Goal: Task Accomplishment & Management: Manage account settings

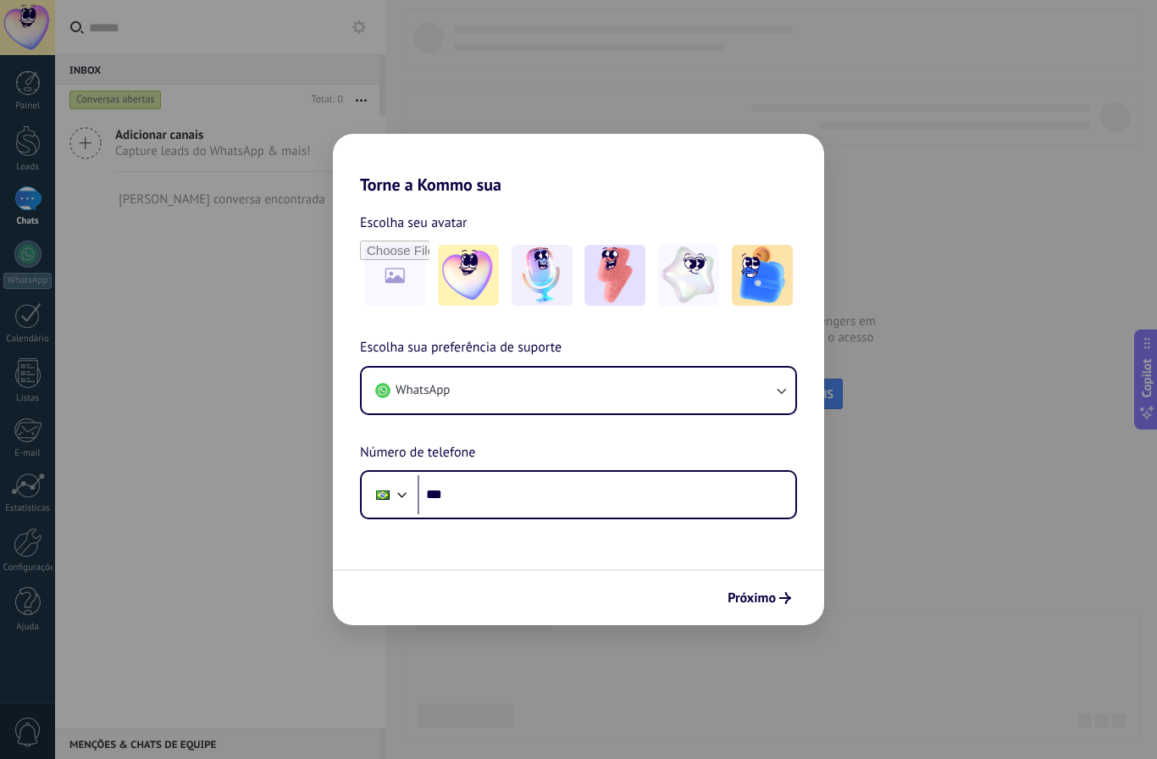
click at [292, 367] on div "Torne a Kommo sua Escolha seu avatar Escolha sua preferência de suporte WhatsAp…" at bounding box center [578, 379] width 1157 height 759
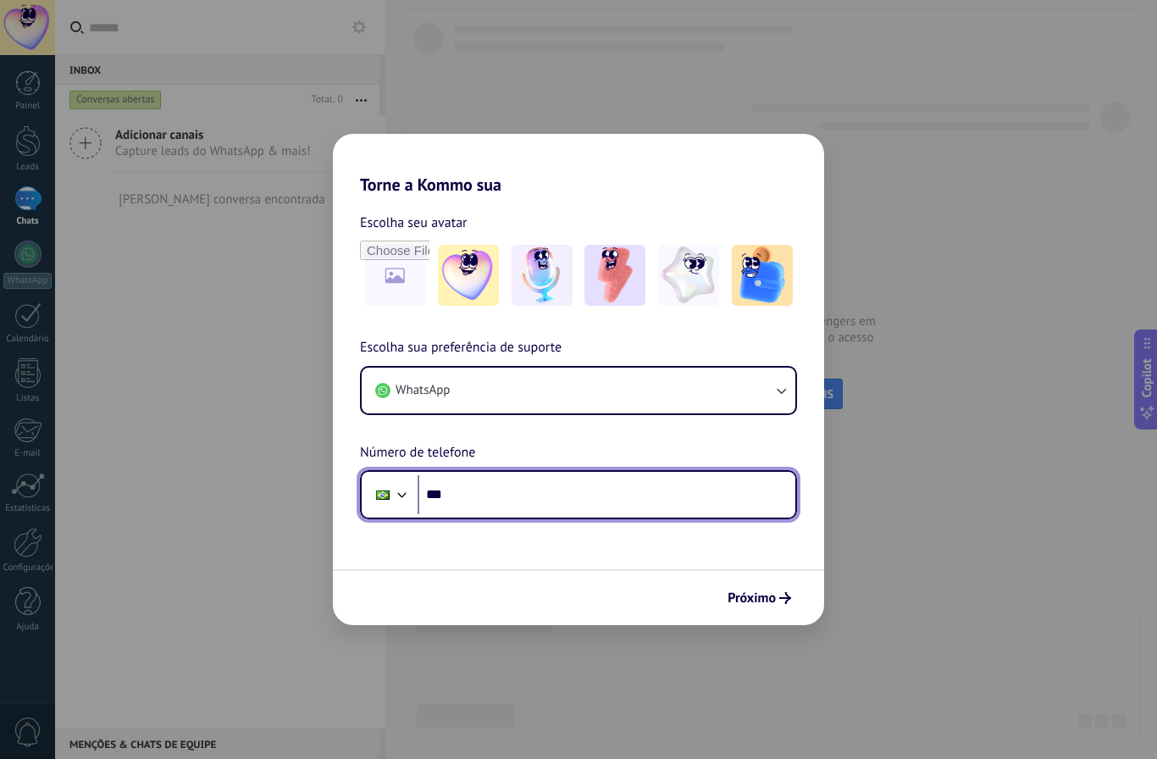
click at [529, 506] on input "***" at bounding box center [607, 494] width 378 height 39
type input "**********"
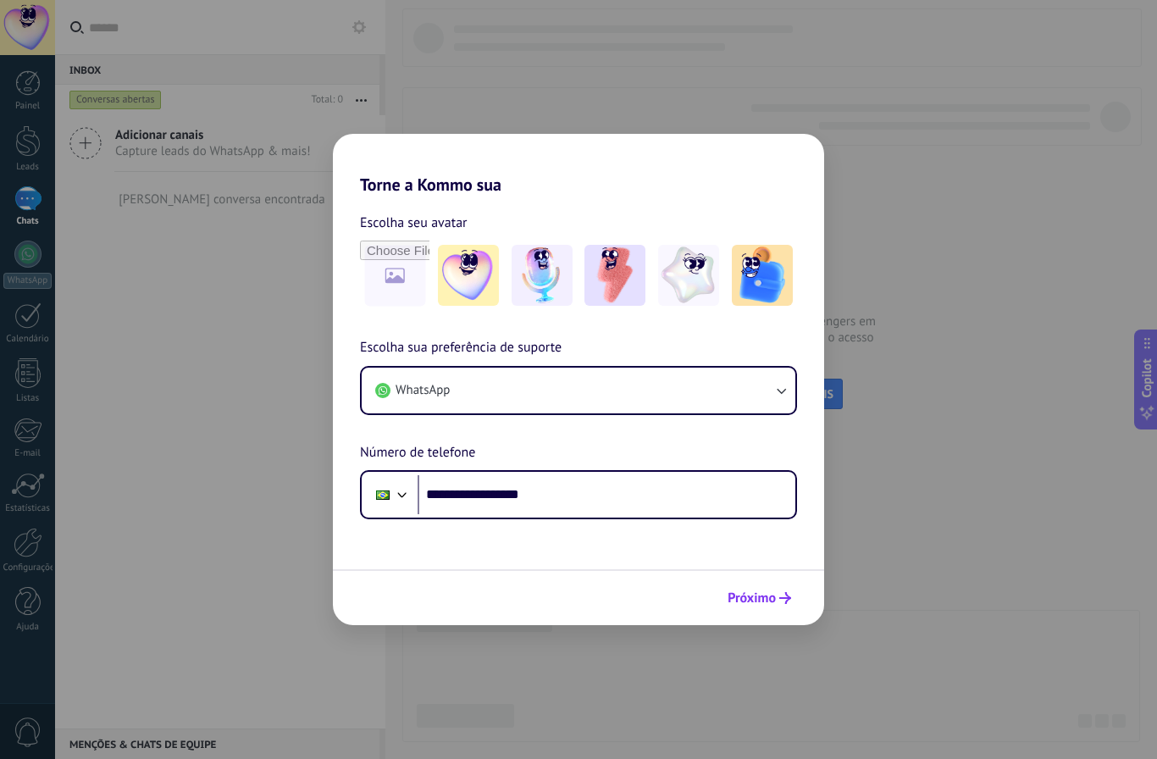
click at [784, 596] on icon "submit" at bounding box center [785, 598] width 12 height 12
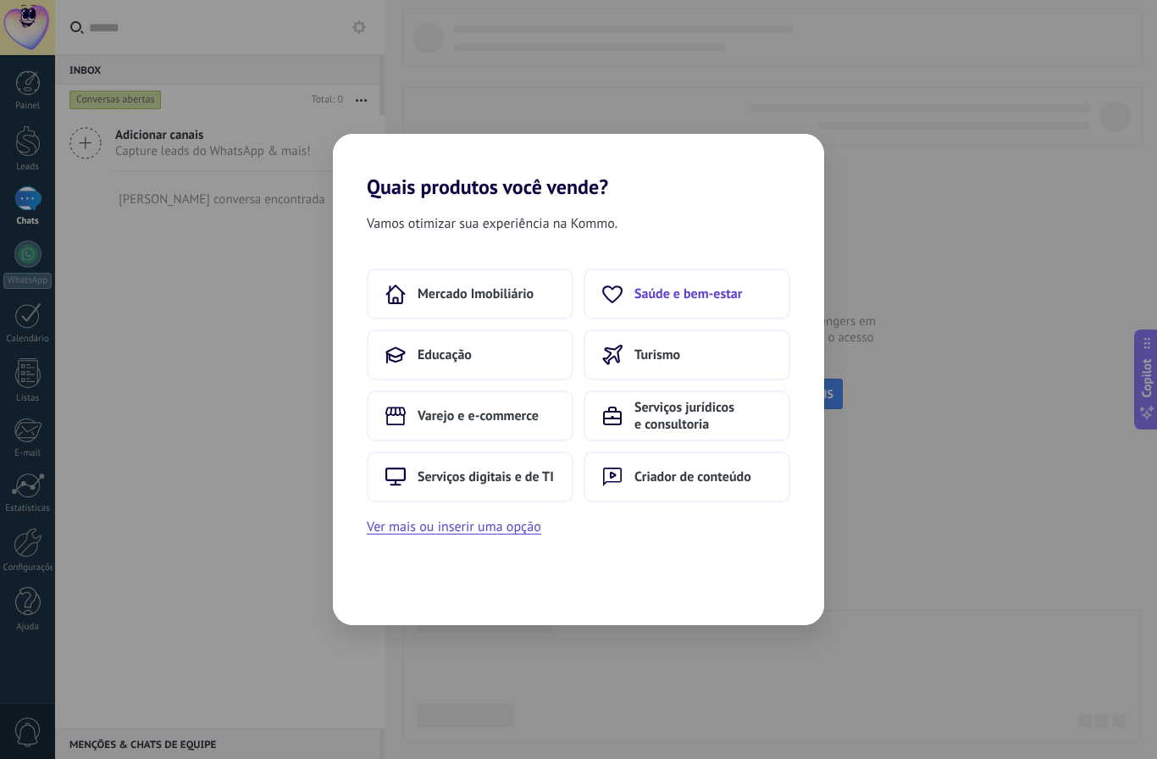
click at [634, 313] on button "Saúde e bem-estar" at bounding box center [687, 294] width 207 height 51
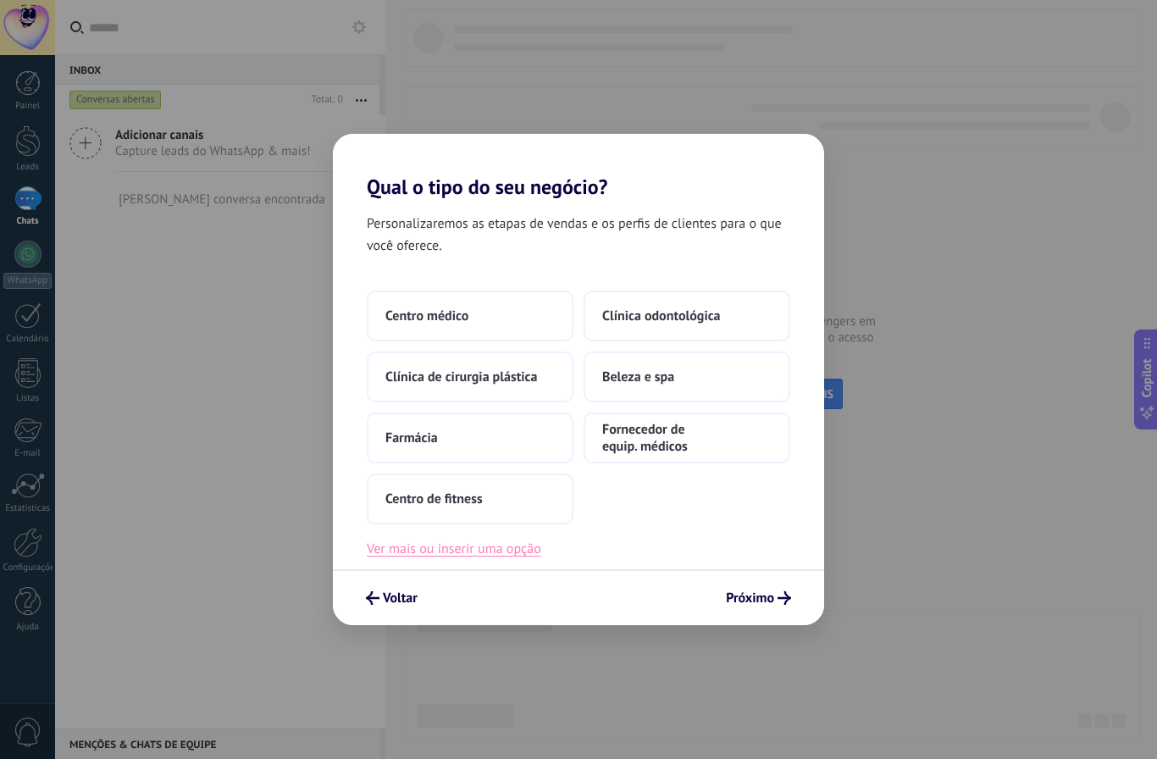
click at [474, 554] on button "Ver mais ou inserir uma opção" at bounding box center [454, 549] width 174 height 22
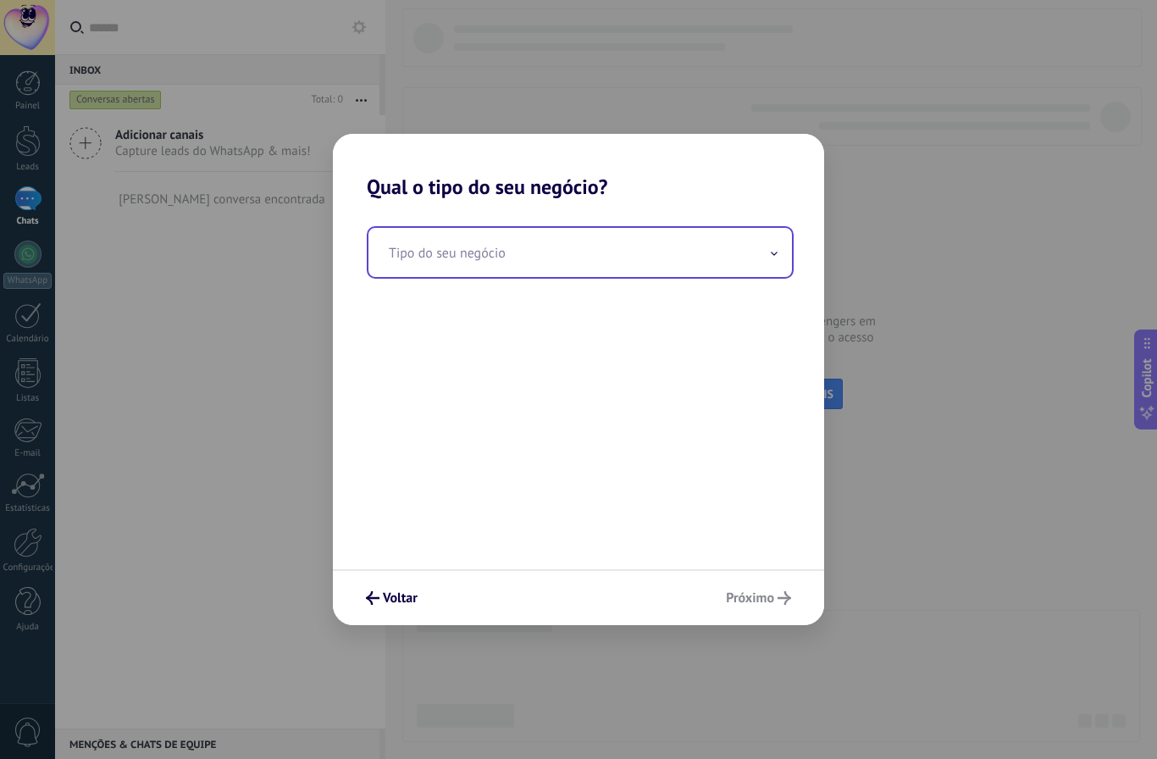
click at [478, 267] on input "text" at bounding box center [580, 252] width 424 height 49
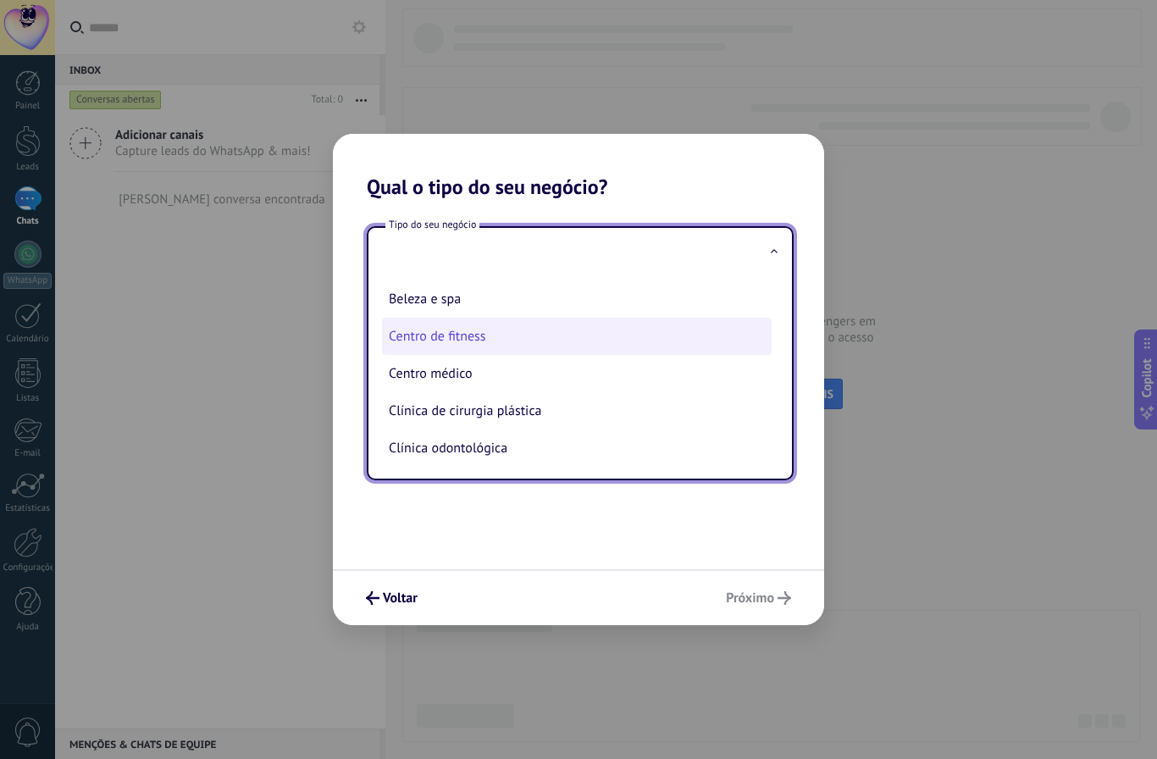
scroll to position [3, 0]
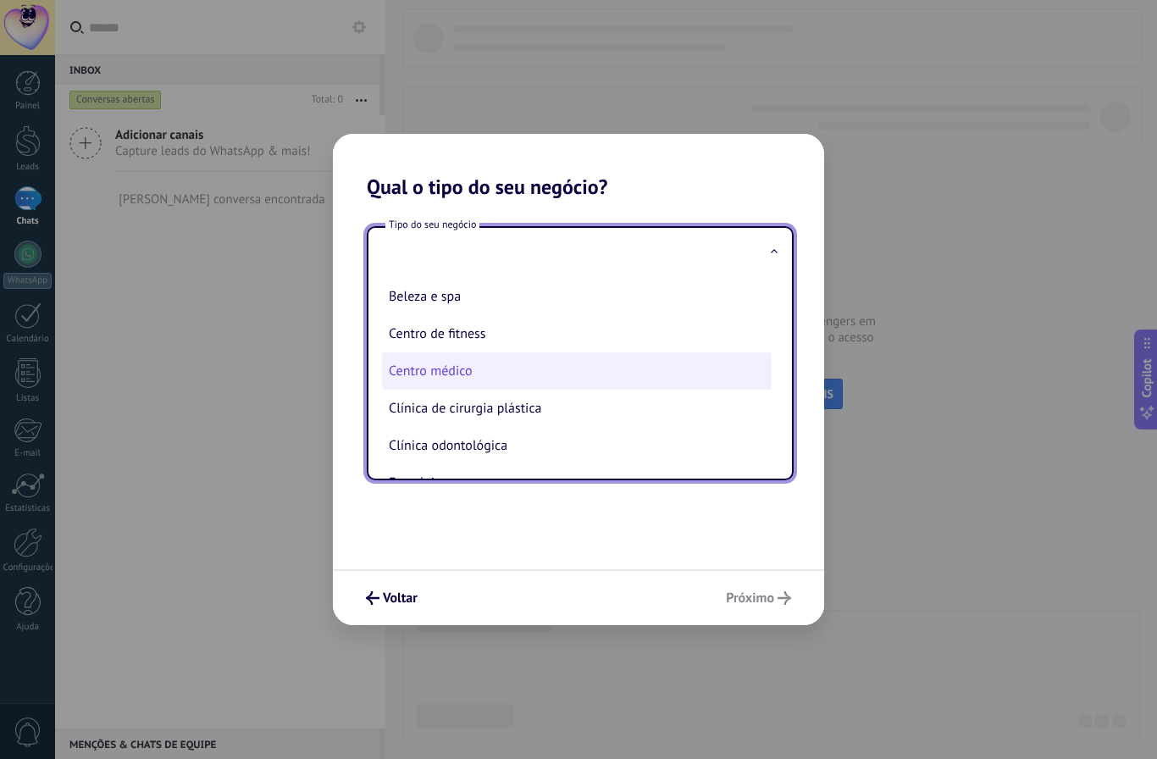
click at [474, 379] on li "Centro médico" at bounding box center [577, 370] width 390 height 37
type input "**********"
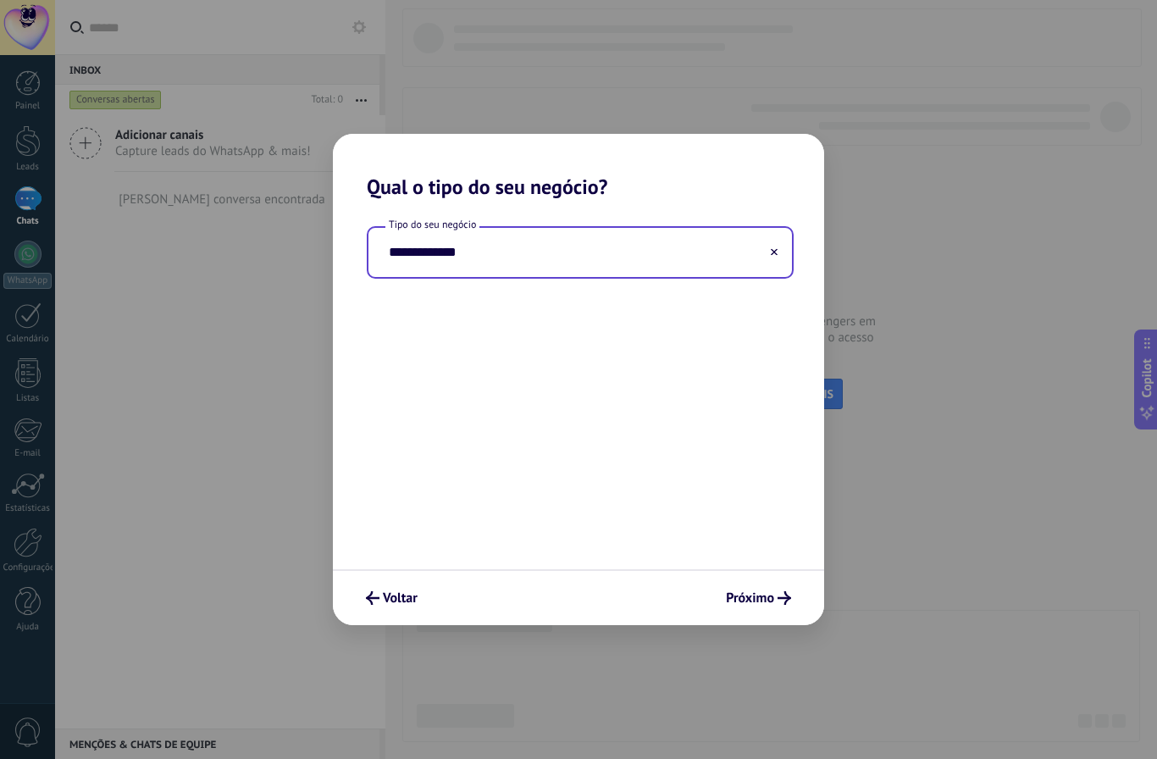
click at [529, 256] on input "**********" at bounding box center [580, 252] width 424 height 49
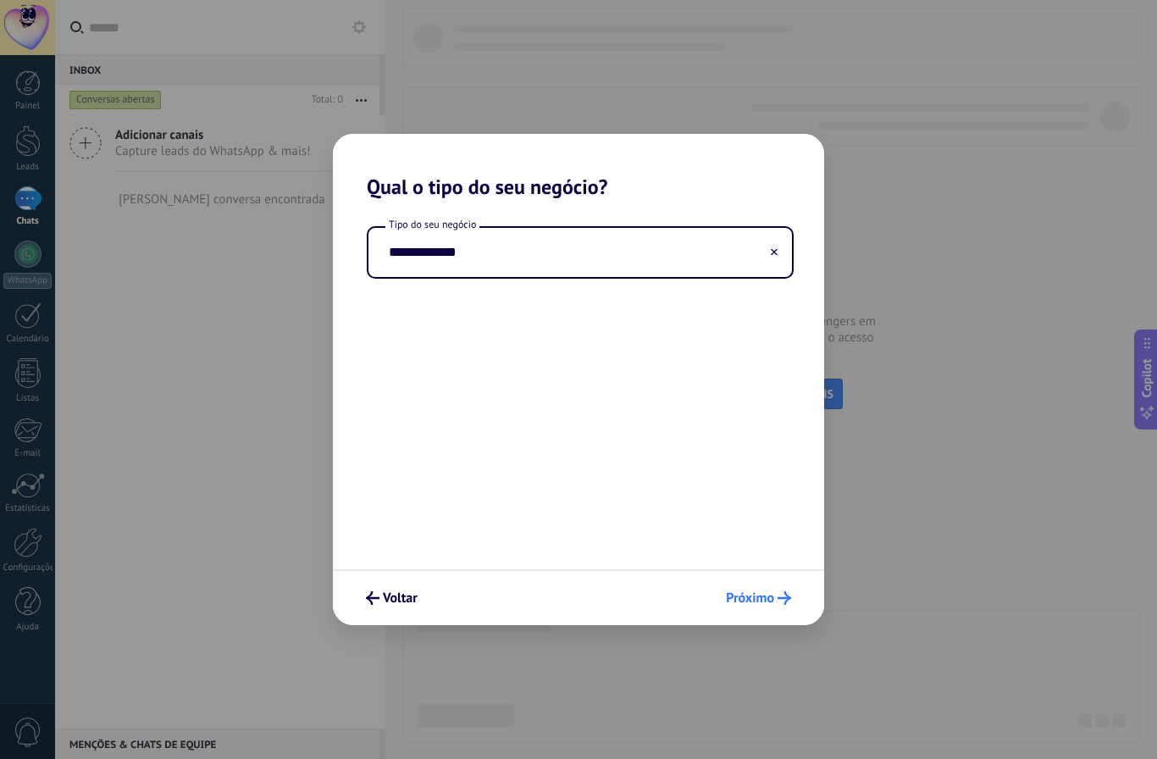
click at [743, 600] on span "Próximo" at bounding box center [750, 598] width 48 height 12
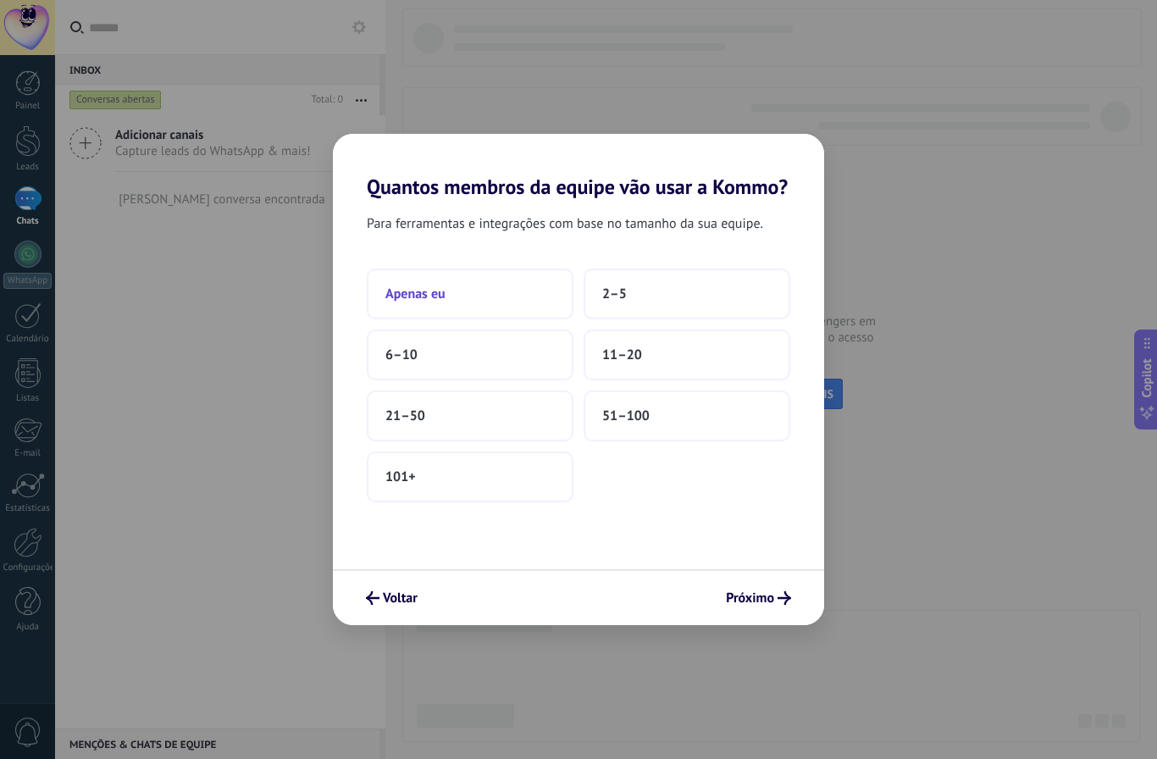
click at [545, 290] on button "Apenas eu" at bounding box center [470, 294] width 207 height 51
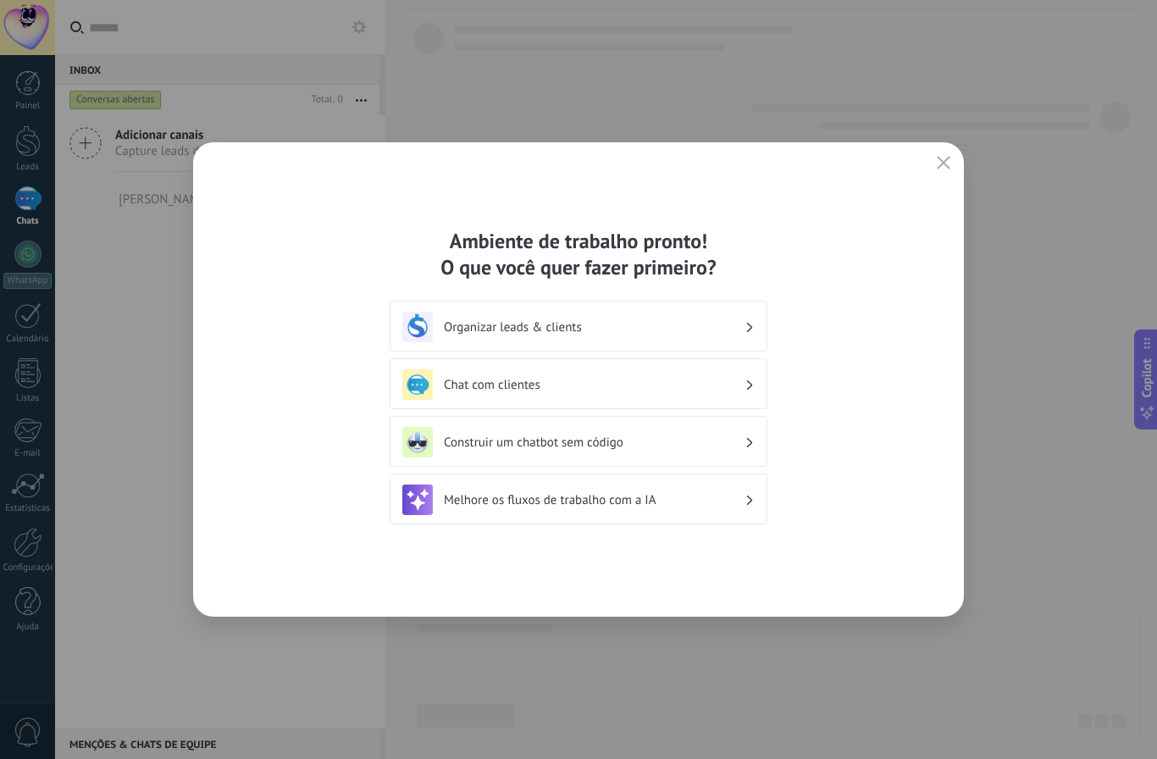
click at [553, 381] on h3 "Chat com clientes" at bounding box center [594, 385] width 301 height 16
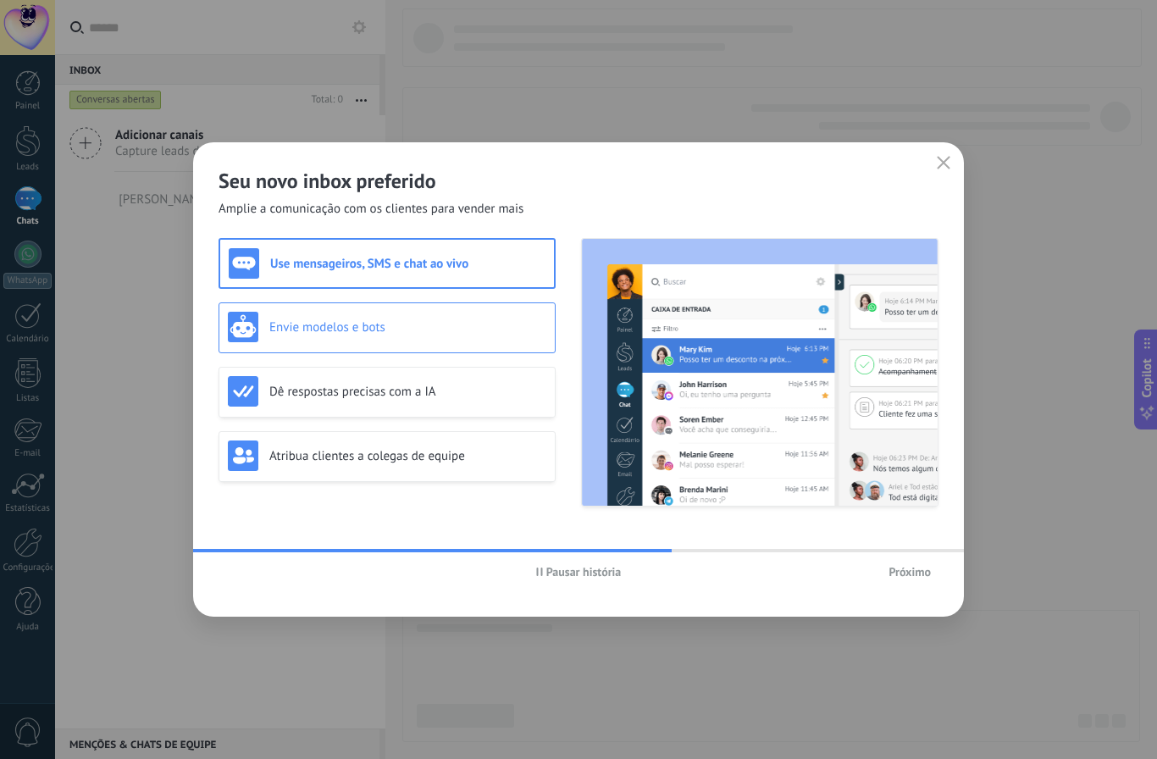
click at [488, 306] on div "Envie modelos e bots" at bounding box center [387, 327] width 337 height 51
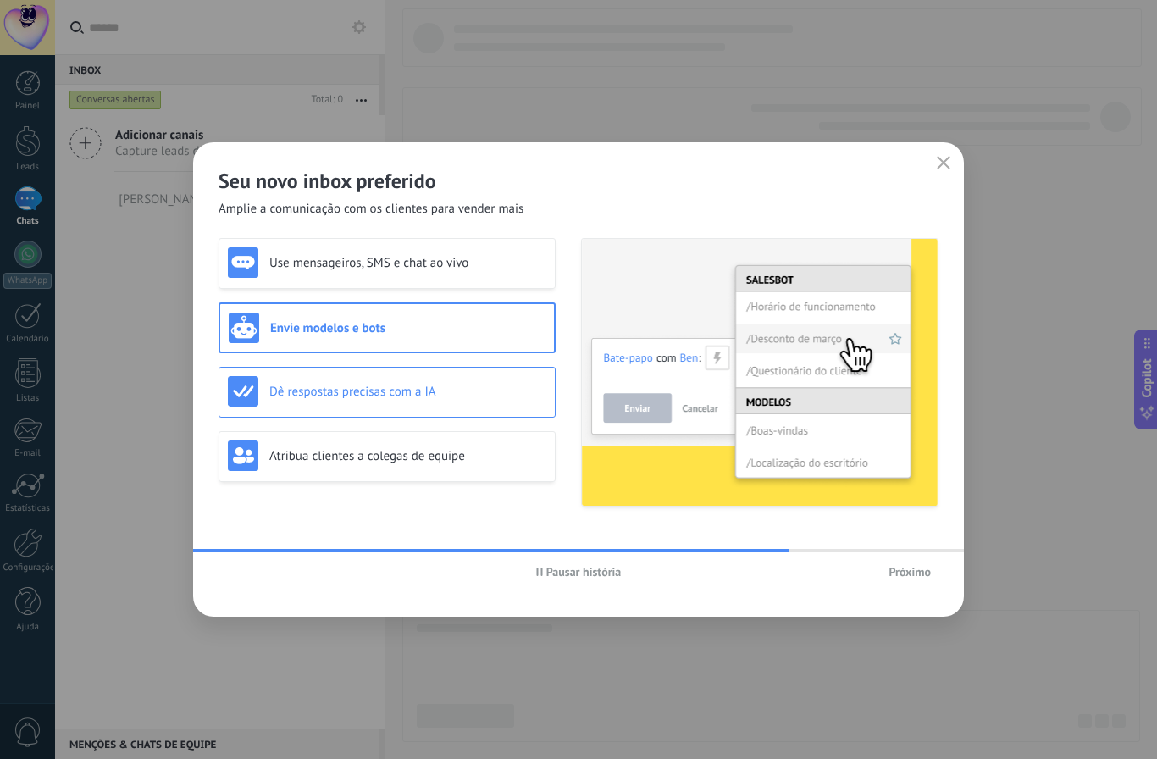
click at [473, 370] on div "Dê respostas precisas com a IA" at bounding box center [387, 392] width 337 height 51
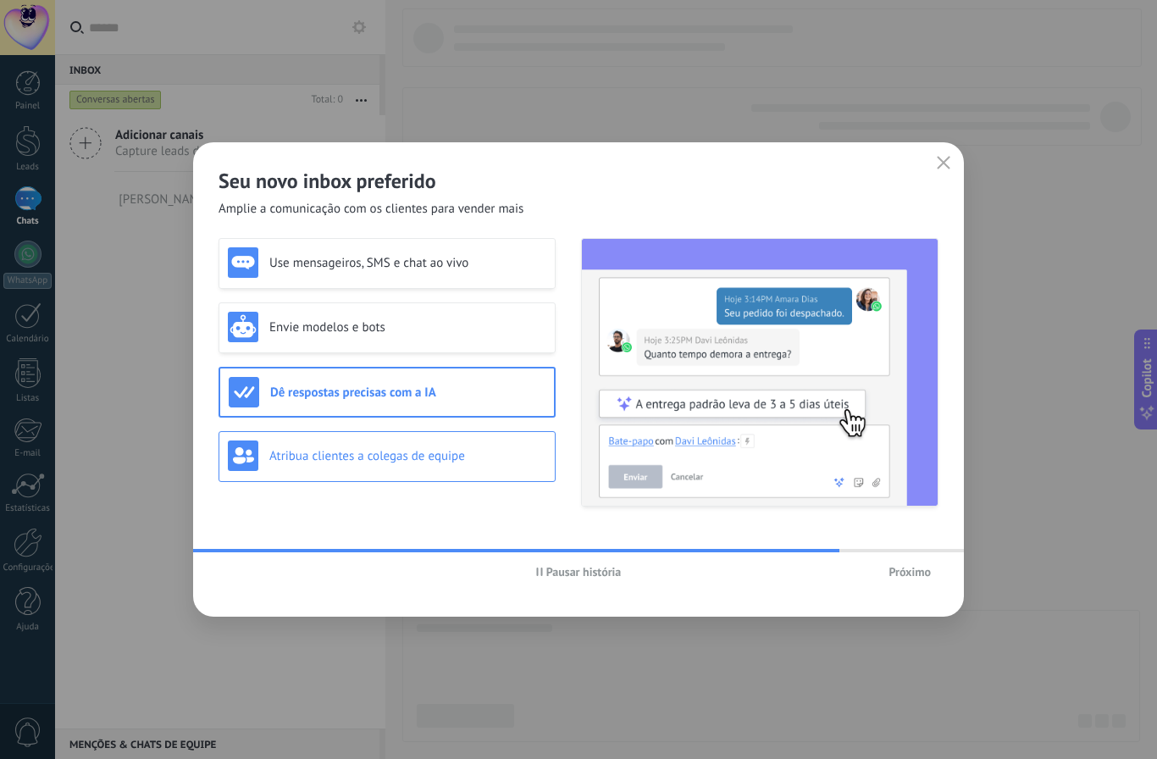
click at [475, 446] on div "Atribua clientes a colegas de equipe" at bounding box center [387, 455] width 318 height 30
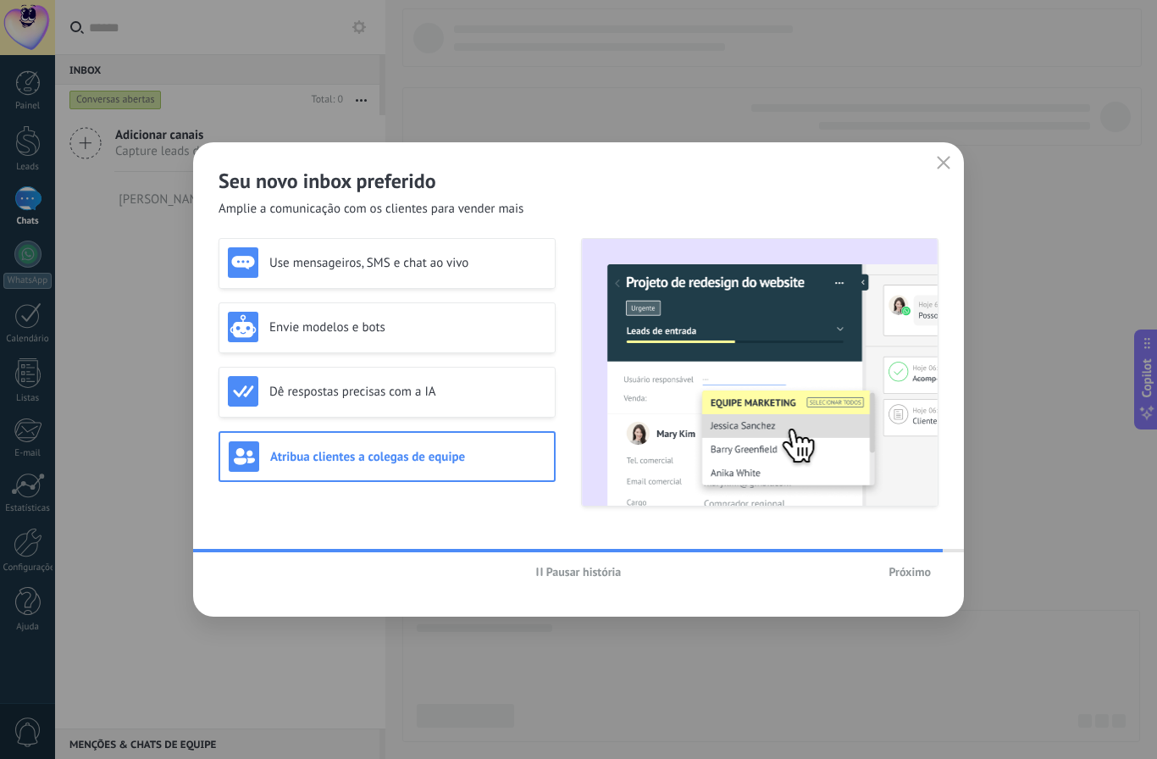
click at [920, 575] on span "Próximo" at bounding box center [910, 572] width 42 height 12
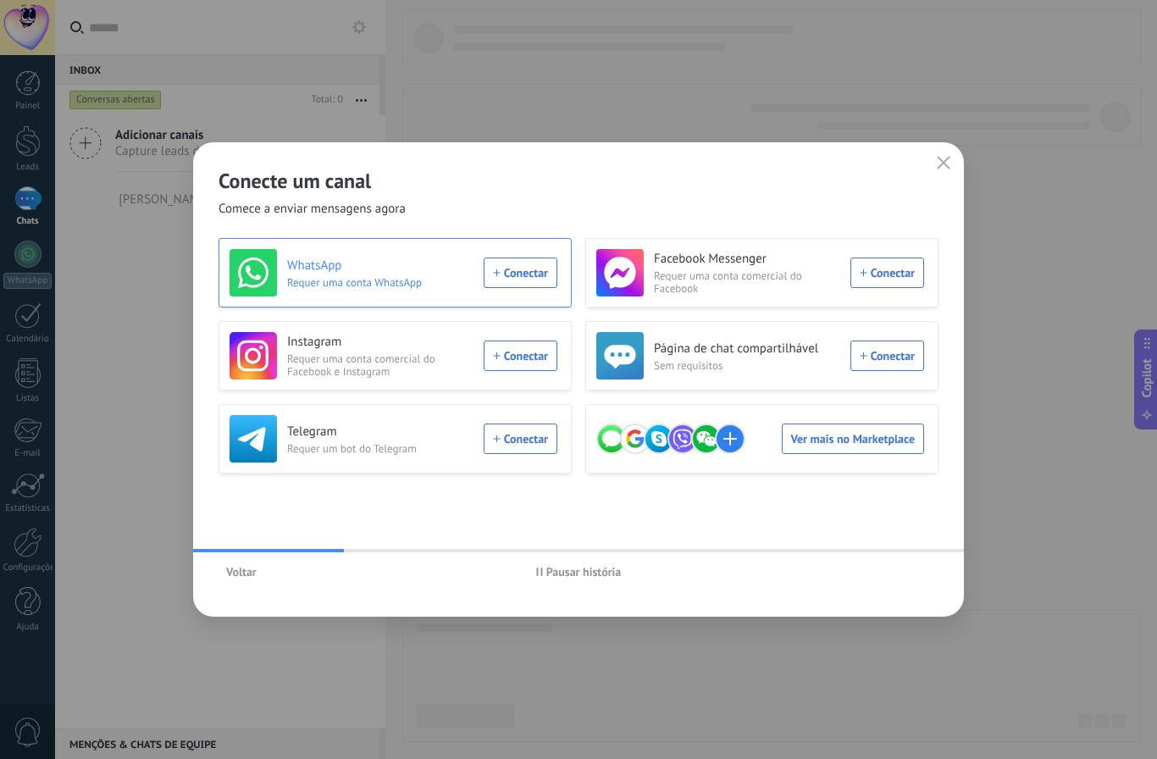
click at [526, 273] on div "WhatsApp Requer uma conta WhatsApp Conectar" at bounding box center [394, 272] width 328 height 47
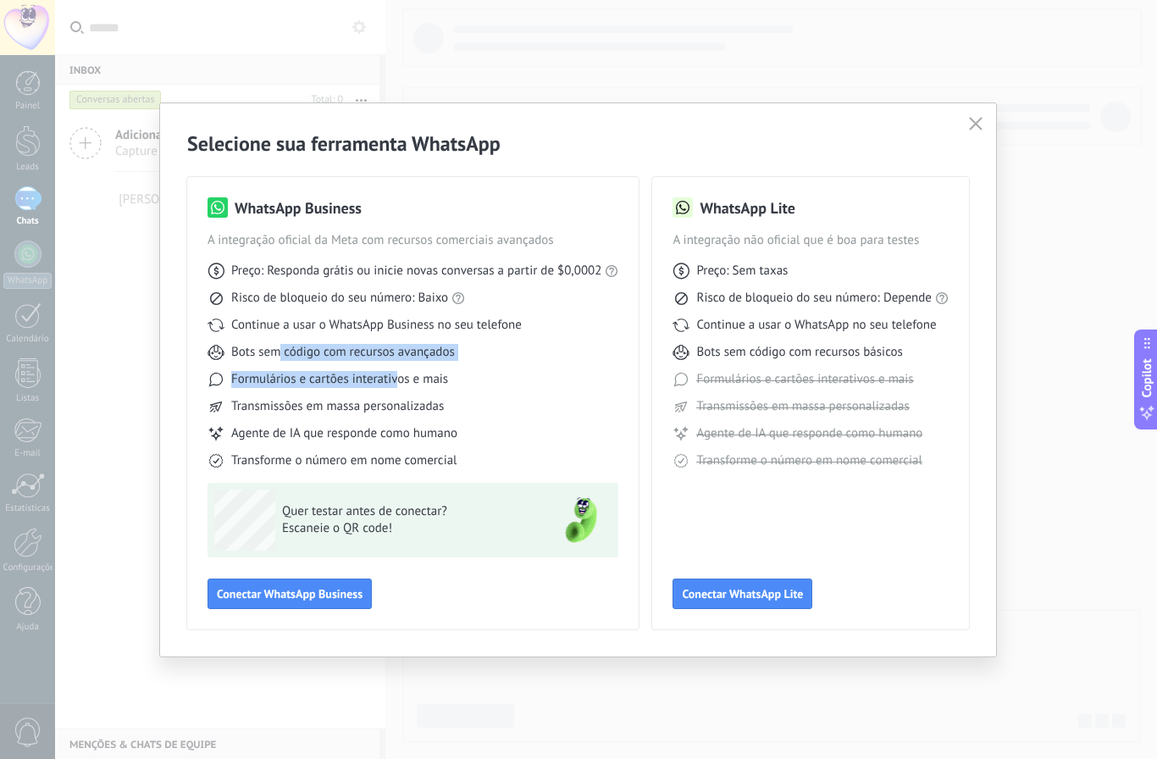
drag, startPoint x: 277, startPoint y: 352, endPoint x: 395, endPoint y: 385, distance: 122.3
click at [396, 385] on div "Preço: Responda grátis ou inicie novas conversas a partir de $0,0002 Risco de b…" at bounding box center [413, 359] width 411 height 220
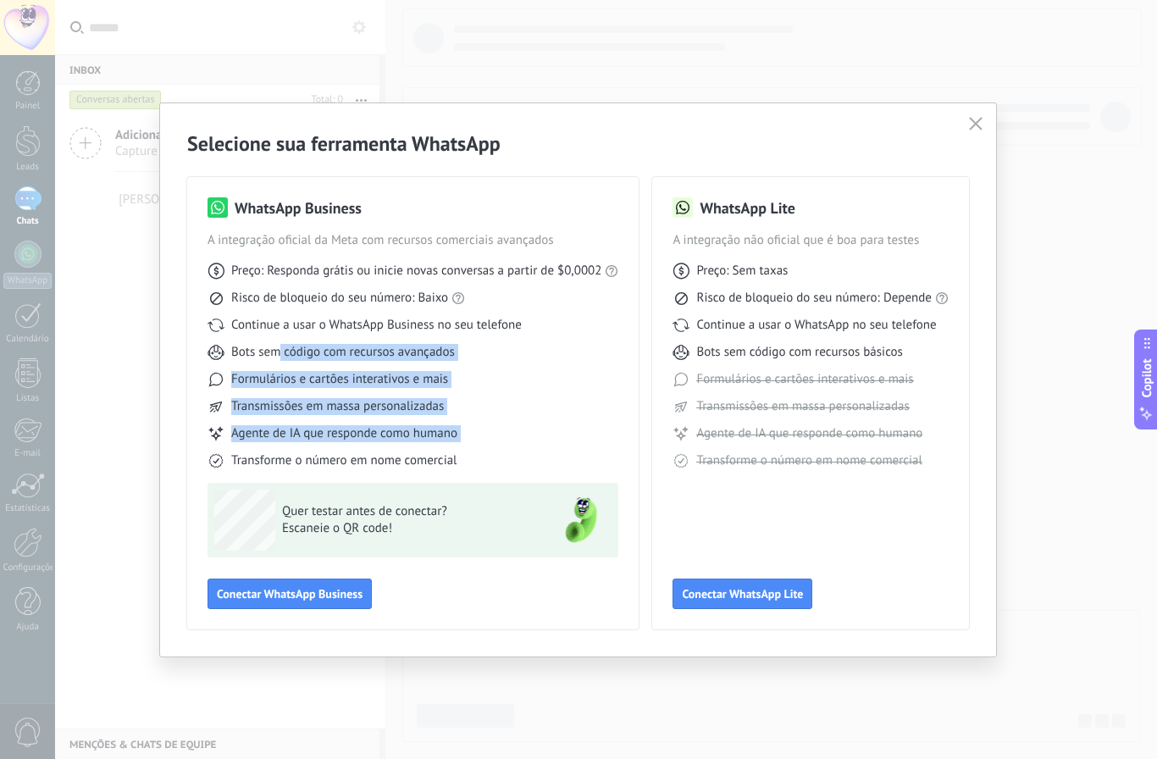
drag, startPoint x: 402, startPoint y: 390, endPoint x: 459, endPoint y: 451, distance: 83.3
click at [459, 451] on div "Preço: Responda grátis ou inicie novas conversas a partir de $0,0002 Risco de b…" at bounding box center [413, 359] width 411 height 220
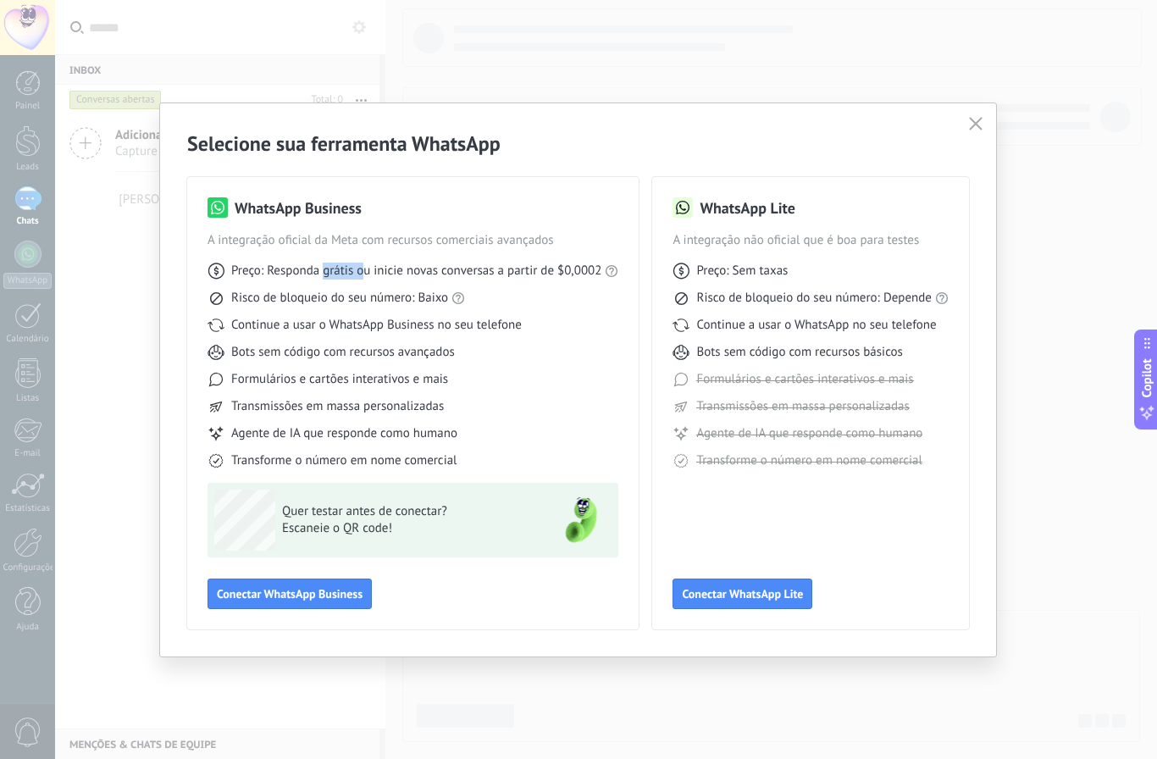
drag, startPoint x: 322, startPoint y: 270, endPoint x: 365, endPoint y: 273, distance: 43.3
click at [365, 273] on span "Preço: Responda grátis ou inicie novas conversas a partir de $0,0002" at bounding box center [416, 271] width 370 height 17
click at [365, 290] on span "Risco de bloqueio do seu número: Baixo" at bounding box center [339, 298] width 217 height 17
drag, startPoint x: 274, startPoint y: 296, endPoint x: 475, endPoint y: 309, distance: 202.1
click at [475, 309] on div "Preço: Responda grátis ou inicie novas conversas a partir de $0,0002 Risco de b…" at bounding box center [413, 359] width 411 height 220
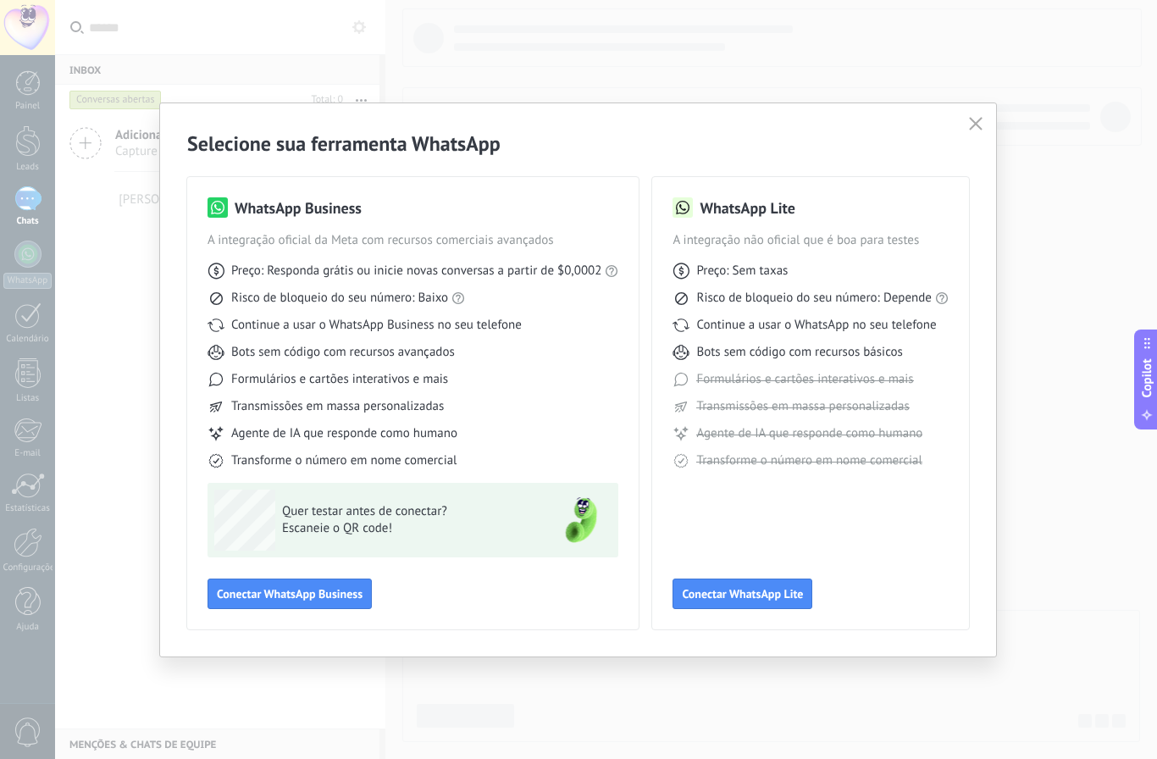
click at [535, 327] on div "Continue a usar o WhatsApp Business no seu telefone" at bounding box center [413, 325] width 411 height 17
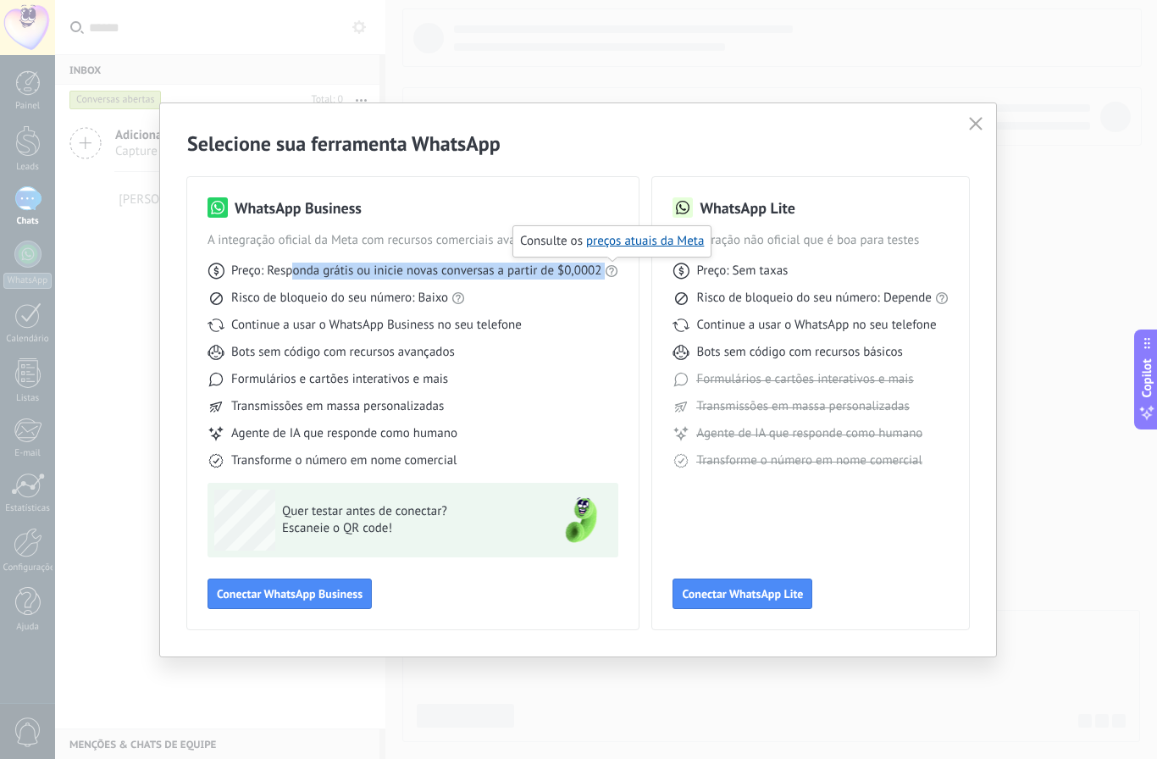
drag, startPoint x: 291, startPoint y: 274, endPoint x: 618, endPoint y: 264, distance: 328.0
click at [618, 264] on div "Preço: Responda grátis ou inicie novas conversas a partir de $0,0002" at bounding box center [413, 271] width 411 height 17
click at [696, 266] on span "Preço: Sem taxas" at bounding box center [741, 271] width 91 height 17
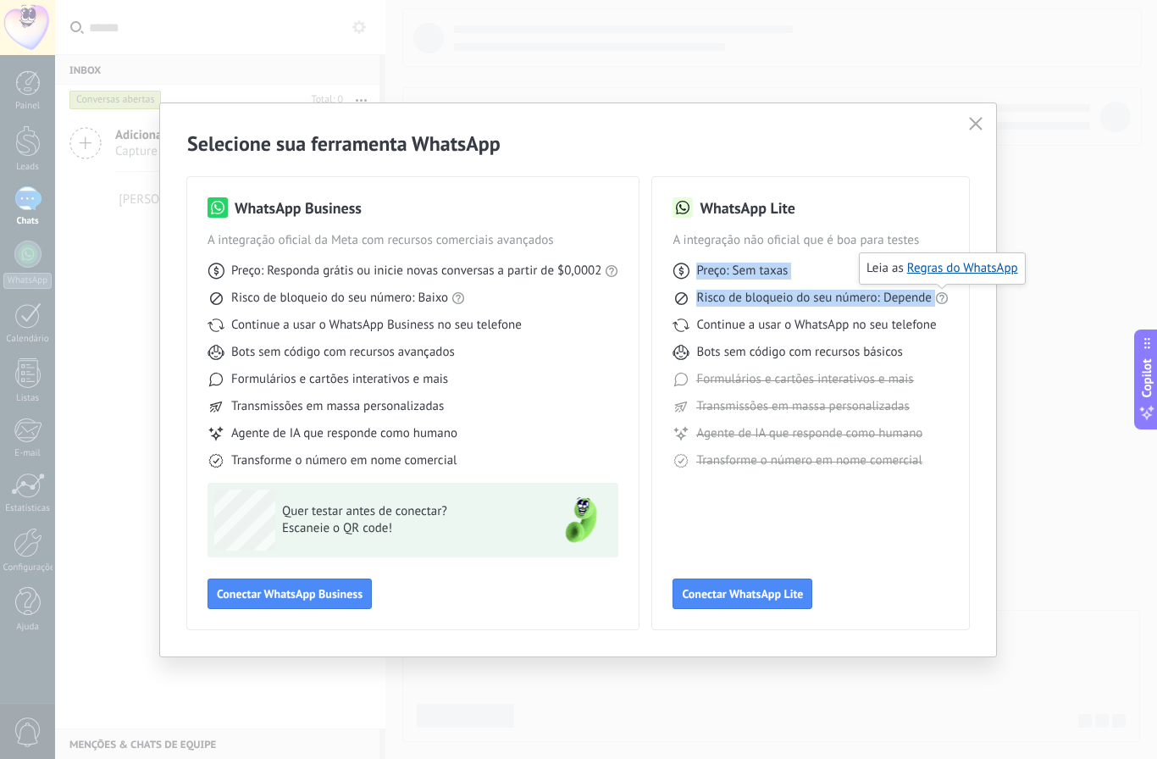
drag, startPoint x: 700, startPoint y: 269, endPoint x: 937, endPoint y: 301, distance: 239.4
click at [937, 301] on div "Preço: Sem taxas Risco de bloqueio do seu número: Depende Continue a usar o Wha…" at bounding box center [811, 359] width 276 height 220
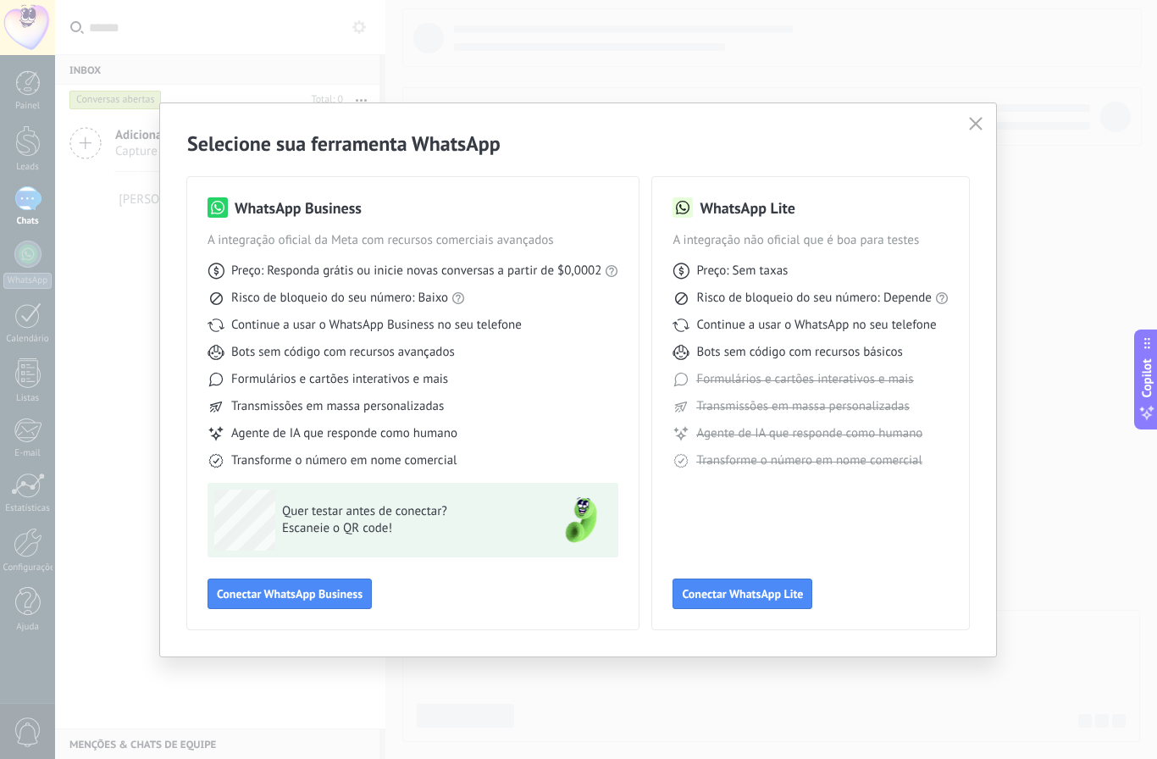
click at [936, 322] on div "Continue a usar o WhatsApp no seu telefone" at bounding box center [811, 325] width 276 height 17
drag, startPoint x: 711, startPoint y: 319, endPoint x: 917, endPoint y: 353, distance: 208.6
click at [917, 353] on div "Preço: Sem taxas Risco de bloqueio do seu número: Depende Continue a usar o Wha…" at bounding box center [811, 359] width 276 height 220
click at [894, 421] on div "Preço: Sem taxas Risco de bloqueio do seu número: Depende Continue a usar o Wha…" at bounding box center [811, 359] width 276 height 220
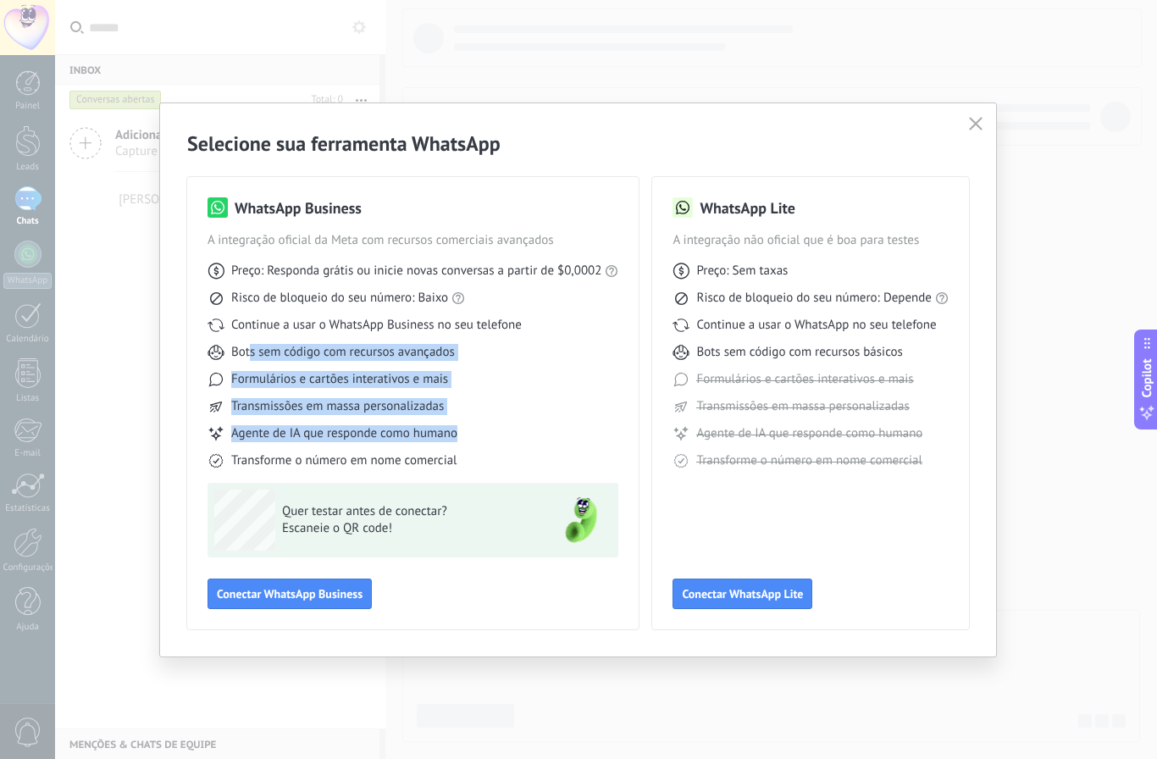
drag, startPoint x: 249, startPoint y: 352, endPoint x: 470, endPoint y: 433, distance: 235.6
click at [470, 433] on div "Preço: Responda grátis ou inicie novas conversas a partir de $0,0002 Risco de b…" at bounding box center [413, 359] width 411 height 220
click at [472, 435] on div "Agente de IA que responde como humano" at bounding box center [413, 433] width 411 height 17
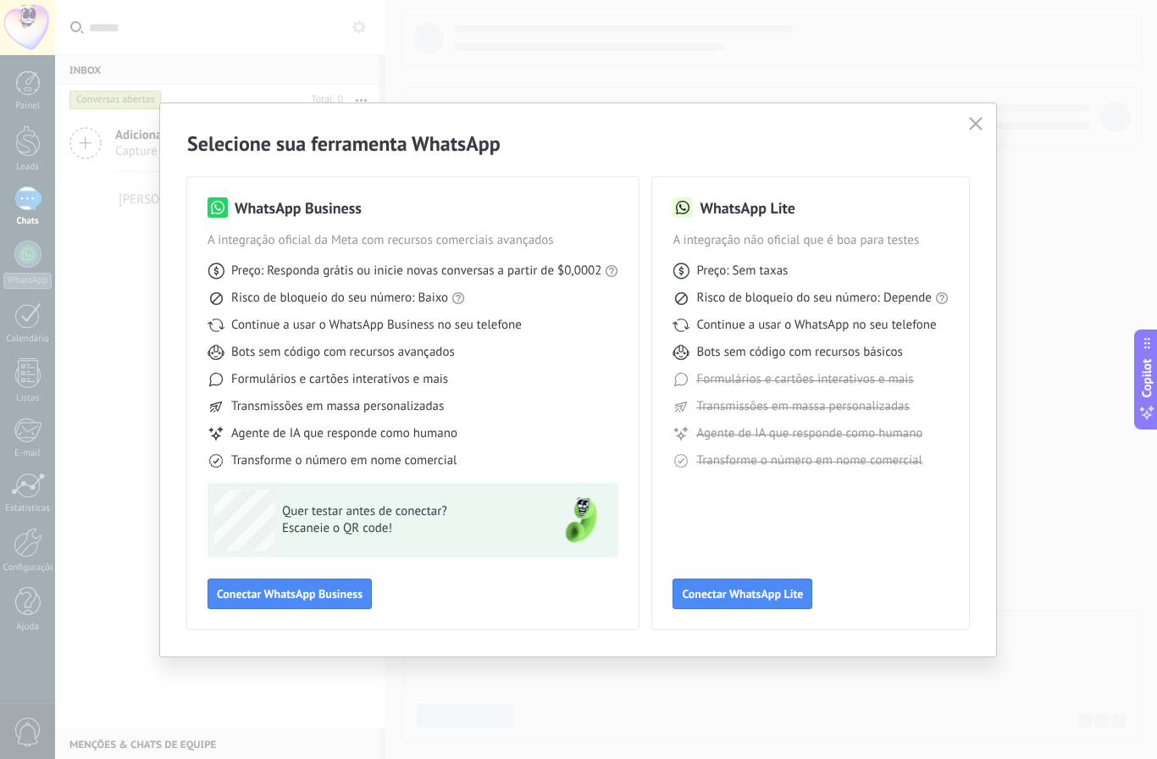
click at [471, 456] on div "Transforme o número em nome comercial" at bounding box center [413, 460] width 411 height 17
drag, startPoint x: 280, startPoint y: 268, endPoint x: 562, endPoint y: 275, distance: 282.2
click at [562, 275] on span "Preço: Responda grátis ou inicie novas conversas a partir de $0,0002" at bounding box center [416, 271] width 370 height 17
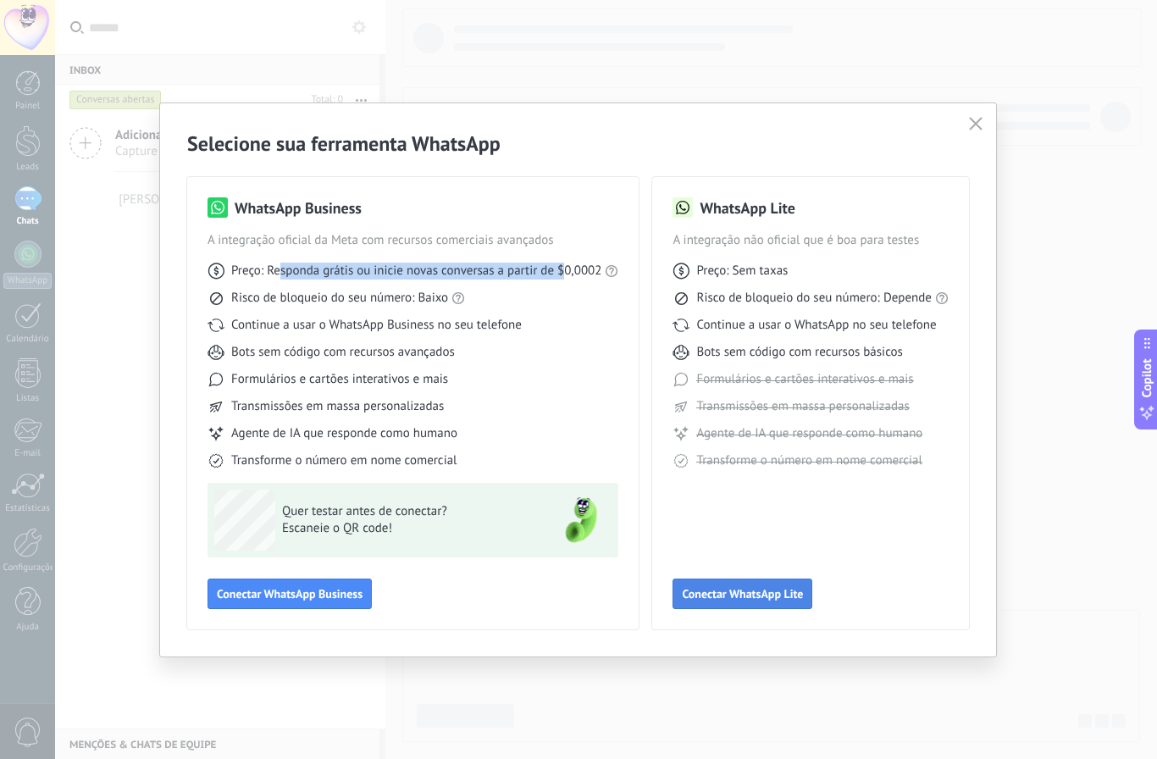
click at [715, 590] on span "Conectar WhatsApp Lite" at bounding box center [742, 594] width 121 height 12
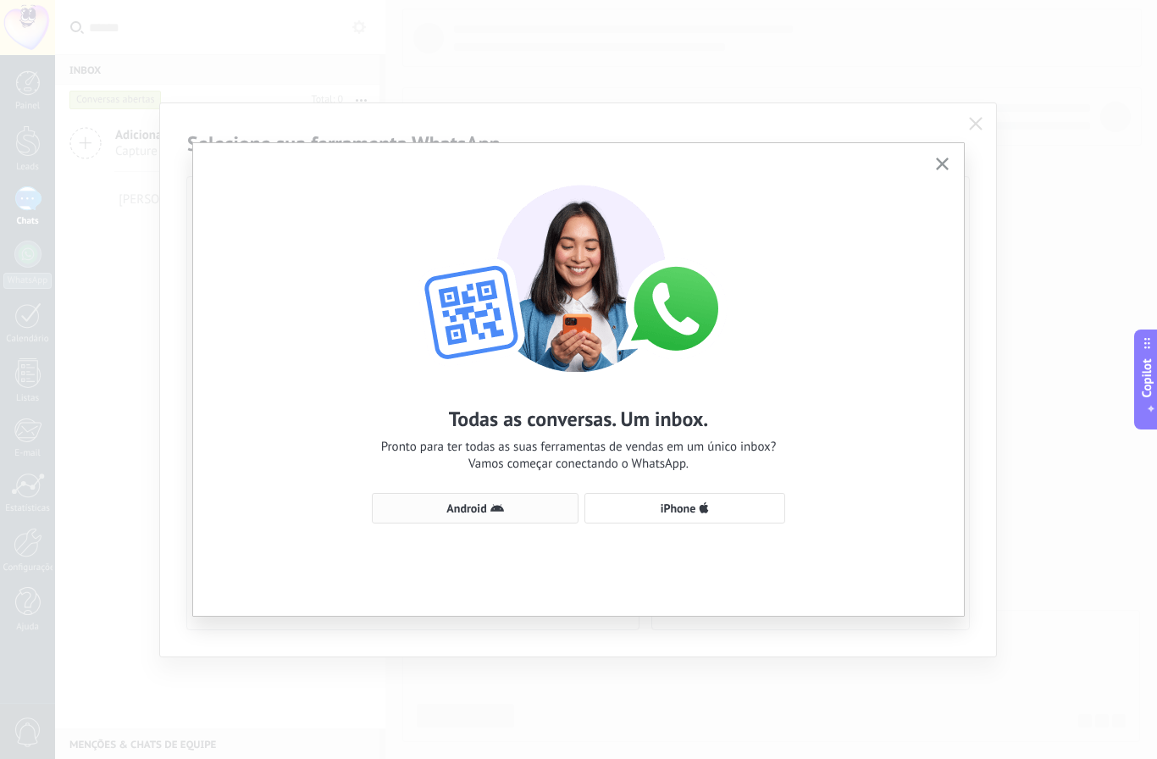
click at [543, 505] on span "Android" at bounding box center [475, 508] width 188 height 14
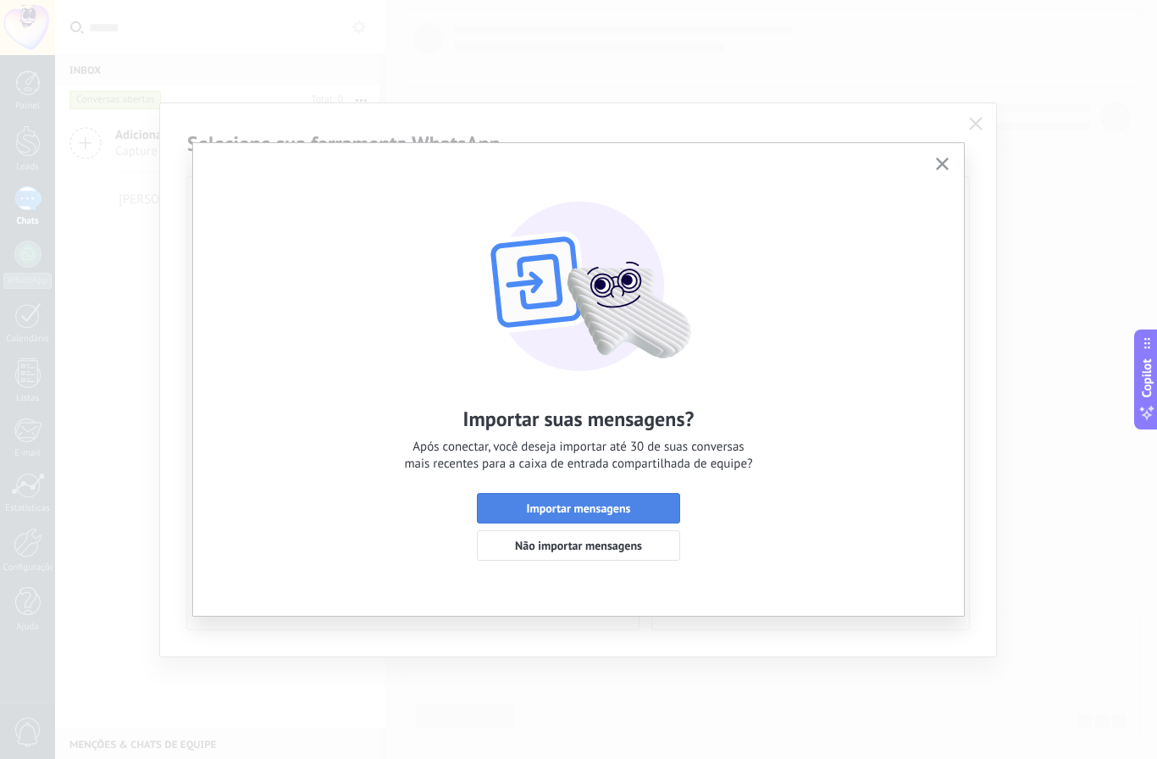
click at [613, 504] on span "Importar mensagens" at bounding box center [579, 508] width 104 height 12
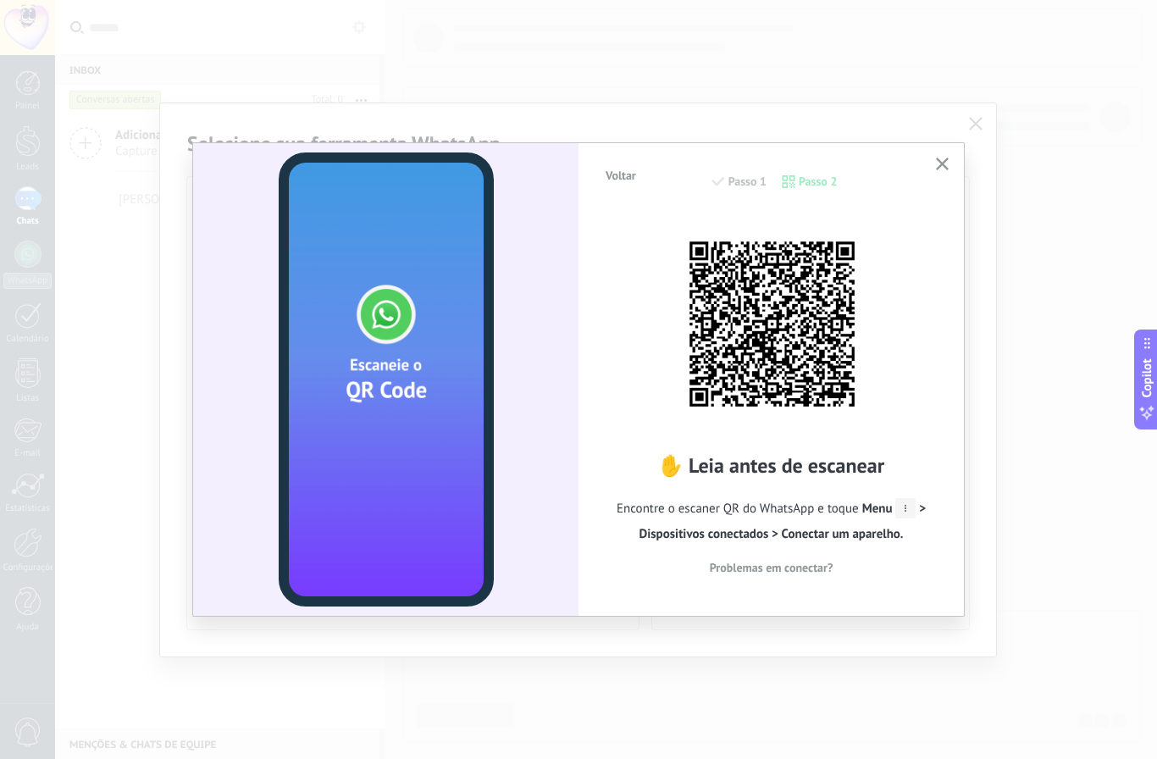
click at [946, 164] on icon "button" at bounding box center [942, 164] width 13 height 13
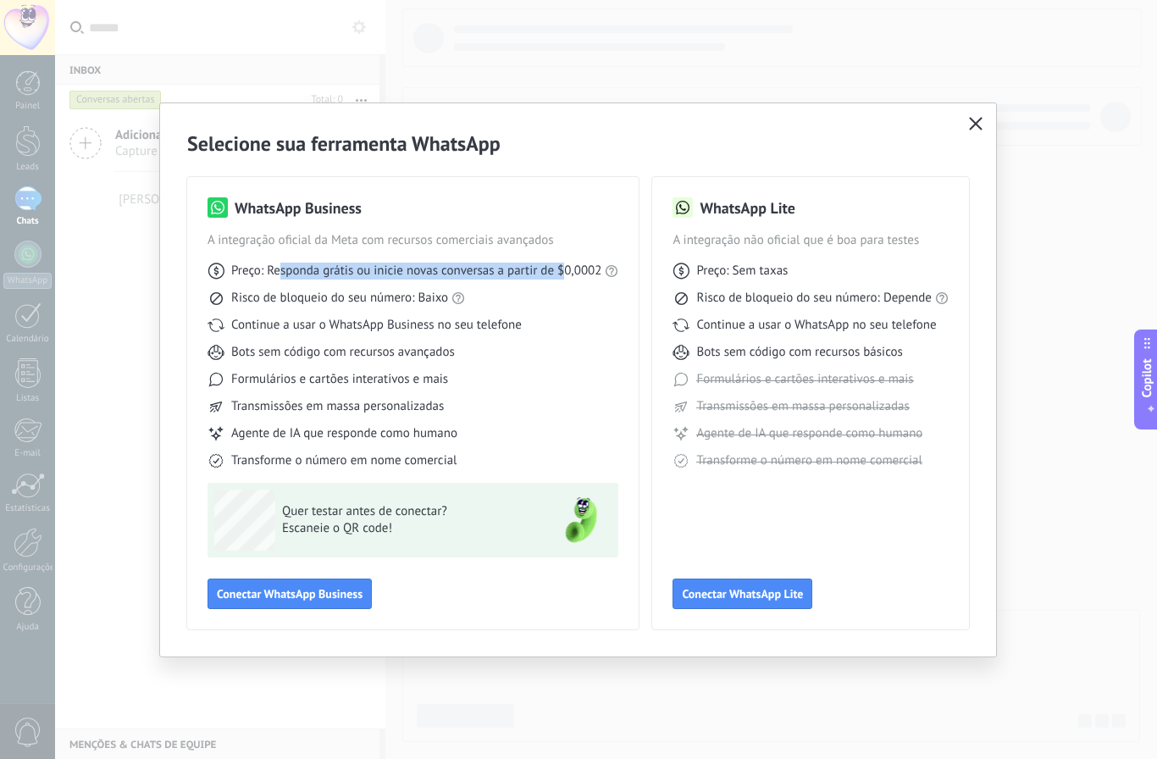
click at [975, 125] on use "button" at bounding box center [975, 123] width 13 height 13
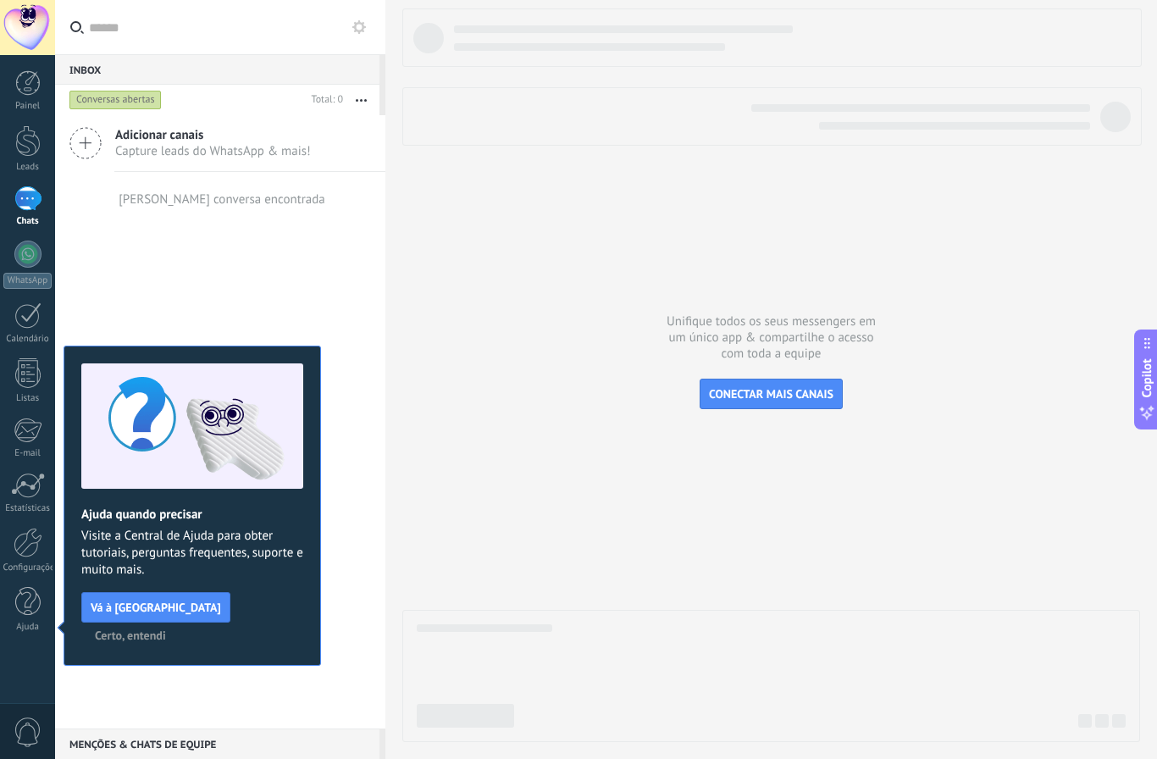
click at [28, 205] on div at bounding box center [27, 198] width 27 height 25
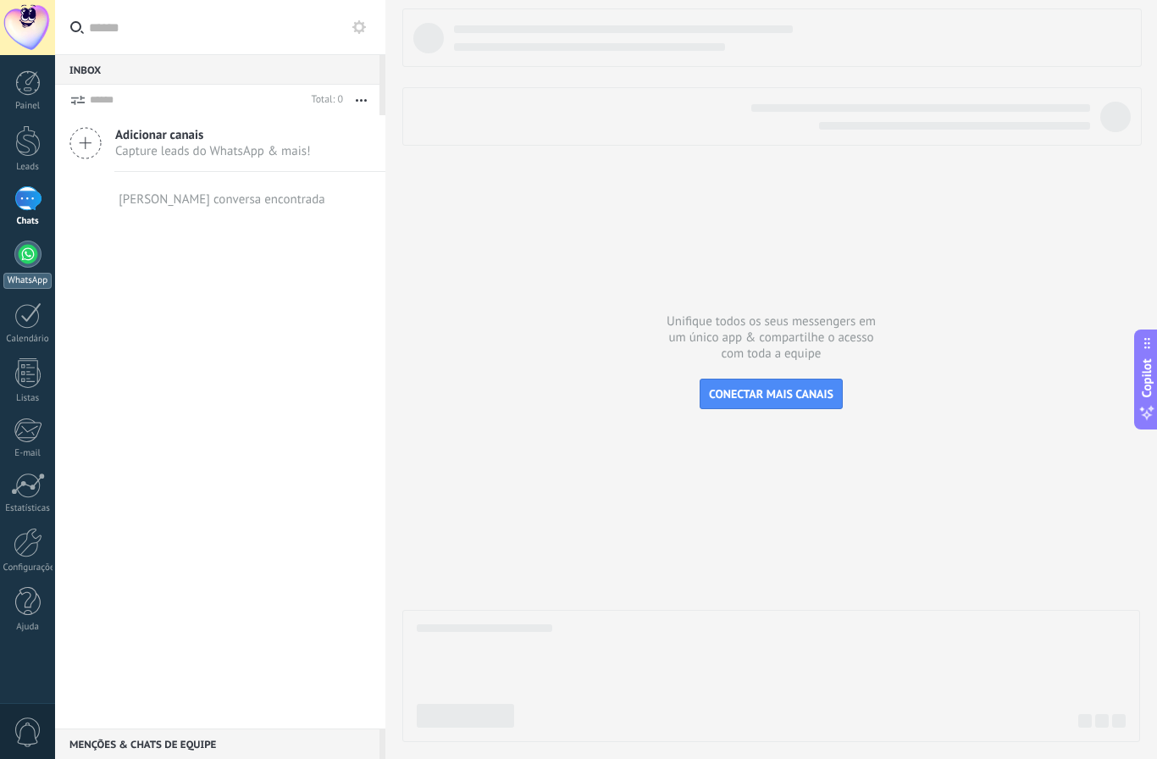
click at [33, 256] on div at bounding box center [27, 254] width 27 height 27
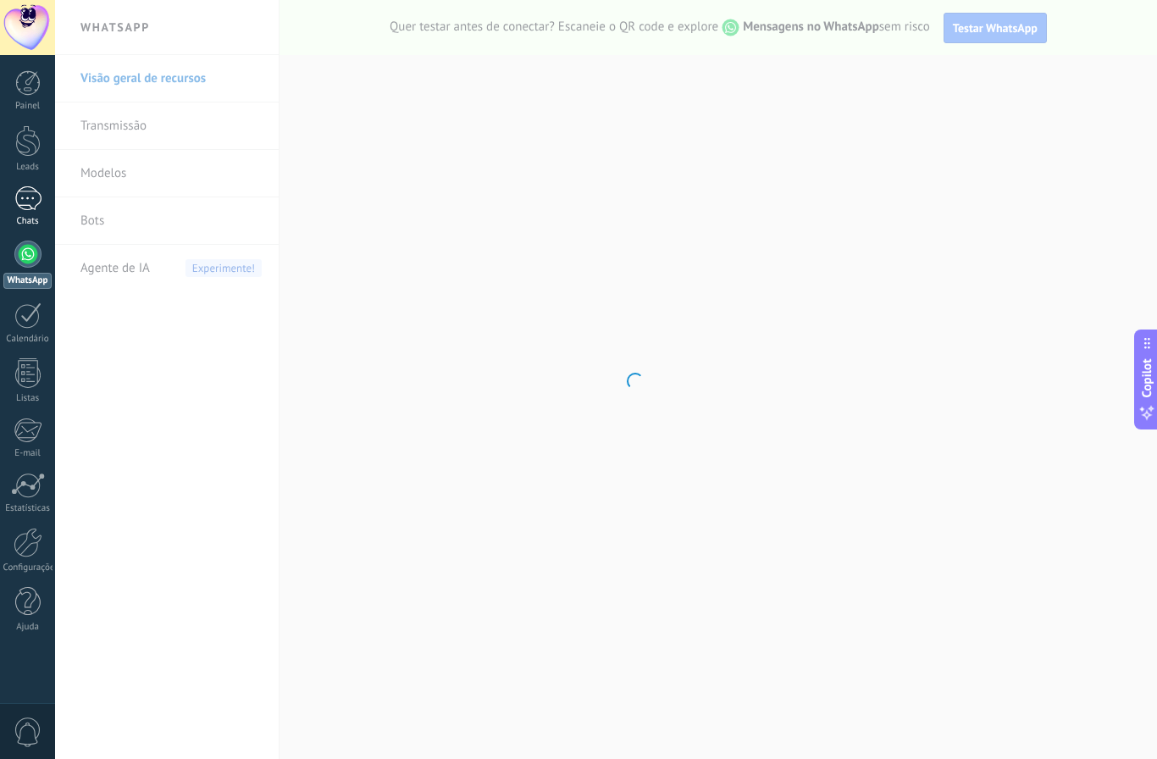
click at [23, 203] on div at bounding box center [27, 198] width 27 height 25
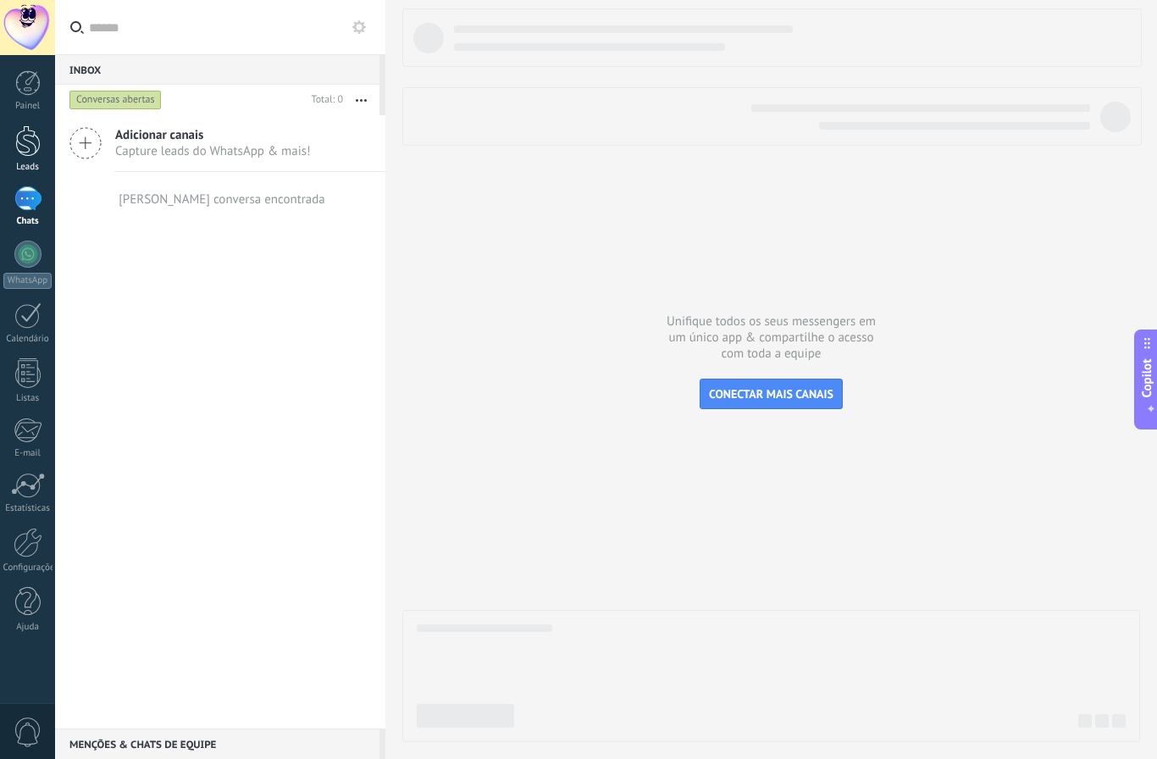
click at [27, 162] on div "Leads" at bounding box center [27, 167] width 49 height 11
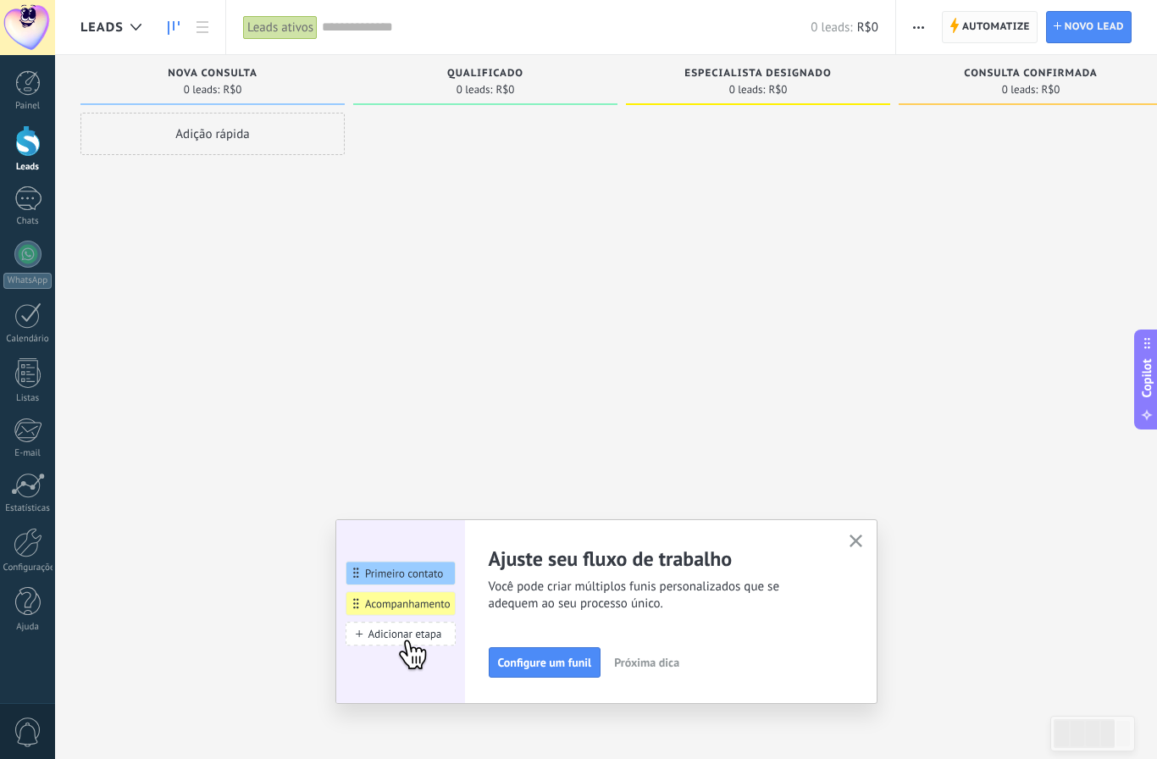
click at [972, 30] on span "Automatize" at bounding box center [996, 27] width 68 height 30
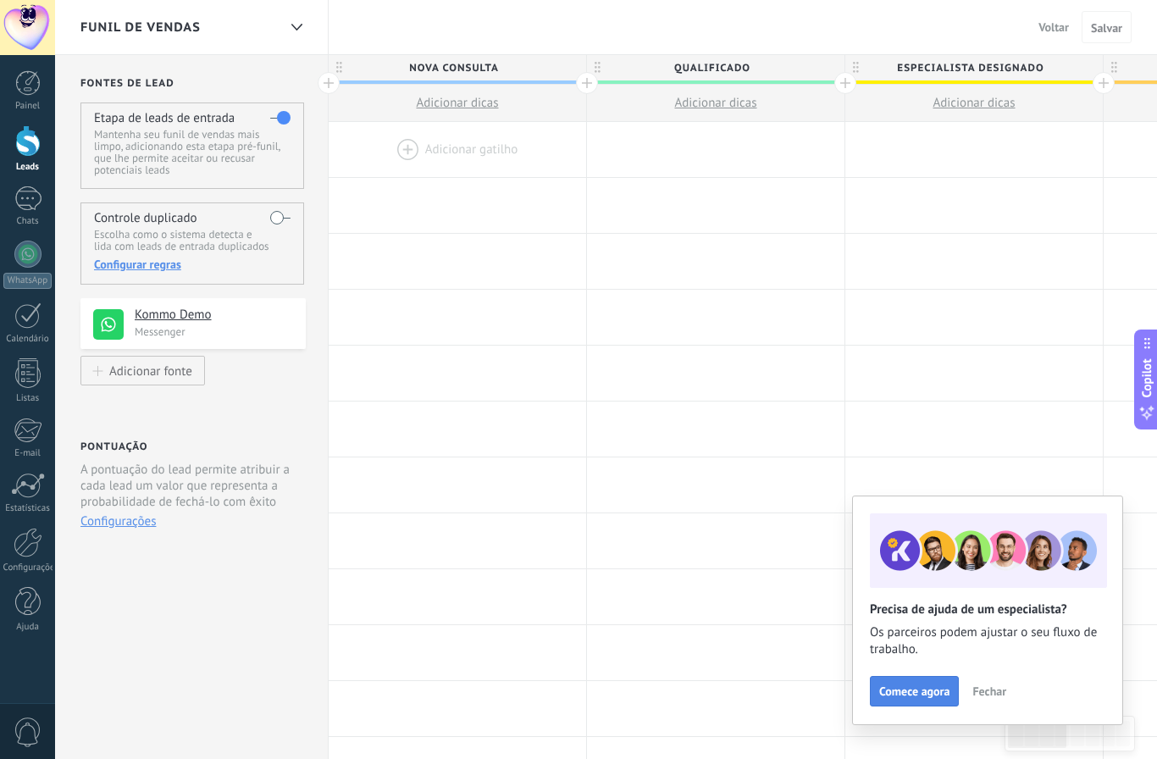
click at [937, 701] on button "Comece agora" at bounding box center [914, 691] width 89 height 30
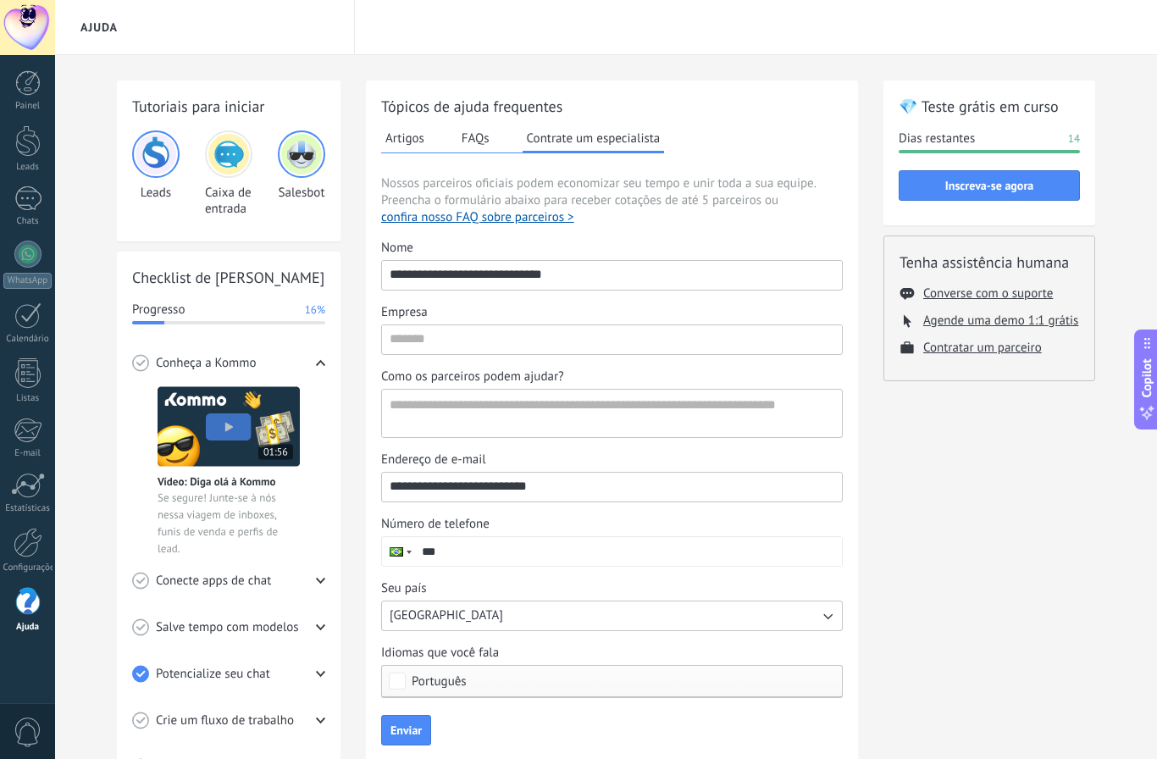
click at [402, 136] on button "Artigos" at bounding box center [404, 137] width 47 height 25
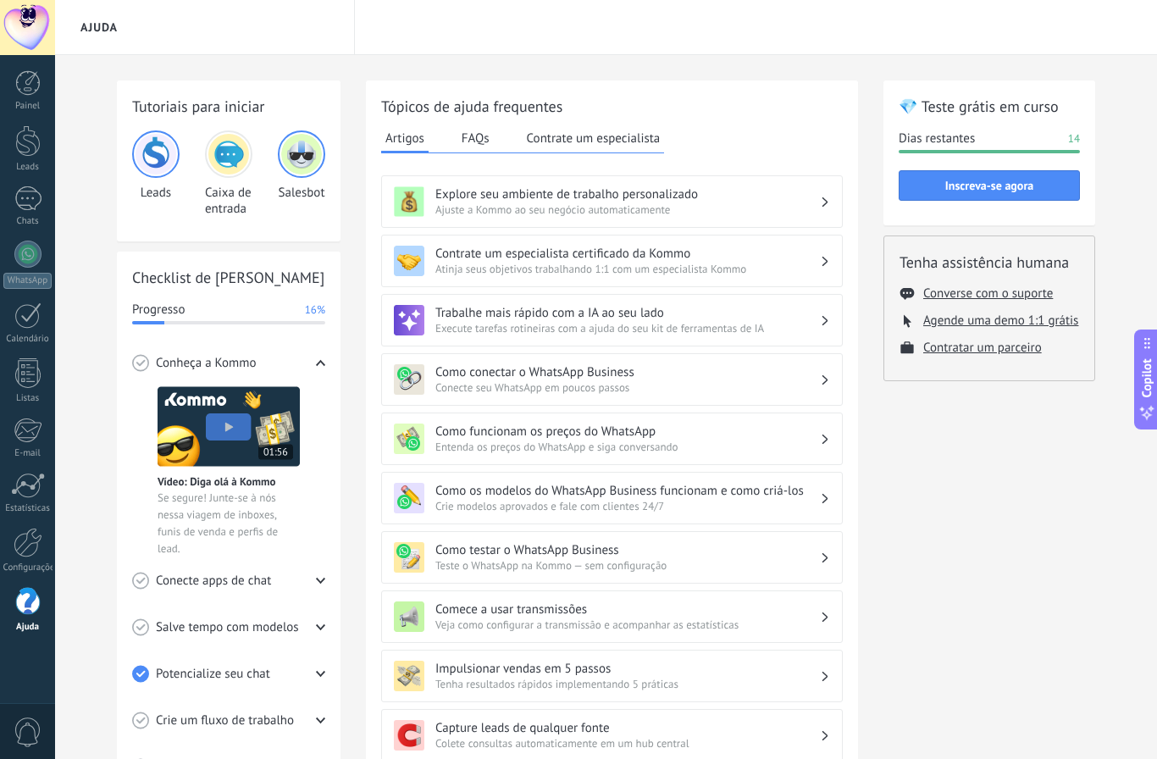
click at [461, 446] on span "Entenda os preços do WhatsApp e siga conversando" at bounding box center [627, 447] width 385 height 14
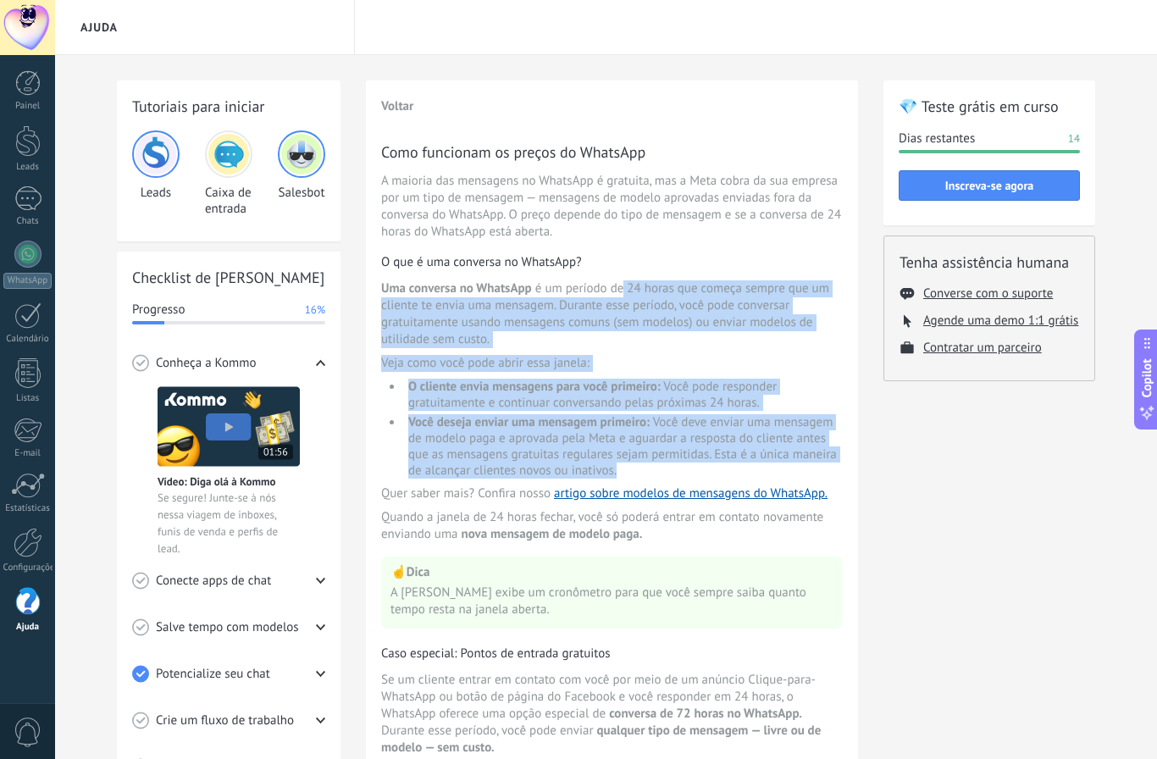
drag, startPoint x: 623, startPoint y: 296, endPoint x: 823, endPoint y: 475, distance: 268.2
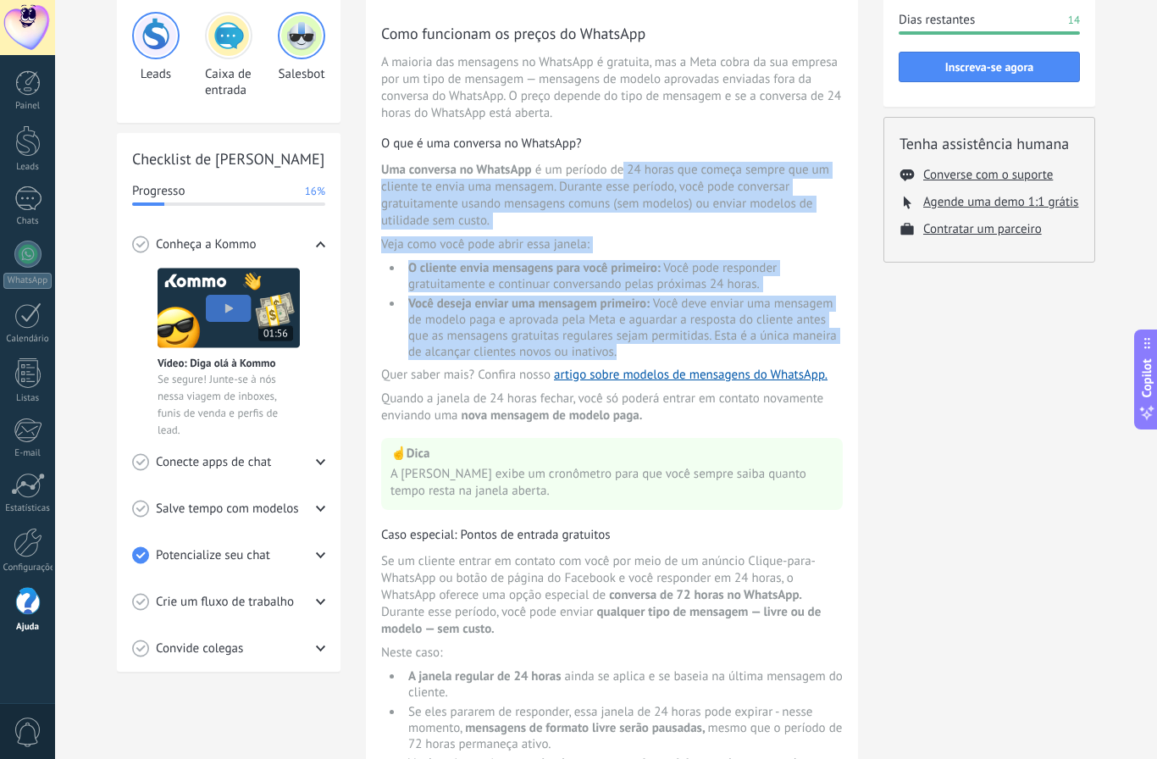
scroll to position [126, 0]
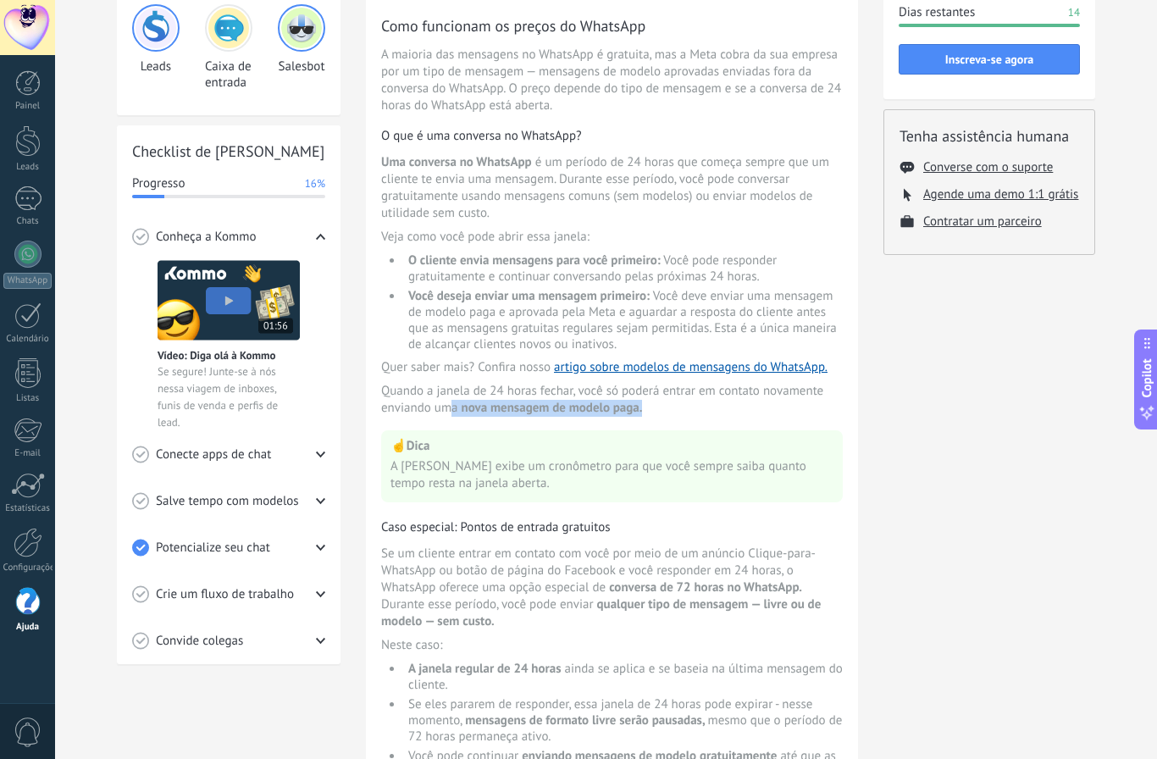
drag, startPoint x: 453, startPoint y: 415, endPoint x: 665, endPoint y: 418, distance: 211.8
click at [665, 417] on span "Quando a janela de 24 horas fechar, você só poderá entrar em contato novamente …" at bounding box center [612, 400] width 462 height 34
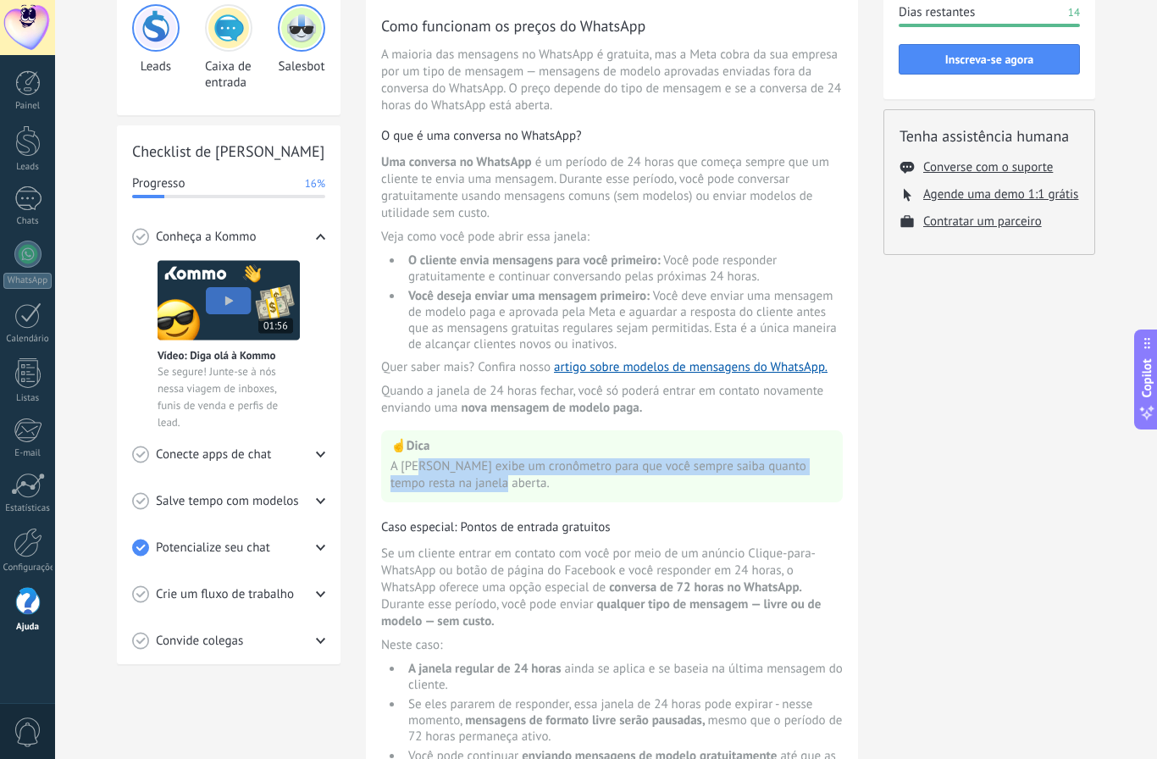
drag, startPoint x: 429, startPoint y: 481, endPoint x: 767, endPoint y: 502, distance: 338.6
click at [767, 492] on span "A [PERSON_NAME] exibe um cronômetro para que você sempre saiba quanto tempo res…" at bounding box center [611, 475] width 443 height 34
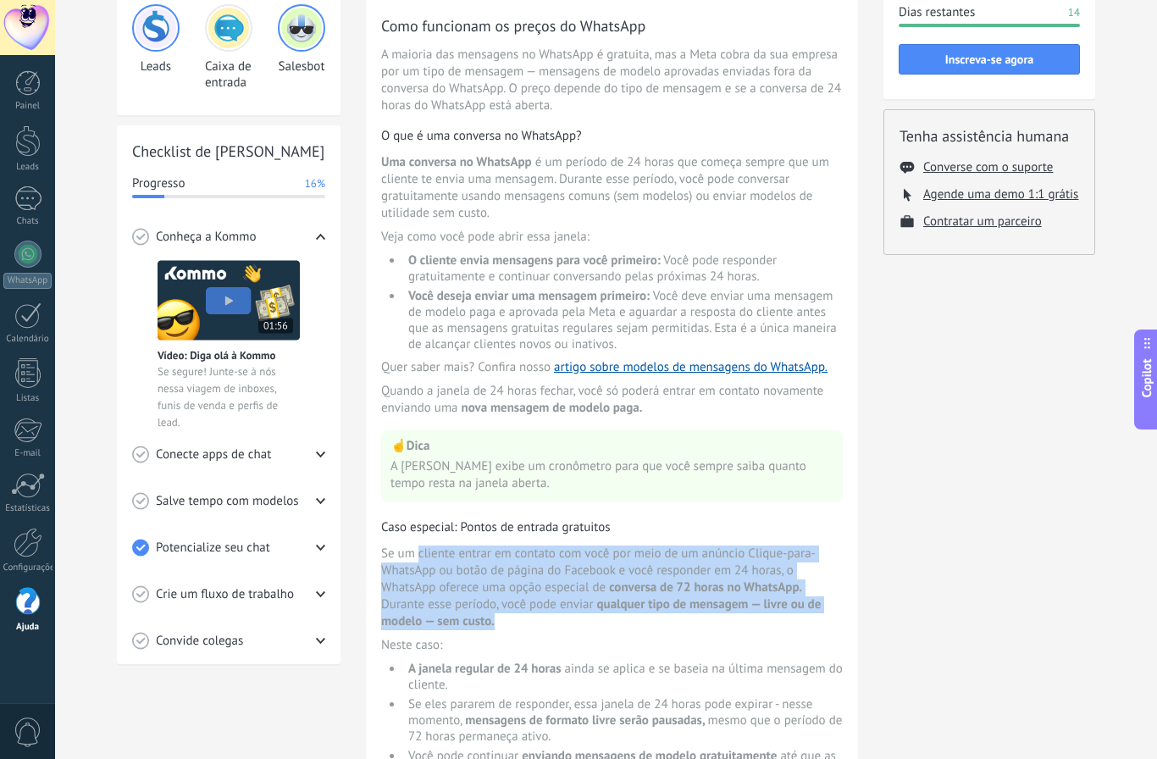
drag, startPoint x: 418, startPoint y: 569, endPoint x: 819, endPoint y: 640, distance: 407.6
click at [819, 630] on span "Se um cliente entrar em contato com você por meio de um anúncio Clique-para-Wha…" at bounding box center [612, 588] width 462 height 85
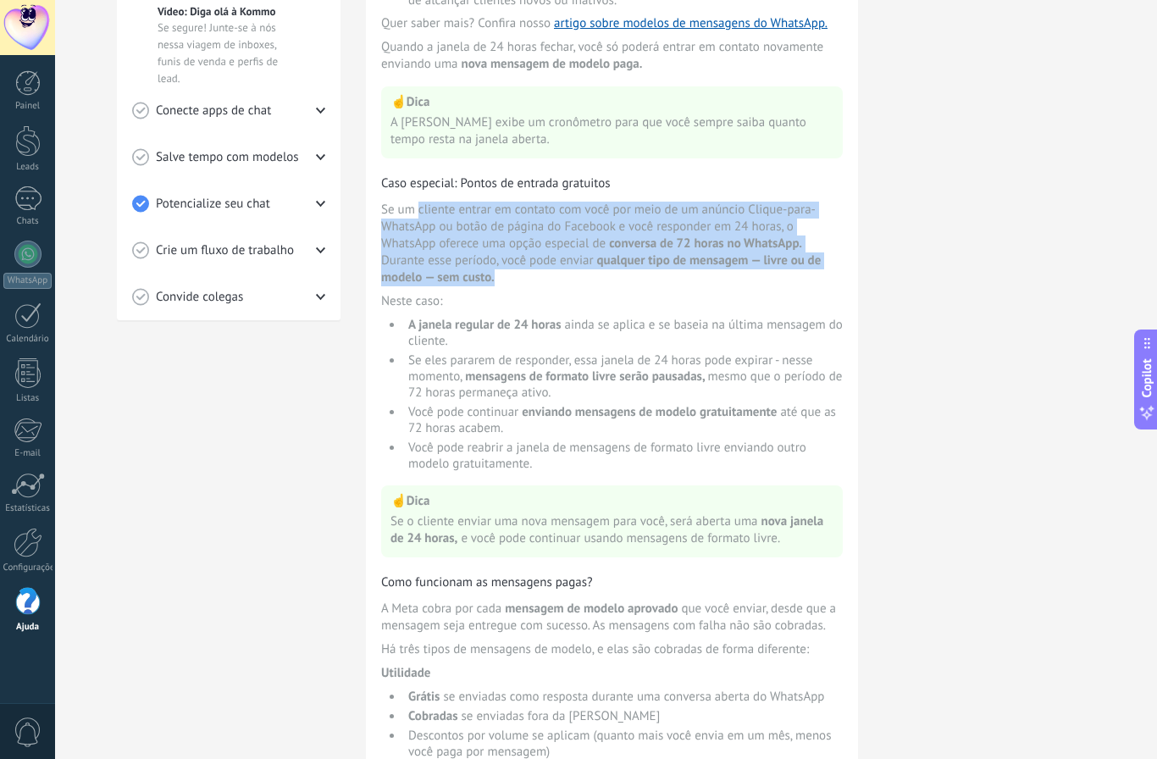
scroll to position [537, 0]
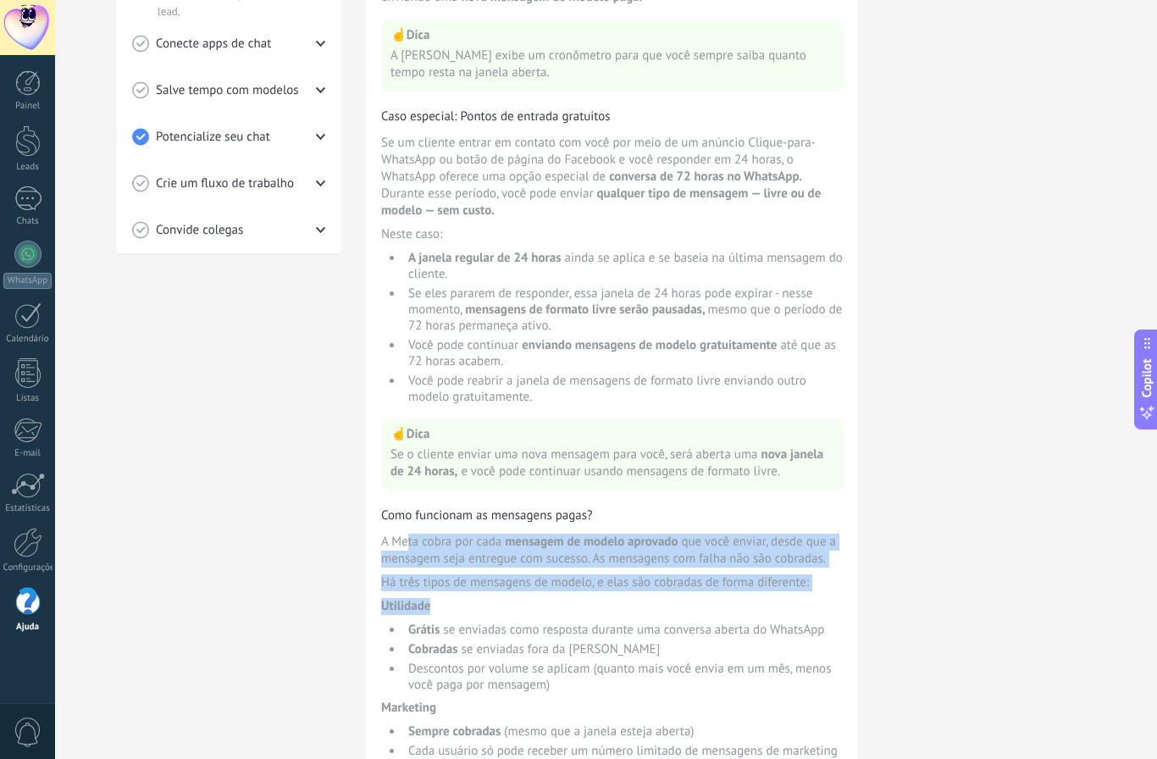
drag, startPoint x: 405, startPoint y: 579, endPoint x: 817, endPoint y: 643, distance: 416.7
click at [818, 643] on div "Como funcionam os preços do WhatsApp A maioria das mensagens no WhatsApp é grat…" at bounding box center [612, 310] width 462 height 1412
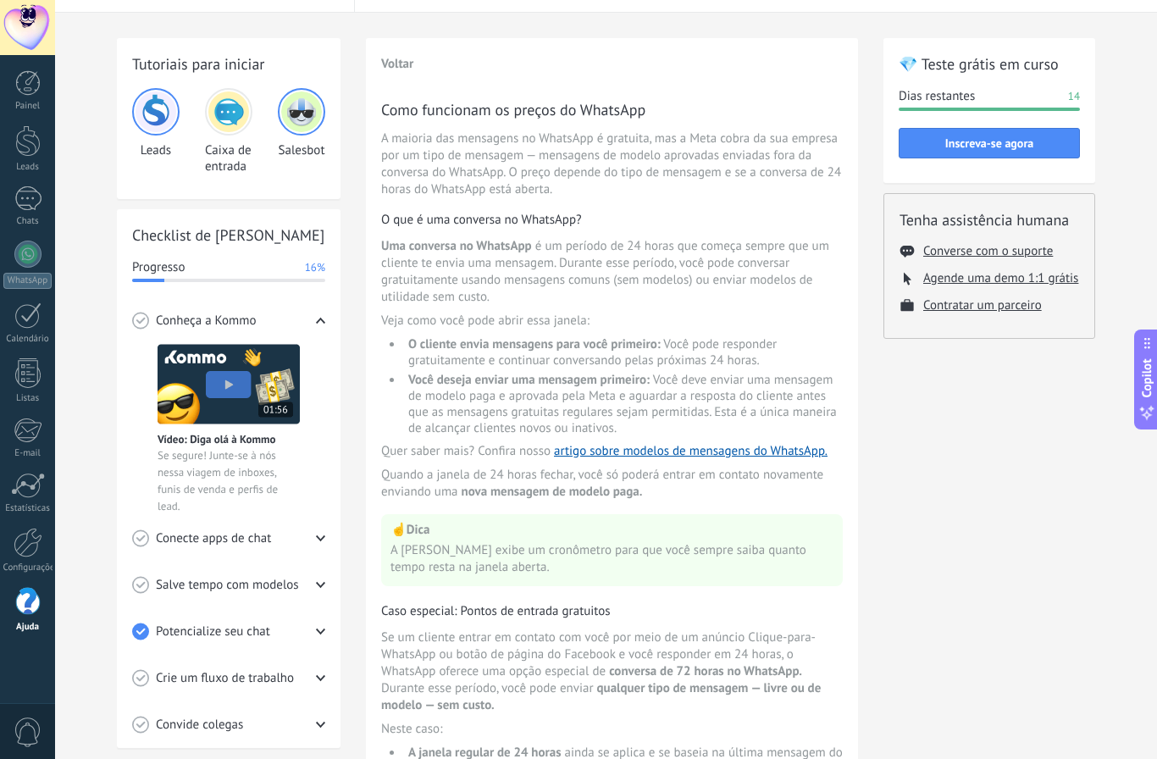
scroll to position [43, 0]
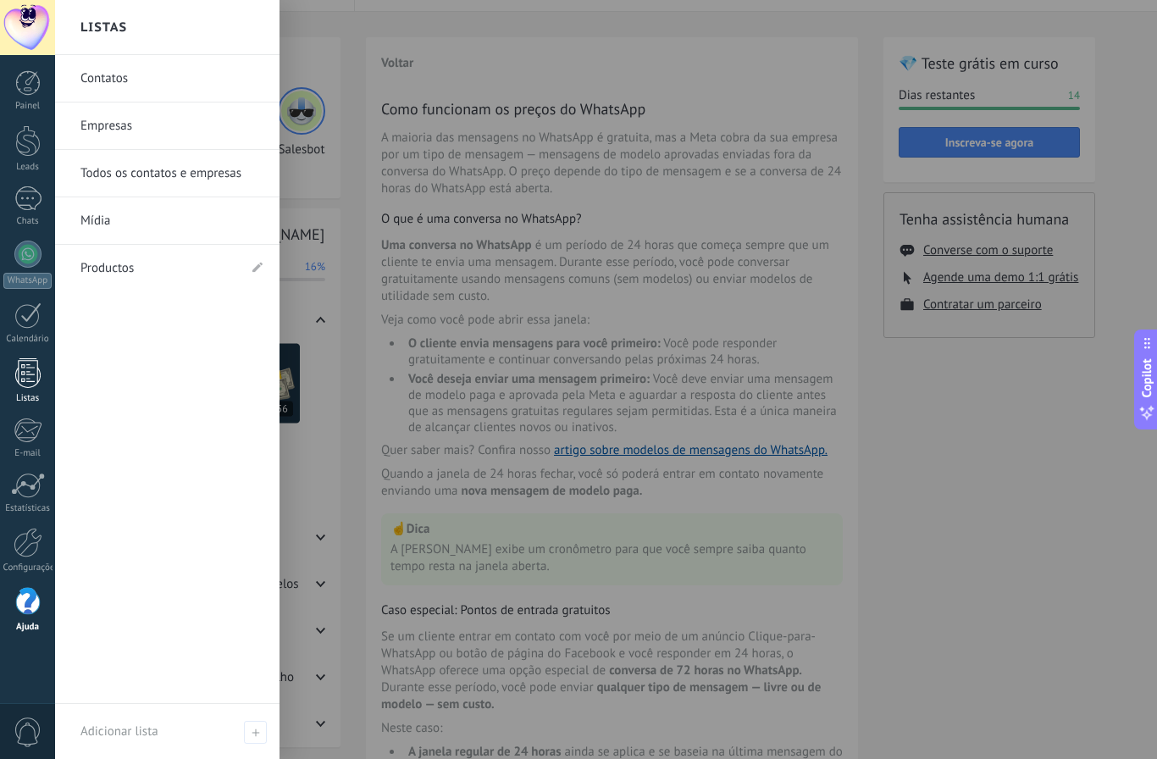
click at [10, 396] on div "Listas" at bounding box center [27, 398] width 49 height 11
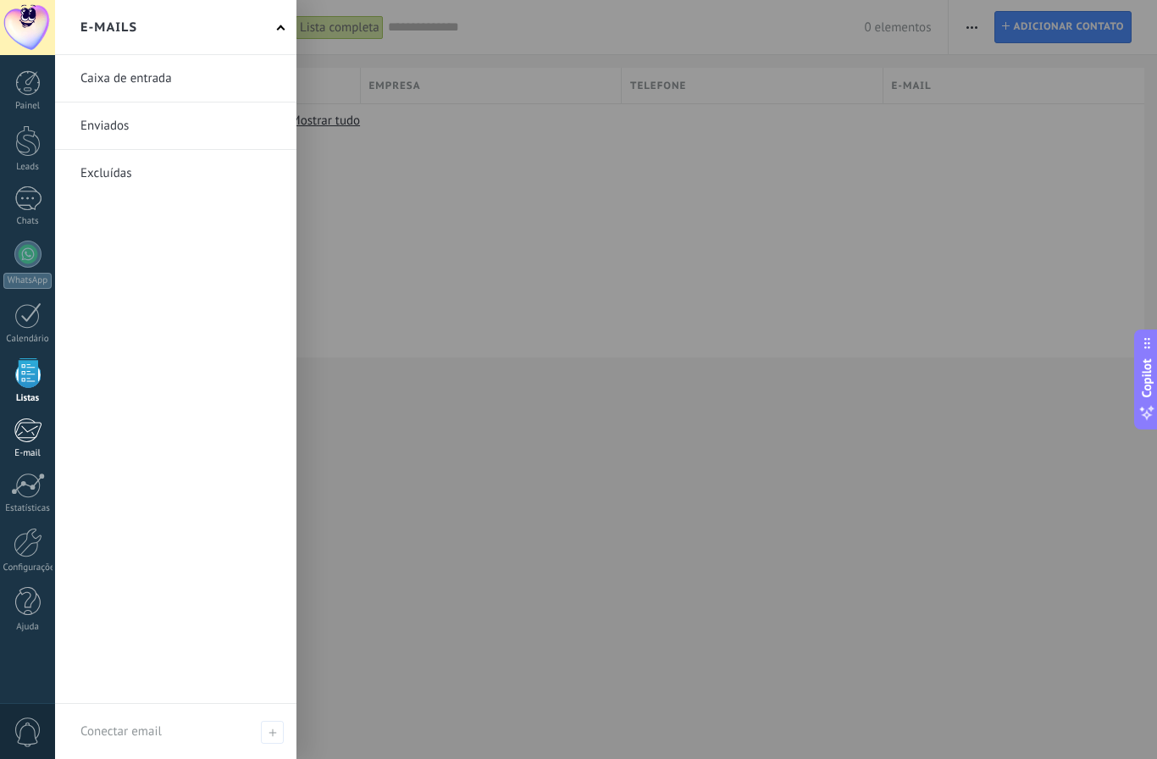
click at [22, 430] on div at bounding box center [28, 430] width 28 height 25
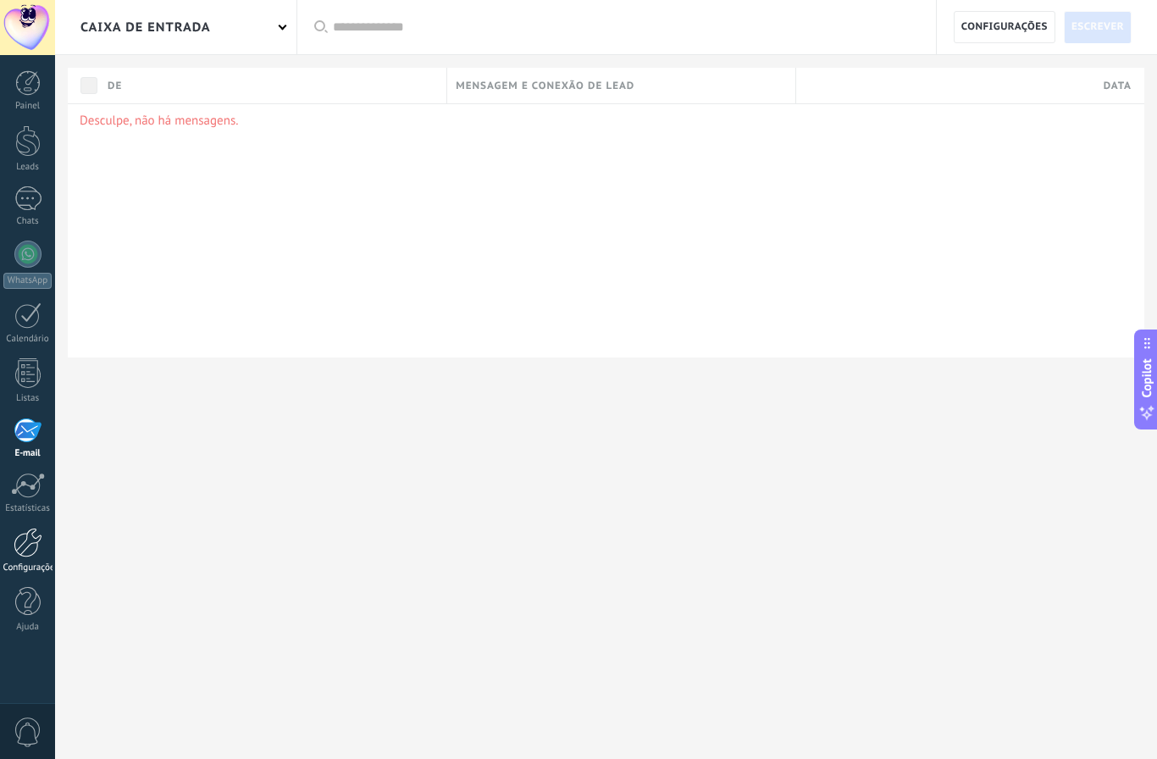
click at [30, 558] on link "Configurações" at bounding box center [27, 551] width 55 height 46
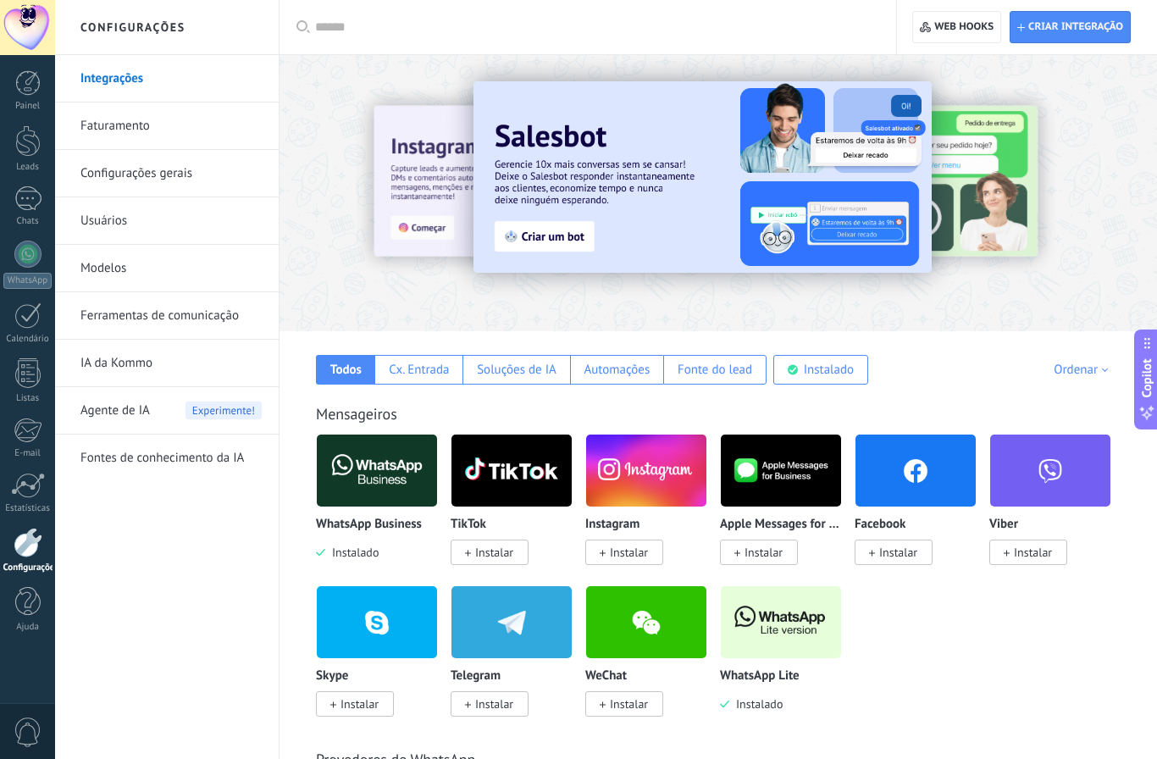
click at [150, 175] on link "Configurações gerais" at bounding box center [170, 173] width 181 height 47
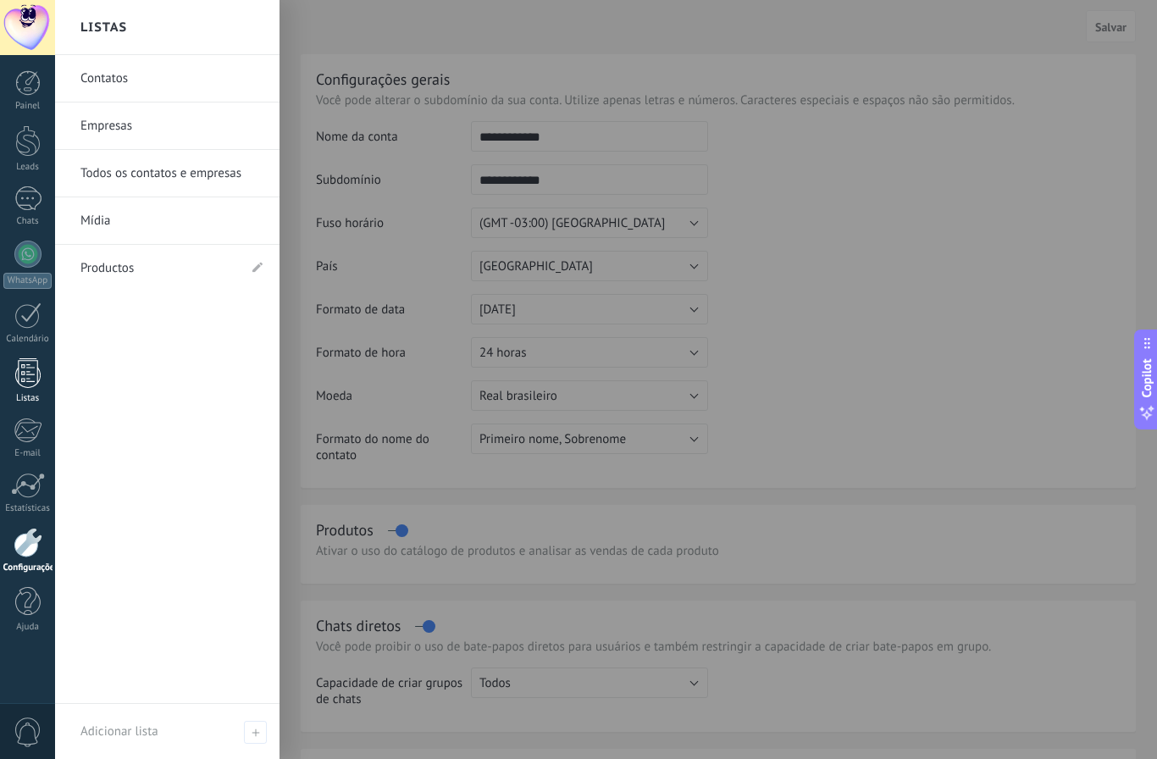
click at [38, 371] on div at bounding box center [27, 373] width 25 height 30
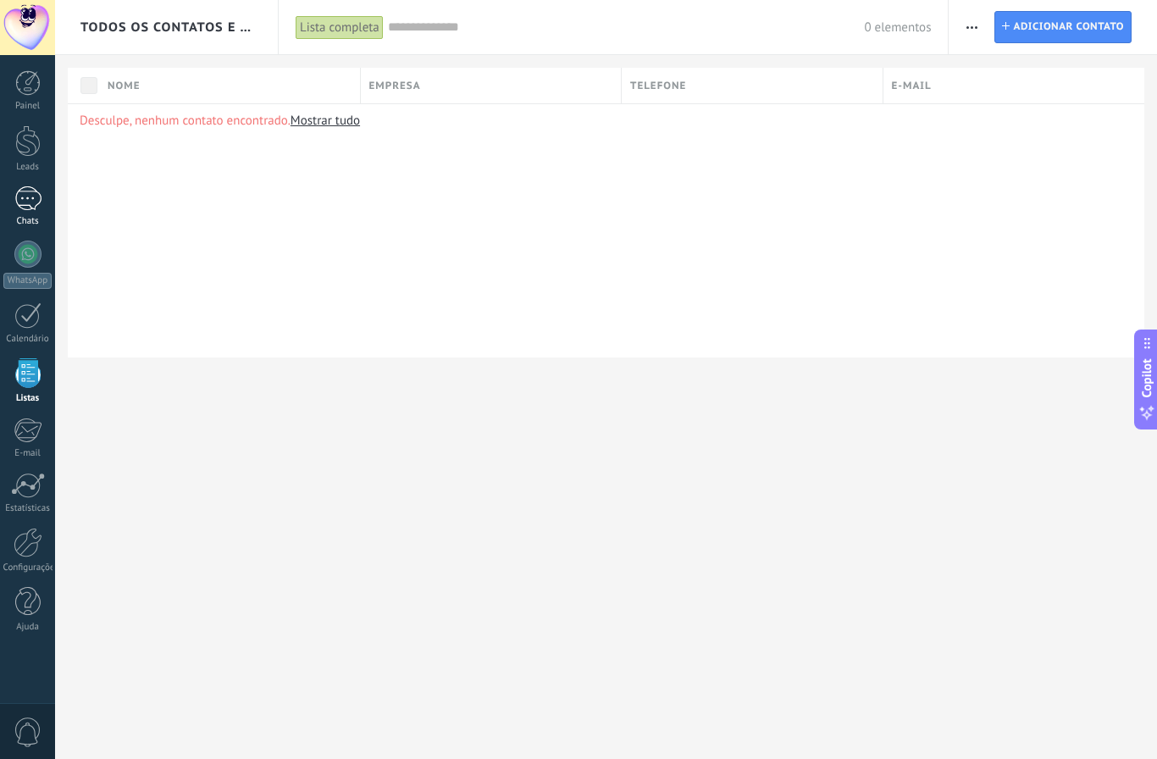
click at [40, 189] on div at bounding box center [27, 198] width 27 height 25
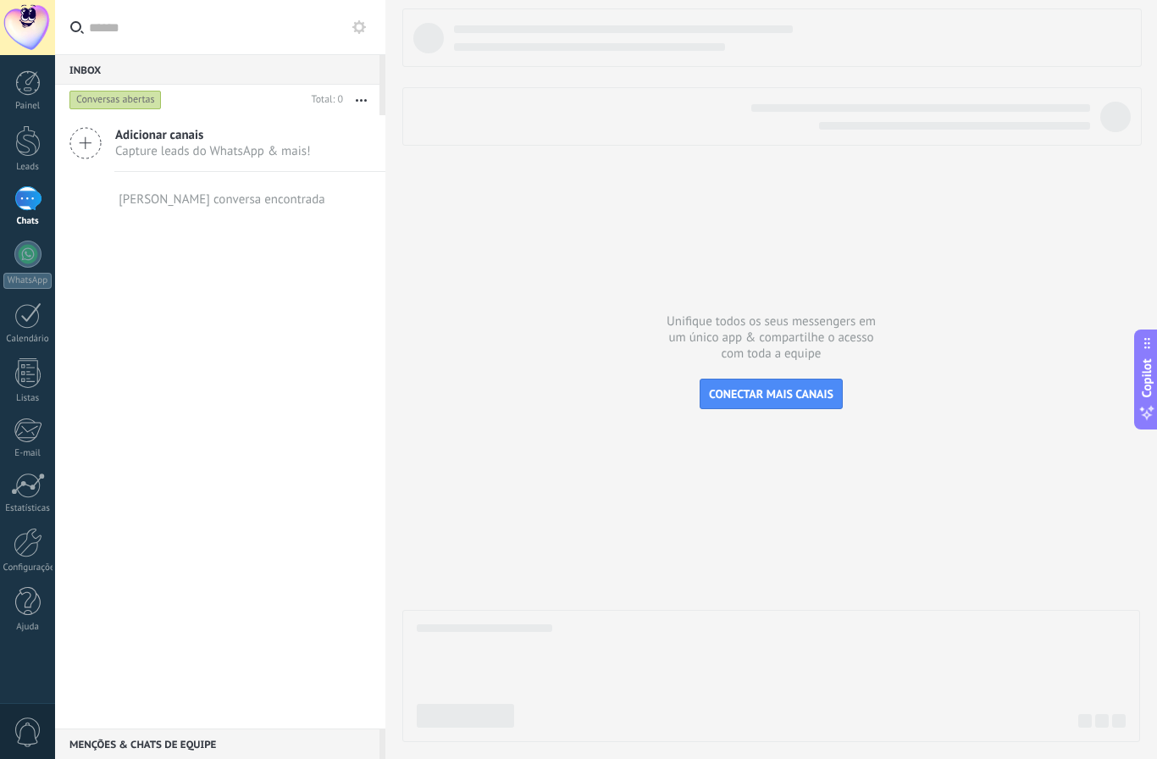
click at [77, 149] on icon at bounding box center [85, 143] width 32 height 32
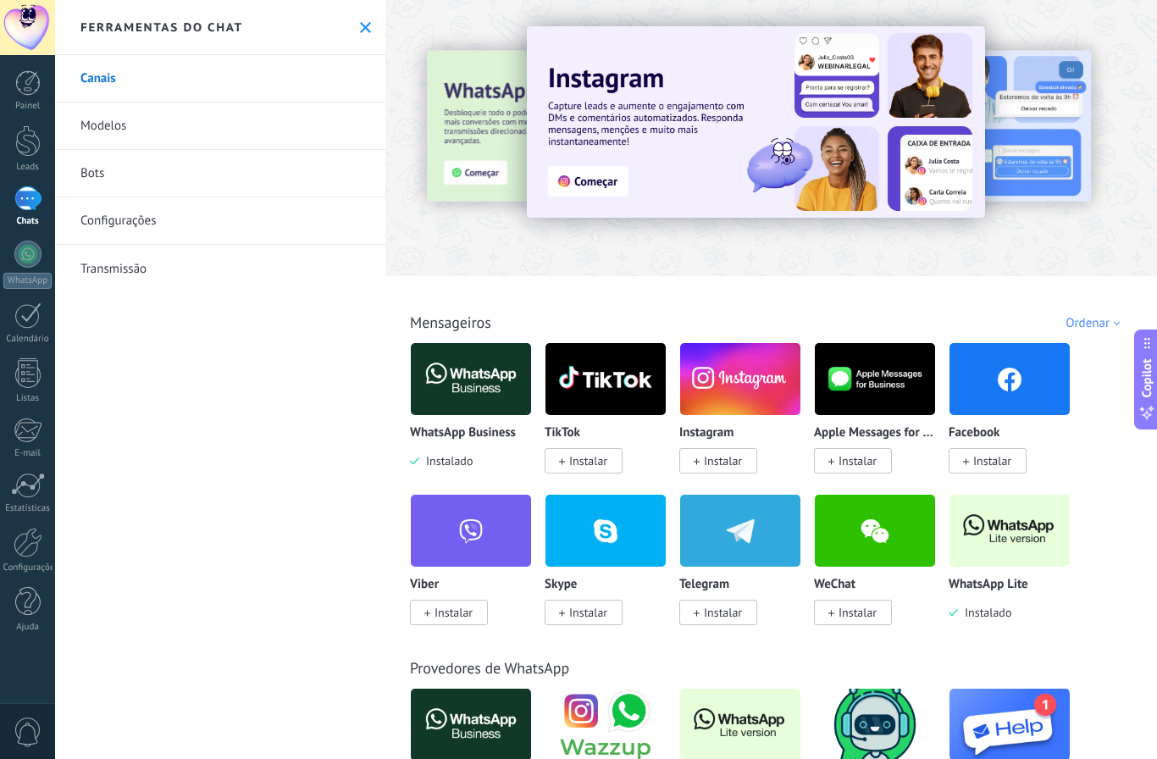
click at [474, 385] on img at bounding box center [471, 379] width 120 height 82
click at [474, 440] on p "WhatsApp Business" at bounding box center [463, 433] width 106 height 14
click at [1000, 585] on body ".abccls-1,.abccls-2{fill-rule:evenodd}.abccls-2{fill:#fff} .abfcls-1{fill:none}…" at bounding box center [578, 379] width 1157 height 759
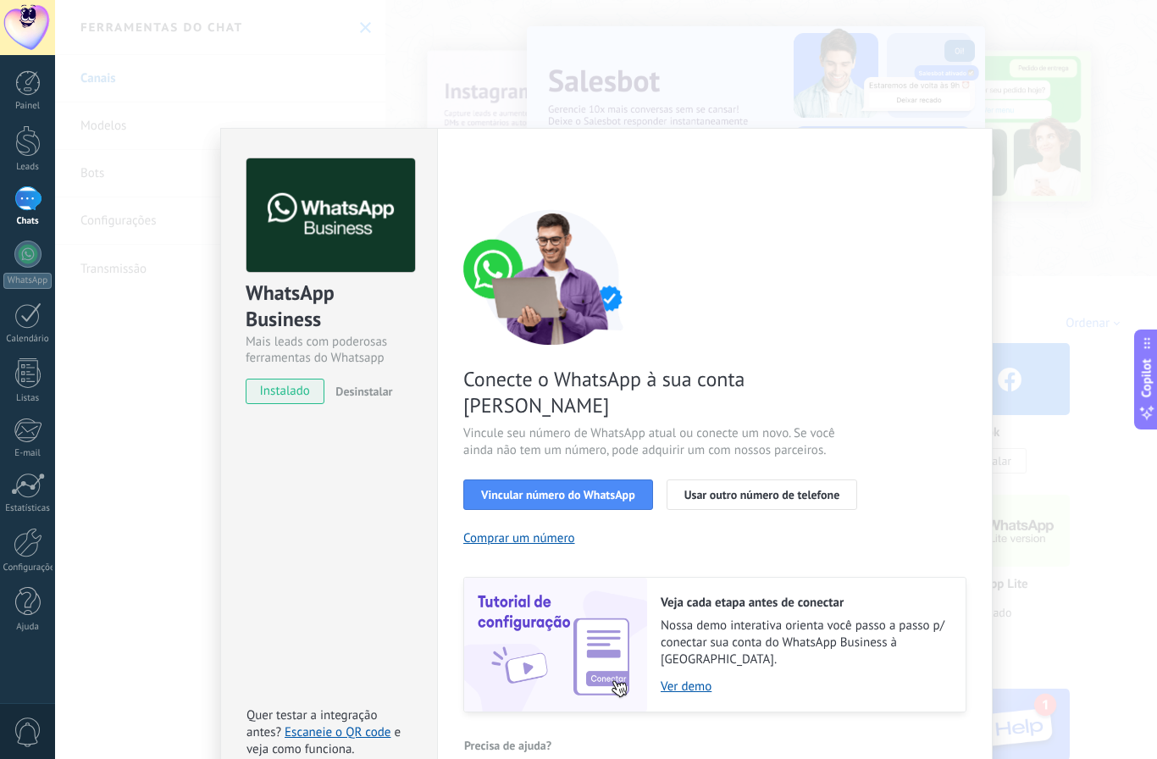
click at [1116, 281] on div "WhatsApp Business Mais leads com poderosas ferramentas do Whatsapp instalado De…" at bounding box center [606, 379] width 1102 height 759
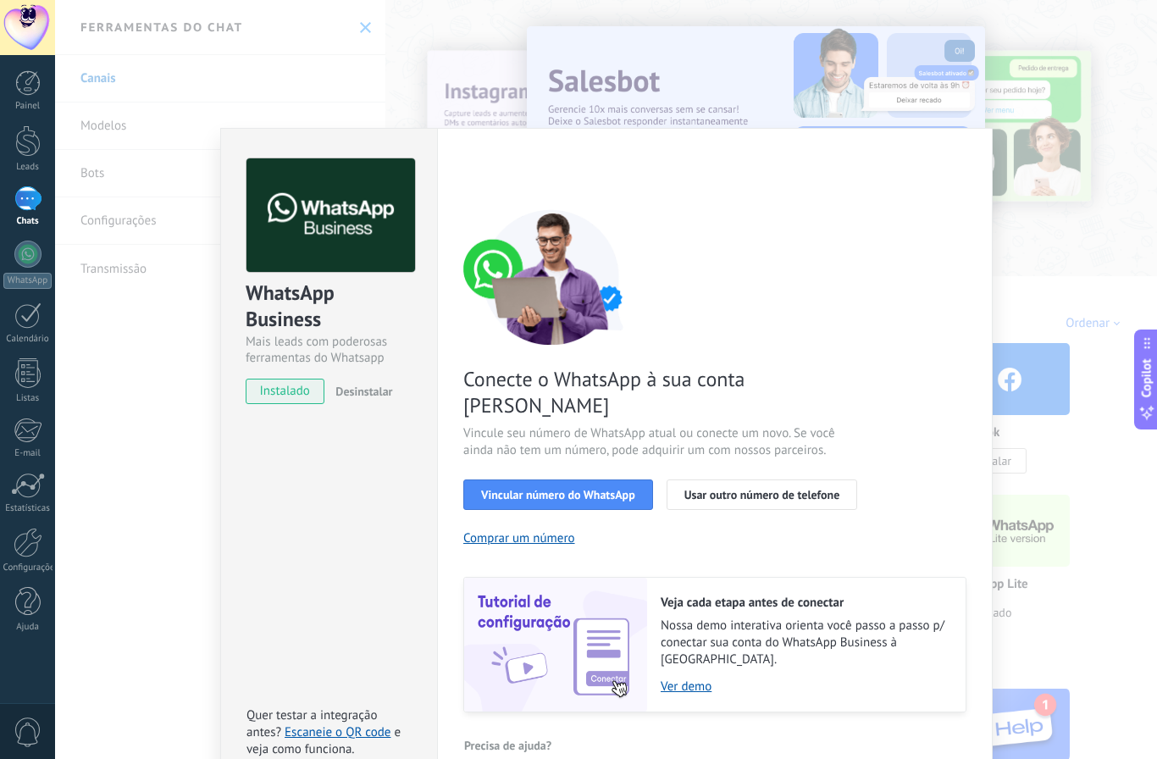
click at [629, 740] on div "Configurações Autorização Esta aba registra os usuários que permitiram acesso à…" at bounding box center [715, 458] width 556 height 661
click at [112, 226] on div "WhatsApp Business Mais leads com poderosas ferramentas do Whatsapp instalado De…" at bounding box center [606, 379] width 1102 height 759
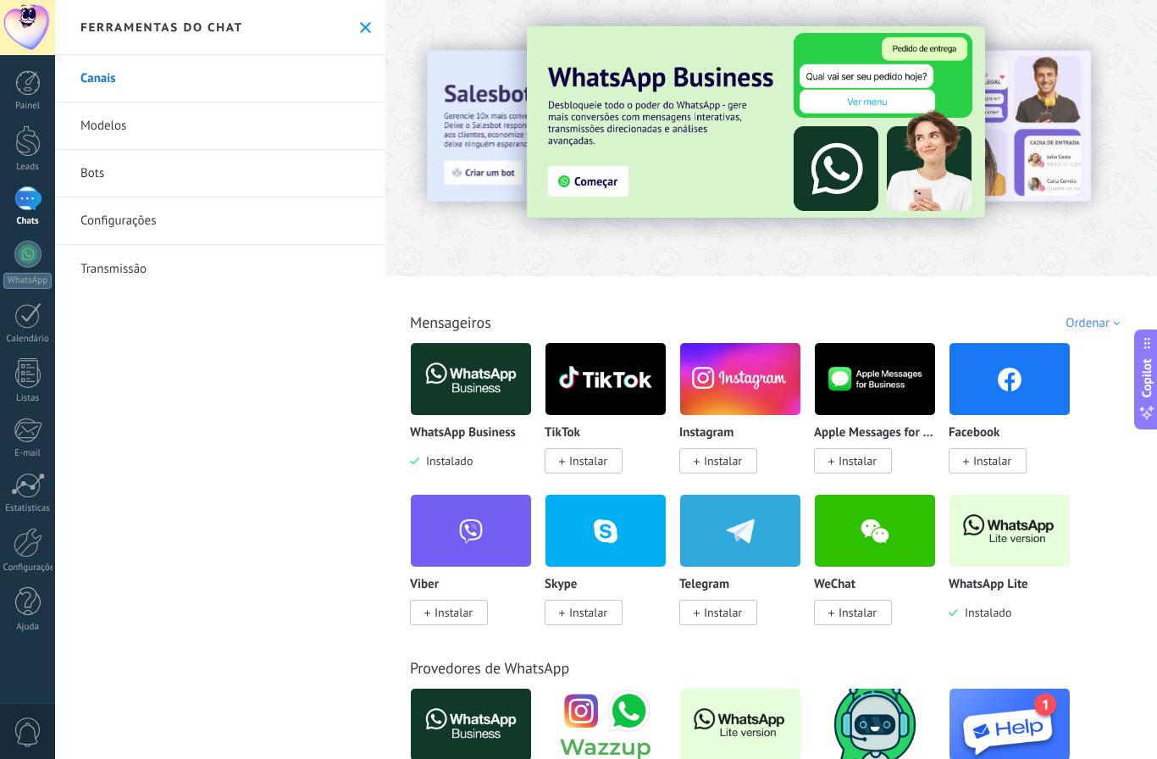
click at [4, 29] on div at bounding box center [27, 27] width 55 height 55
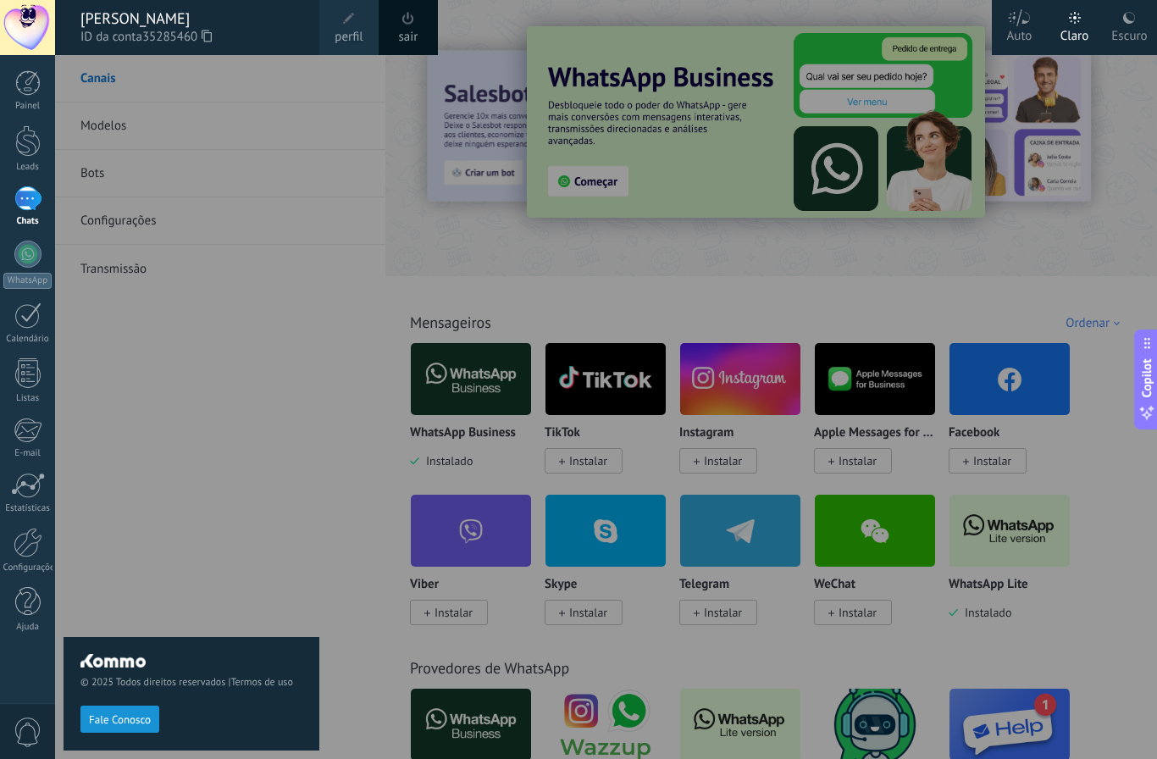
click at [357, 34] on span "perfil" at bounding box center [349, 37] width 28 height 19
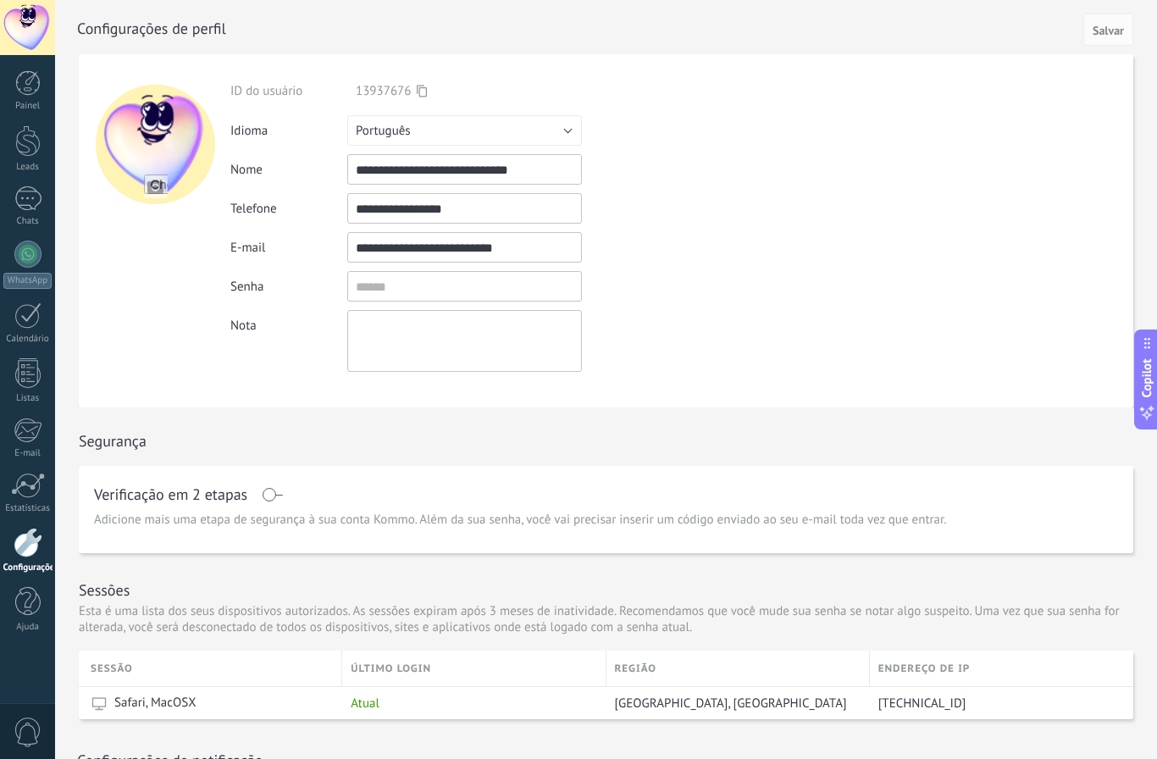
click at [174, 42] on div at bounding box center [624, 27] width 1095 height 54
click at [33, 94] on div at bounding box center [27, 82] width 25 height 25
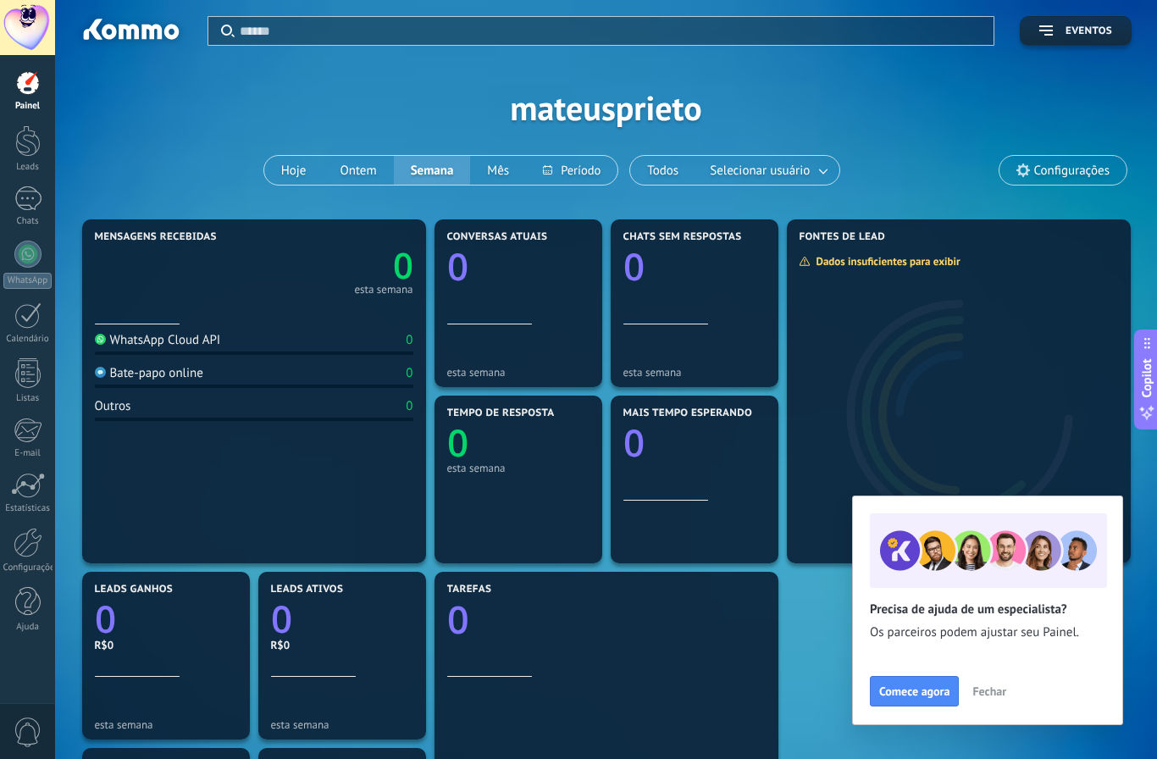
click at [1001, 695] on span "Fechar" at bounding box center [989, 691] width 34 height 12
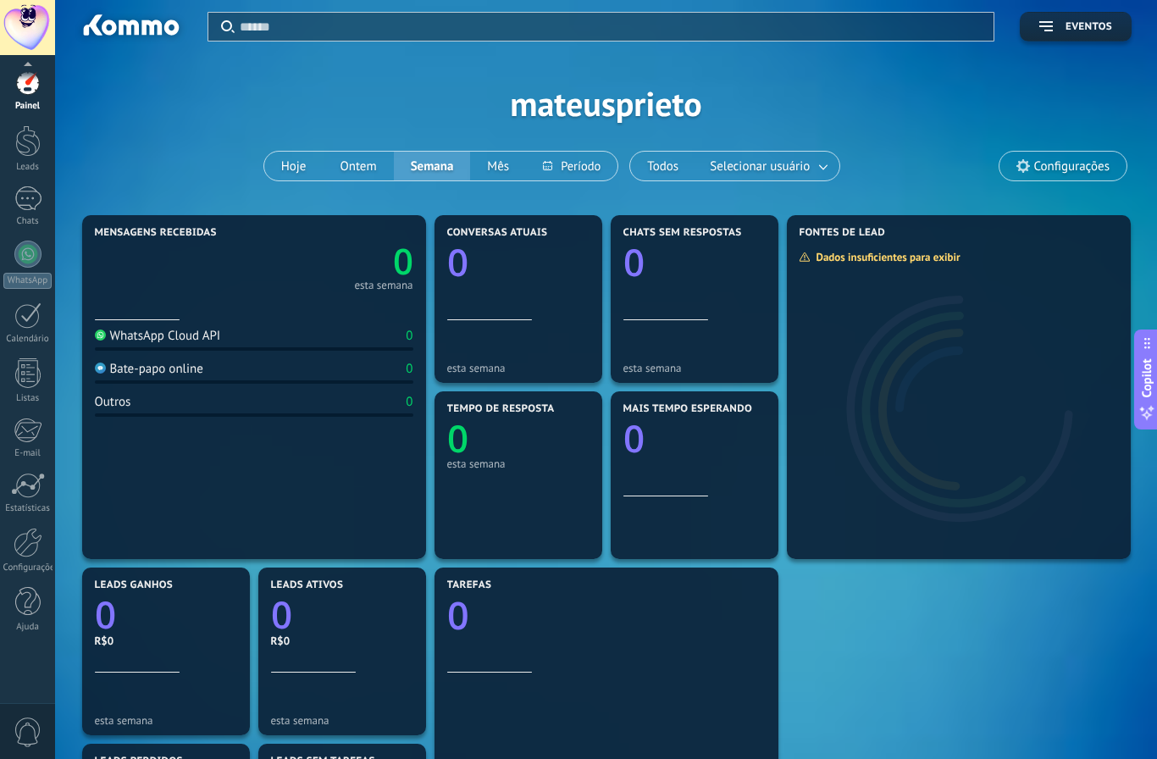
scroll to position [19, 0]
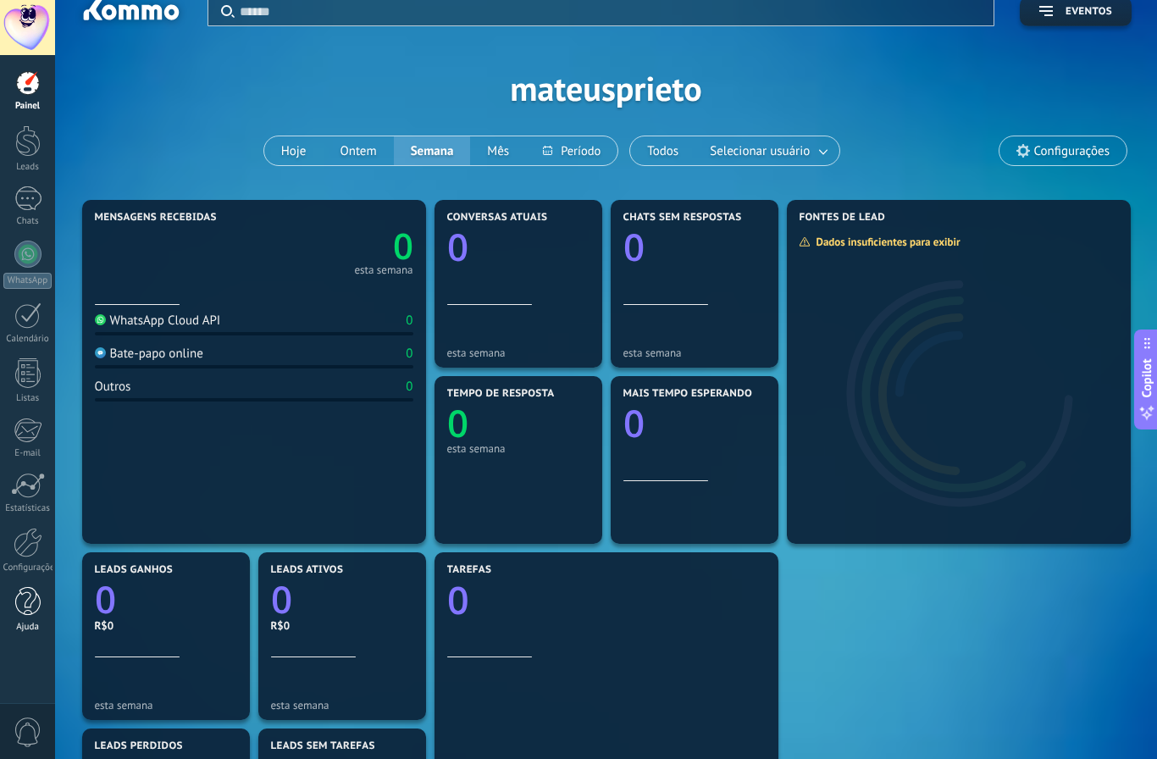
click at [25, 608] on div at bounding box center [27, 602] width 25 height 30
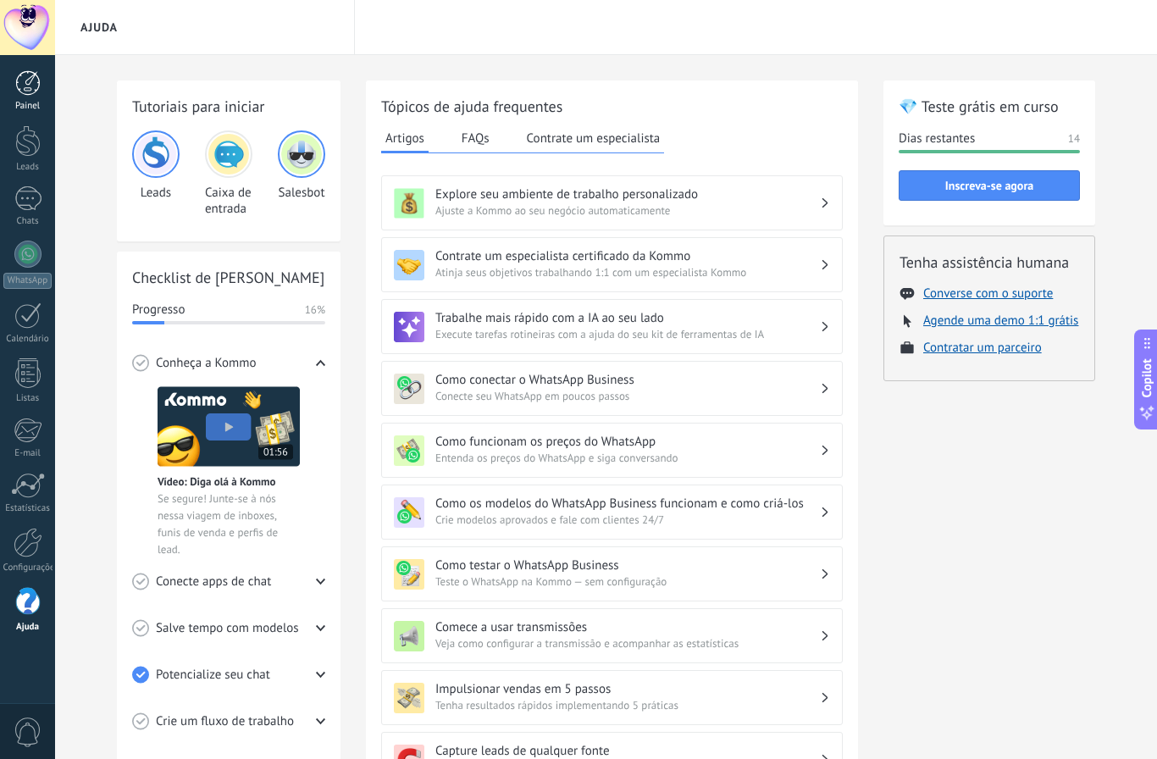
click at [26, 92] on div at bounding box center [27, 82] width 25 height 25
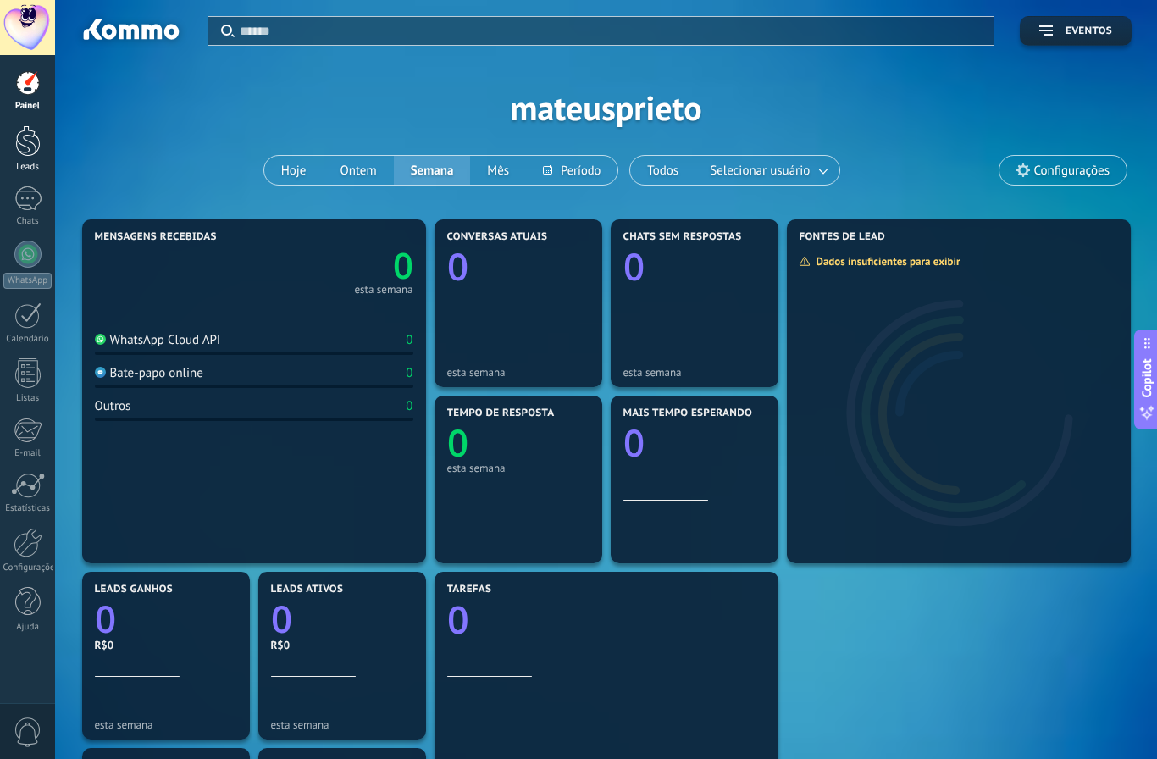
click at [15, 129] on div at bounding box center [27, 140] width 25 height 31
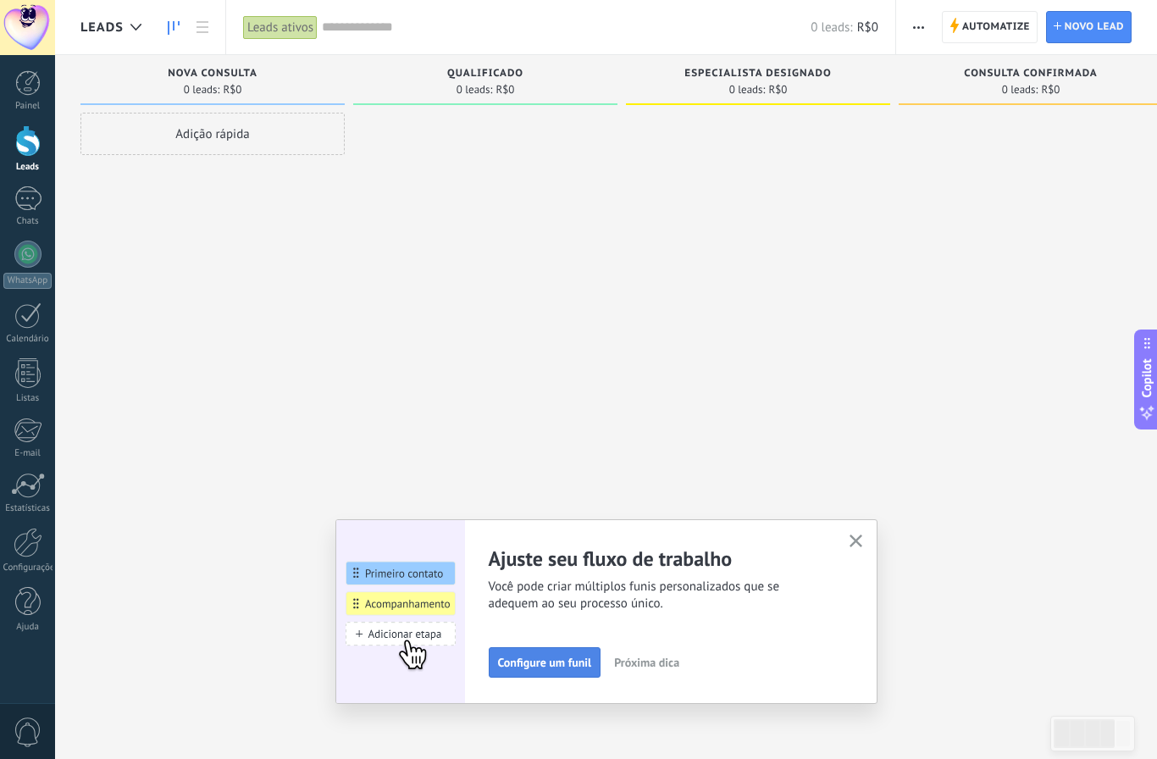
click at [538, 656] on span "Configure um funil" at bounding box center [545, 662] width 94 height 12
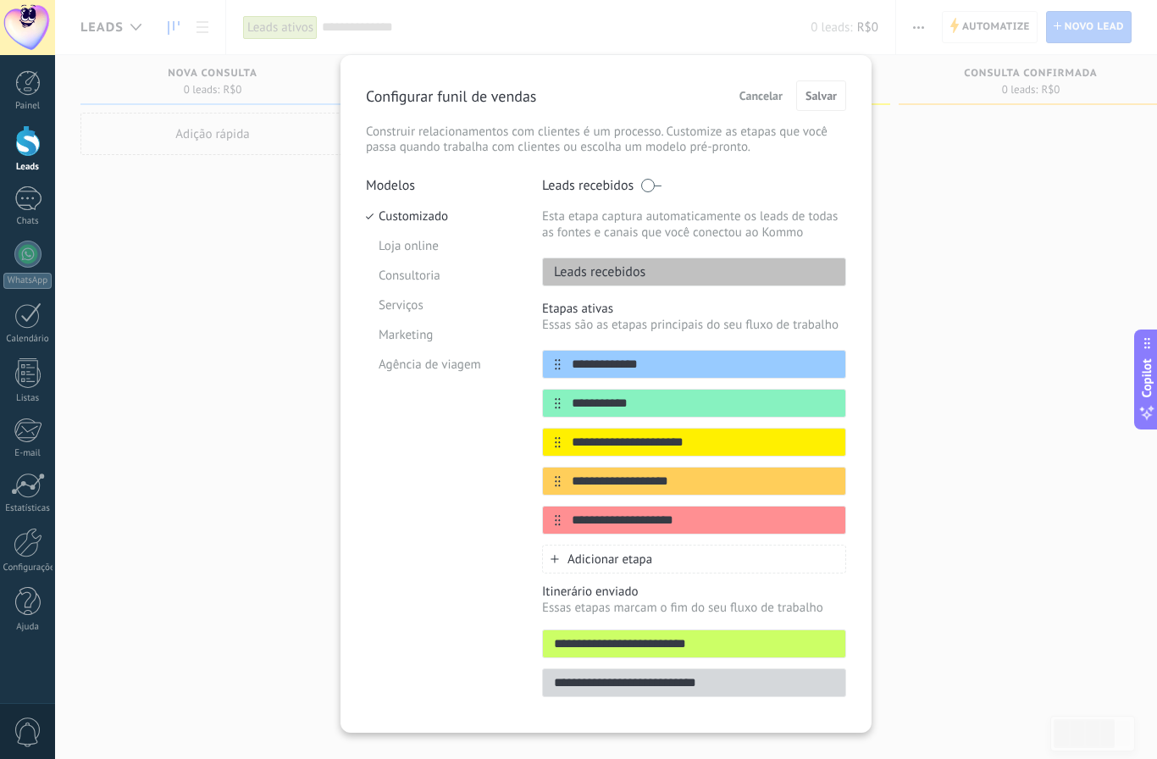
scroll to position [38, 0]
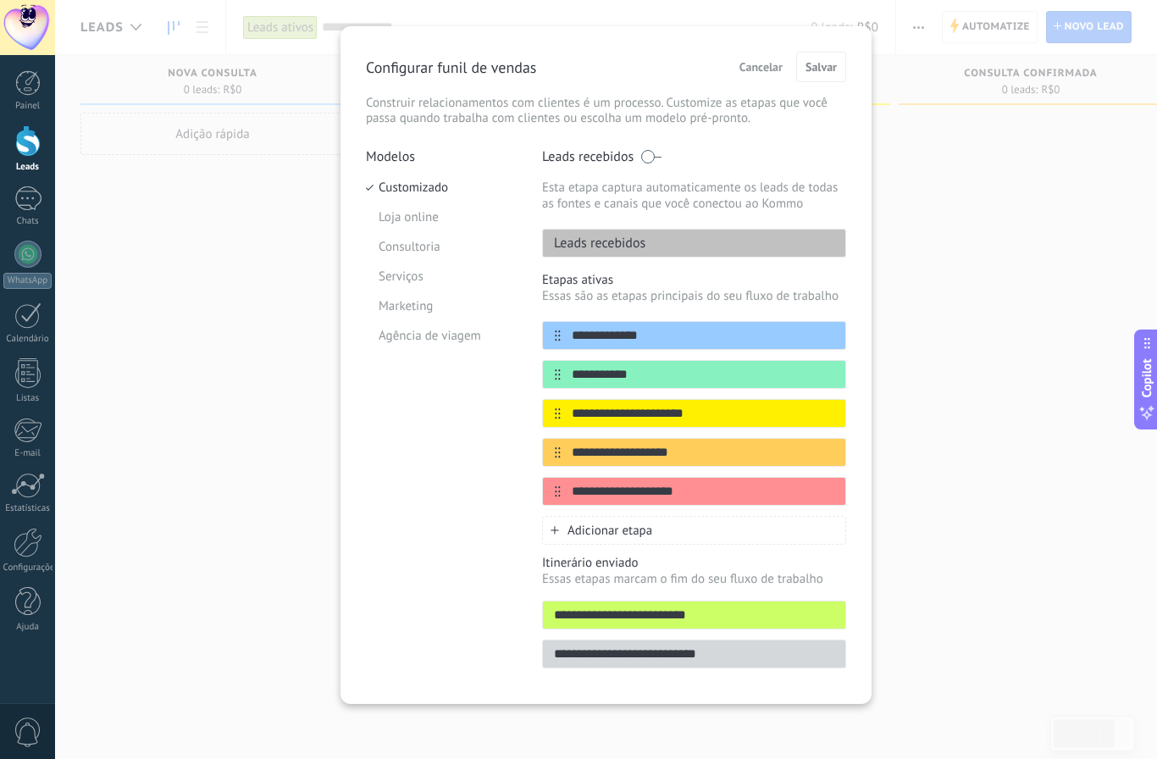
click at [1017, 274] on div "**********" at bounding box center [606, 379] width 1102 height 759
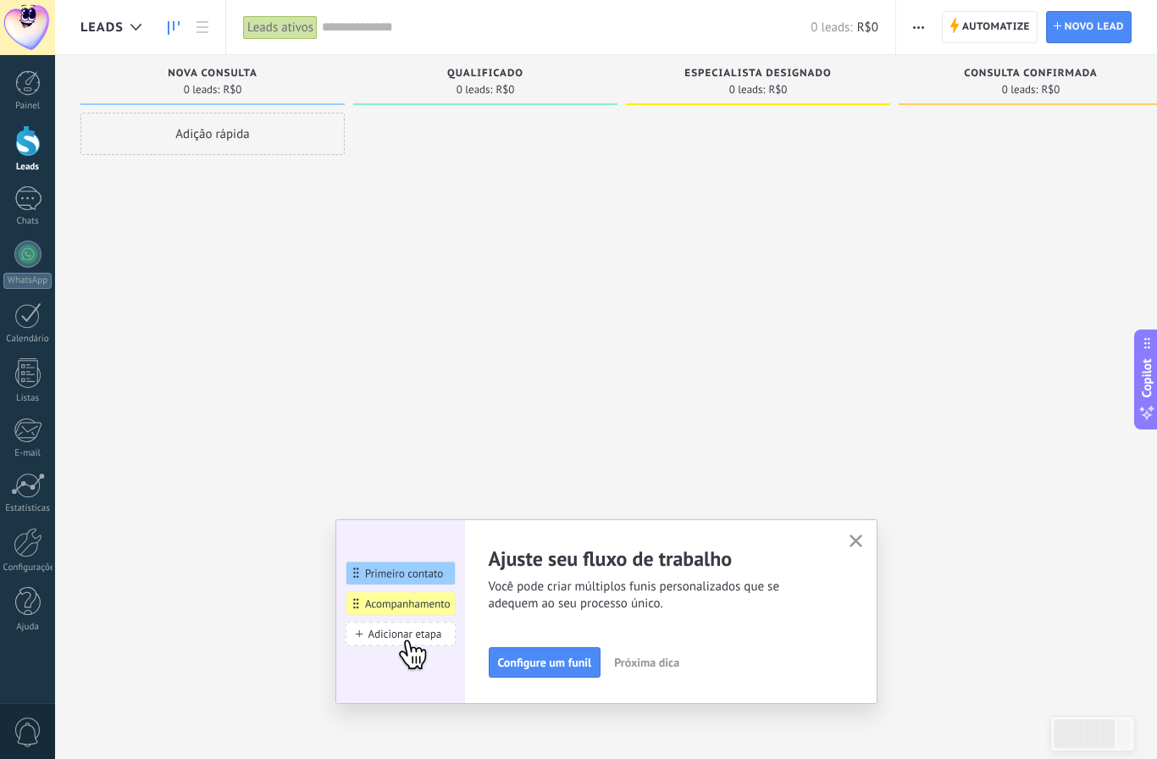
click at [105, 30] on span "Leads" at bounding box center [101, 27] width 43 height 16
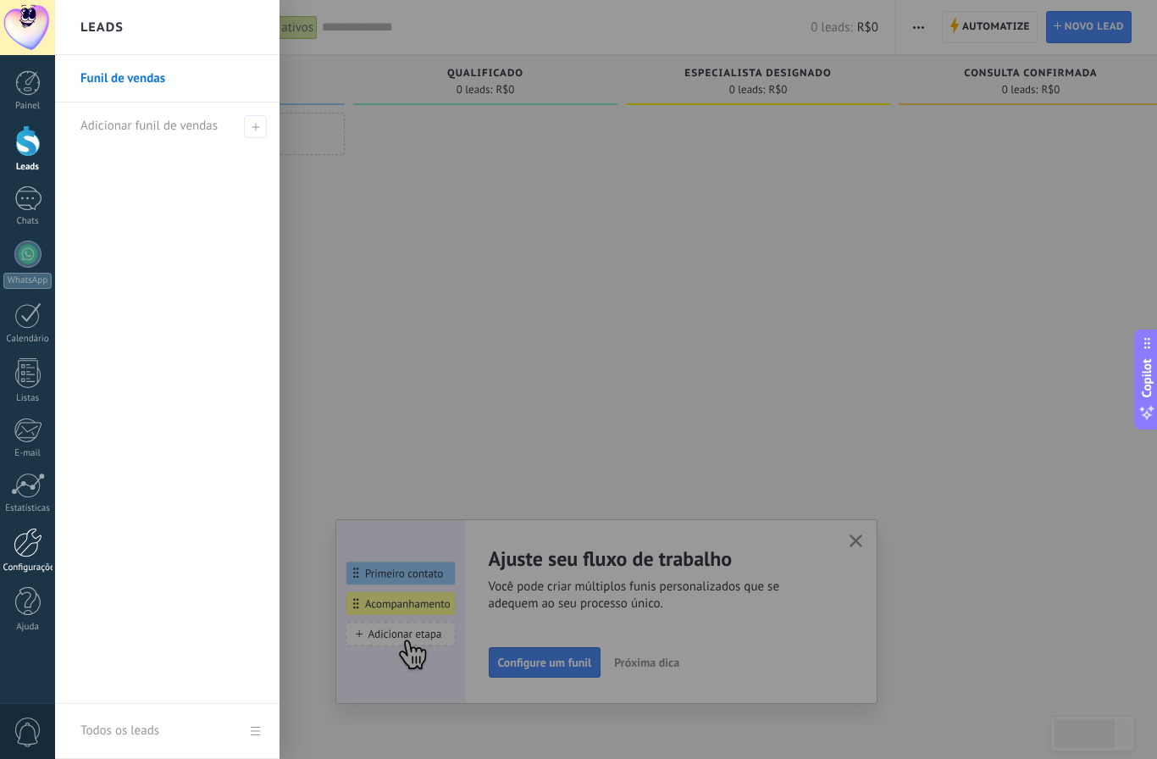
click at [36, 562] on link "Configurações" at bounding box center [27, 551] width 55 height 46
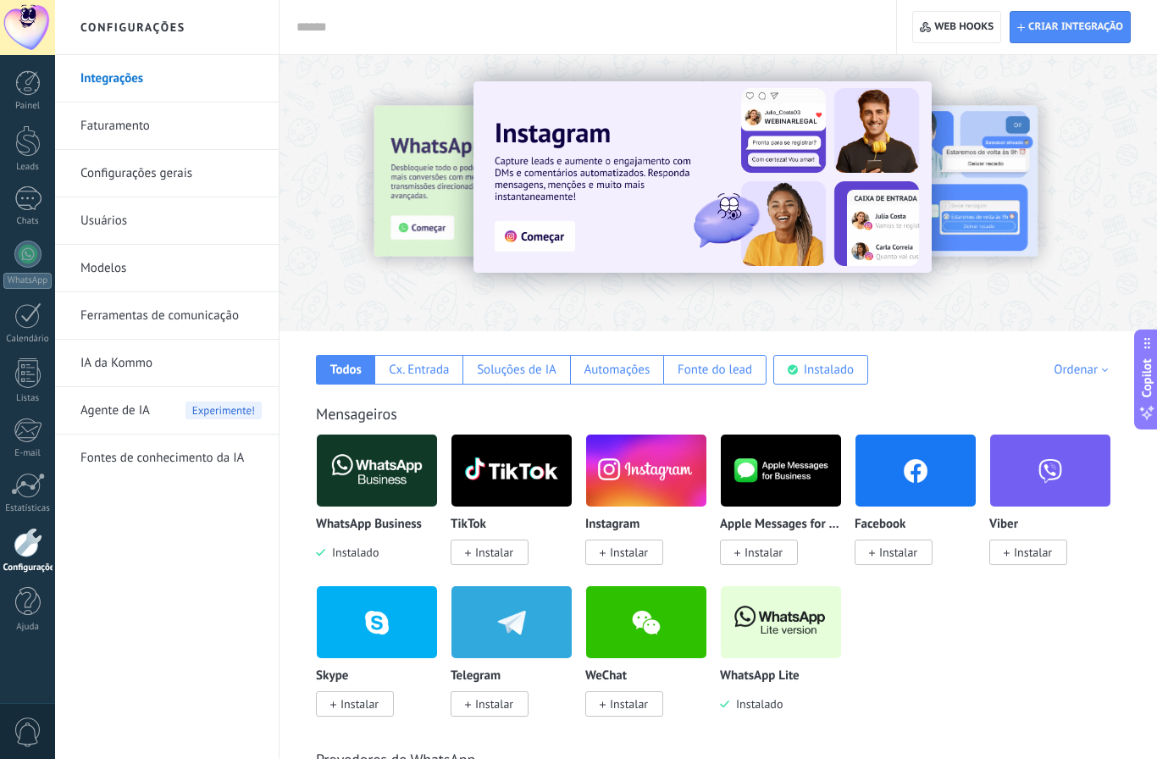
click at [149, 324] on link "Ferramentas de comunicação" at bounding box center [170, 315] width 181 height 47
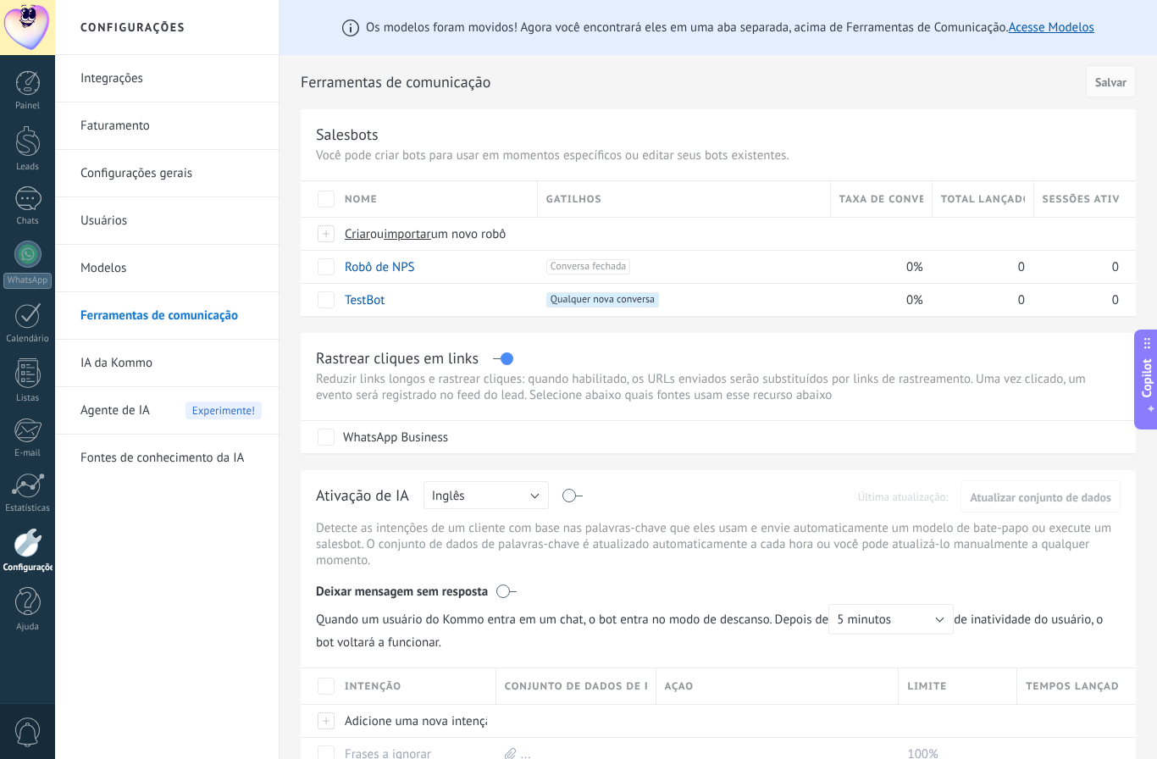
click at [140, 272] on link "Modelos" at bounding box center [170, 268] width 181 height 47
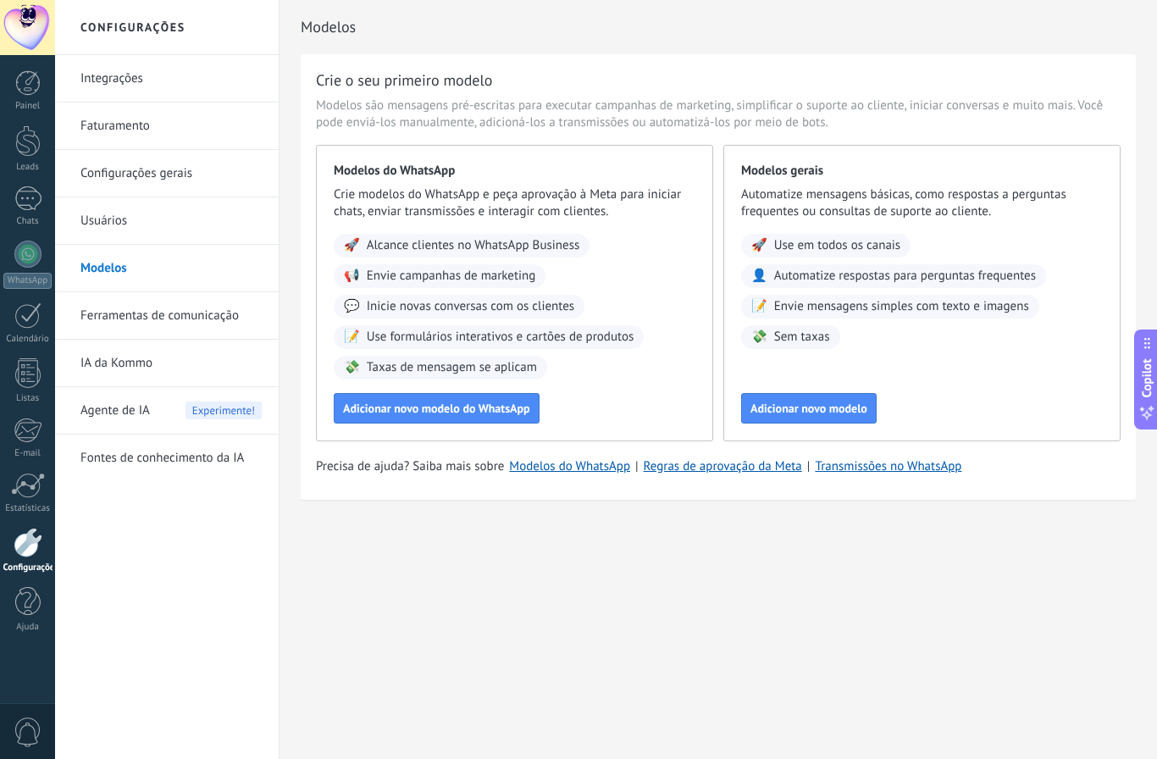
click at [130, 226] on link "Usuários" at bounding box center [170, 220] width 181 height 47
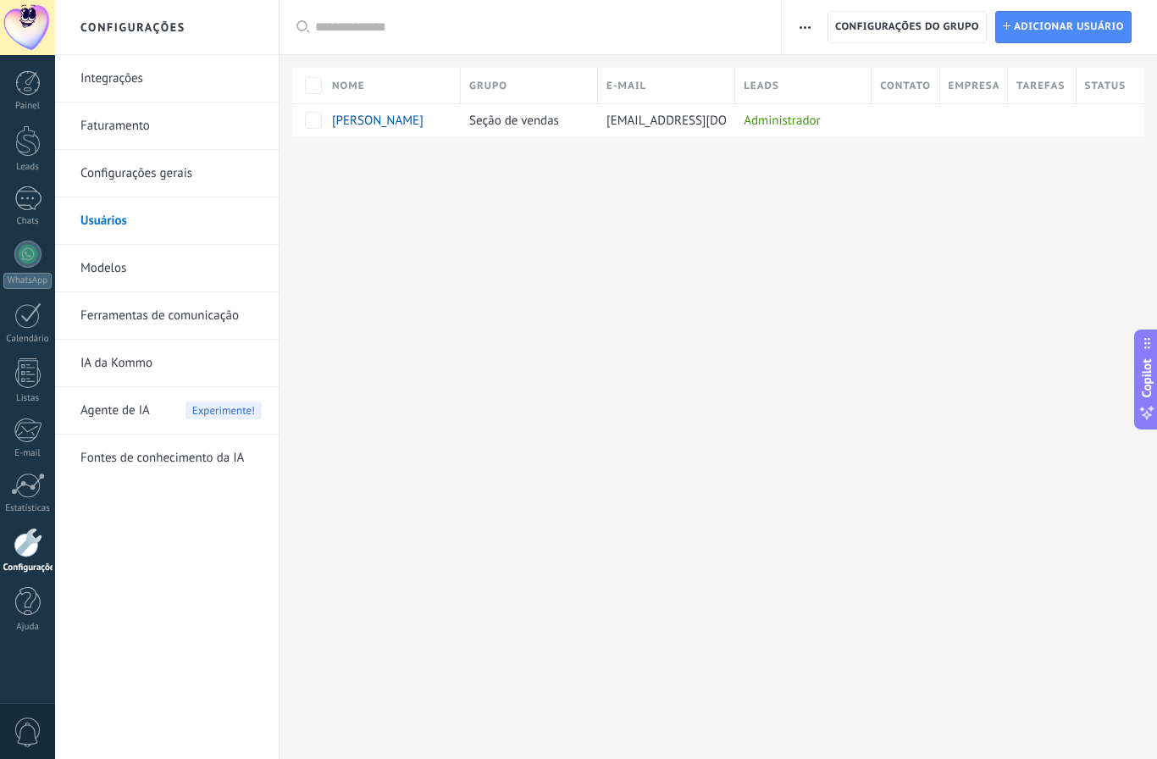
click at [137, 174] on link "Configurações gerais" at bounding box center [170, 173] width 181 height 47
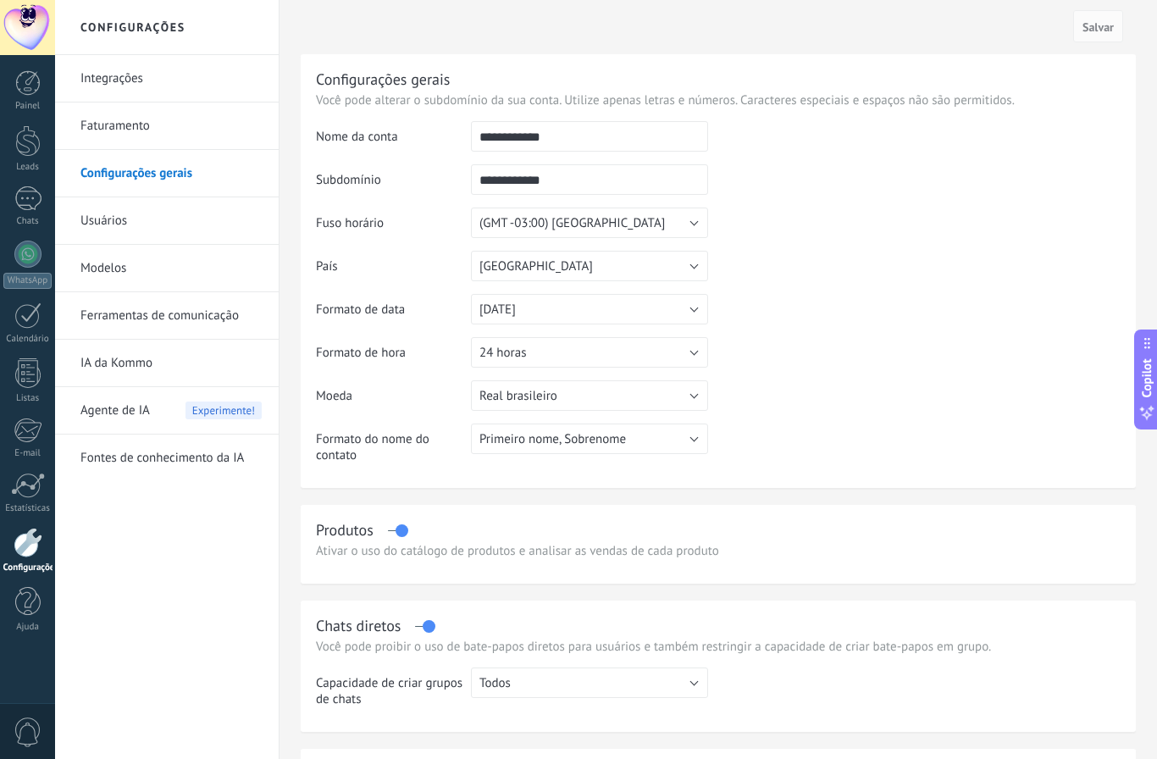
click at [135, 212] on link "Usuários" at bounding box center [170, 220] width 181 height 47
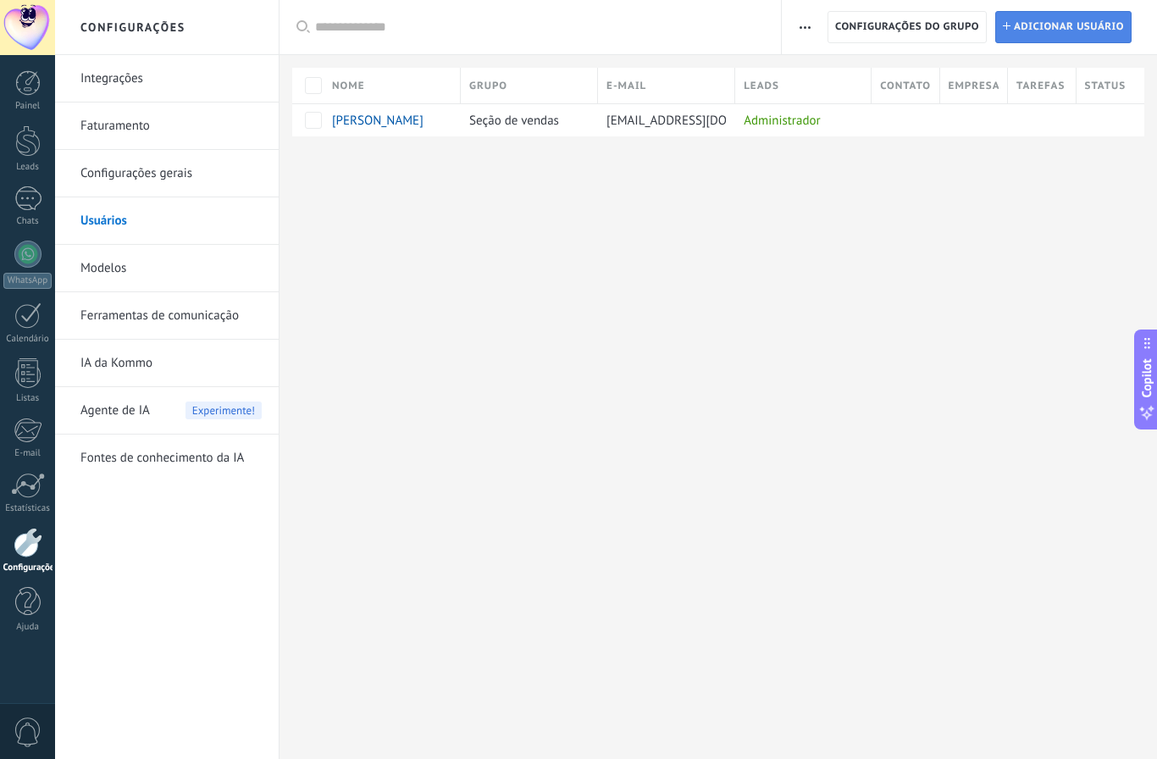
click at [1018, 32] on span "Adicionar usuário" at bounding box center [1069, 27] width 110 height 30
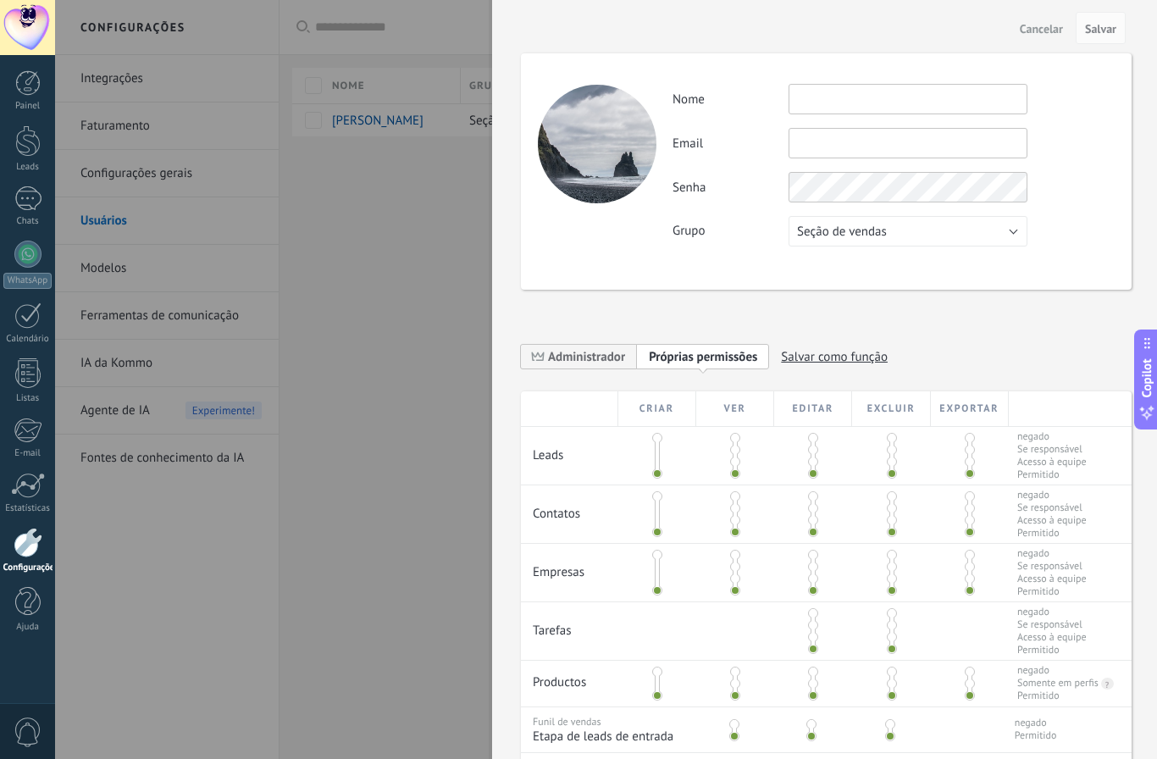
click at [965, 457] on div at bounding box center [970, 456] width 78 height 58
click at [969, 456] on div at bounding box center [969, 456] width 5 height 42
drag, startPoint x: 968, startPoint y: 471, endPoint x: 968, endPoint y: 424, distance: 46.6
click at [968, 424] on div "Criar Ver Editar Excluir Exportar Leads negado Se responsável Acesso à equipe P…" at bounding box center [826, 586] width 611 height 391
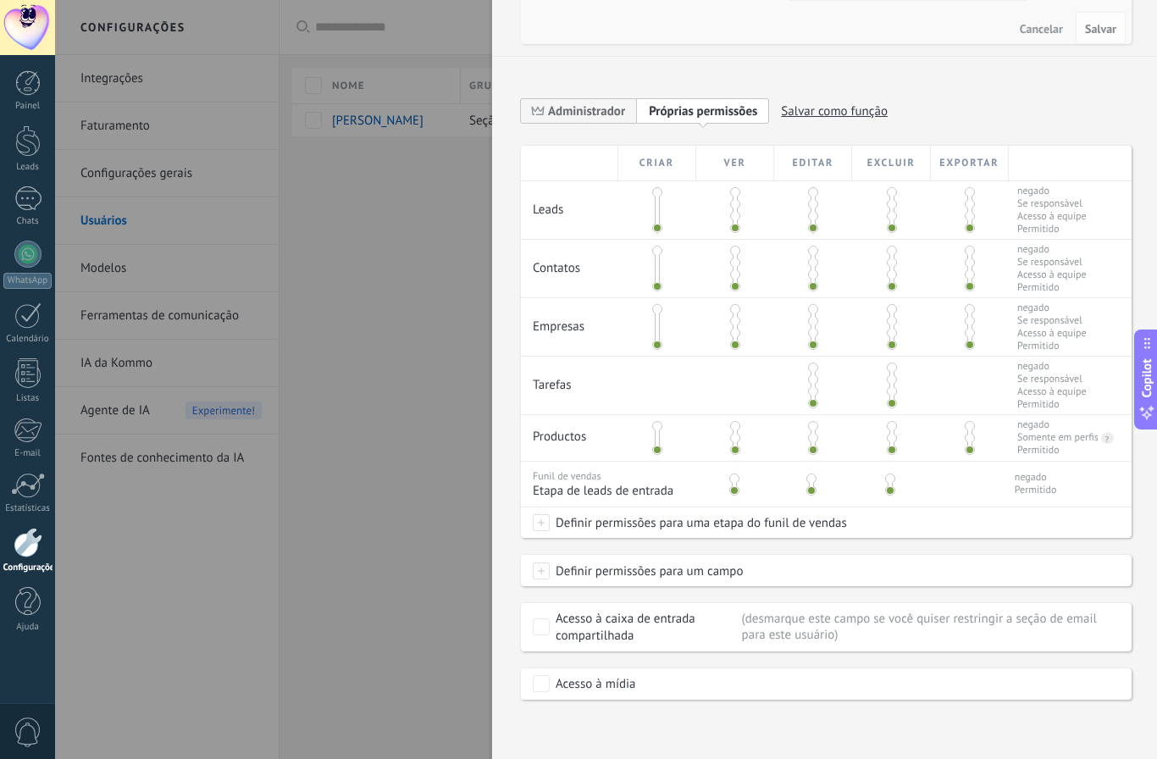
scroll to position [282, 0]
drag, startPoint x: 660, startPoint y: 440, endPoint x: 659, endPoint y: 412, distance: 28.0
click at [659, 423] on div at bounding box center [657, 438] width 5 height 30
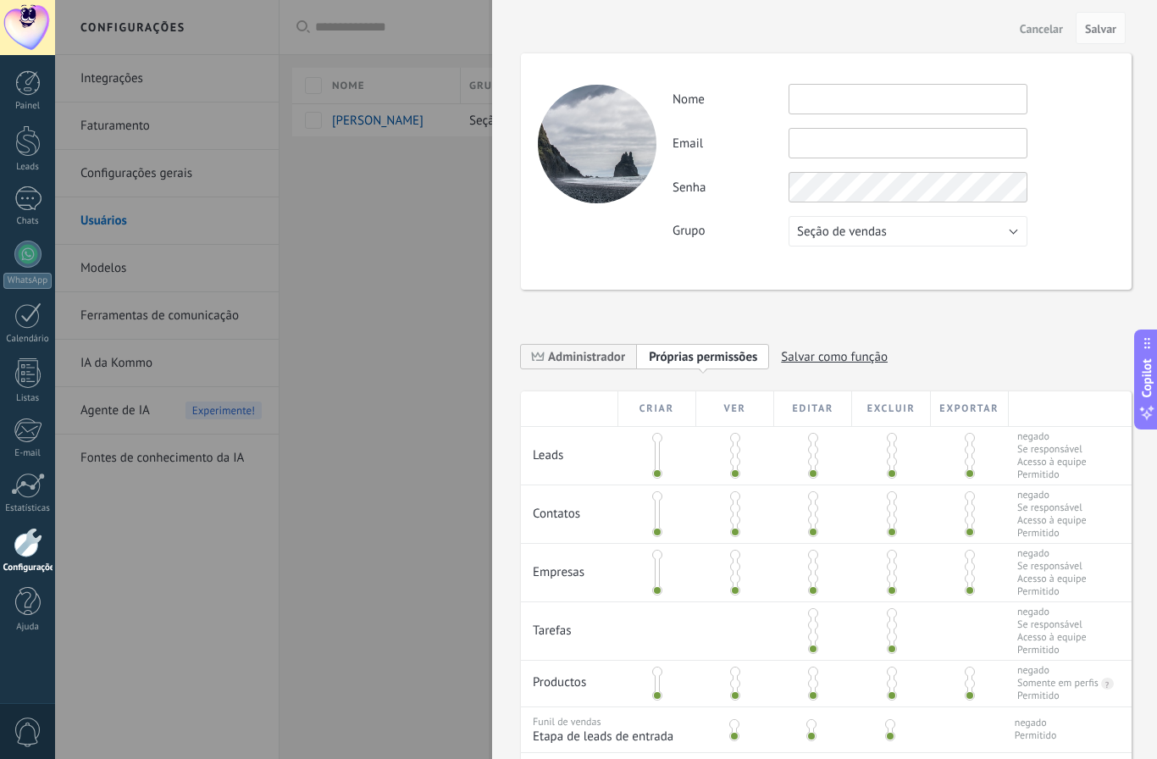
scroll to position [0, 0]
click at [1022, 41] on button "Cancelar" at bounding box center [1041, 27] width 57 height 27
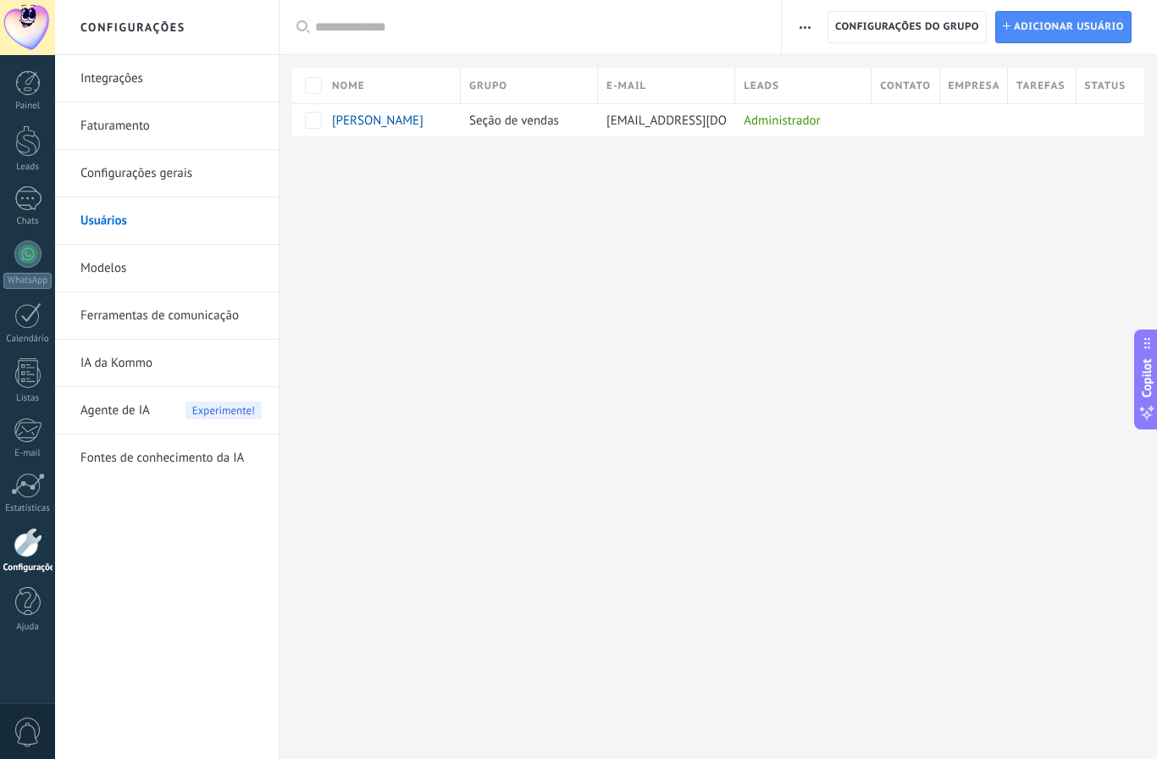
click at [31, 23] on div at bounding box center [27, 27] width 55 height 55
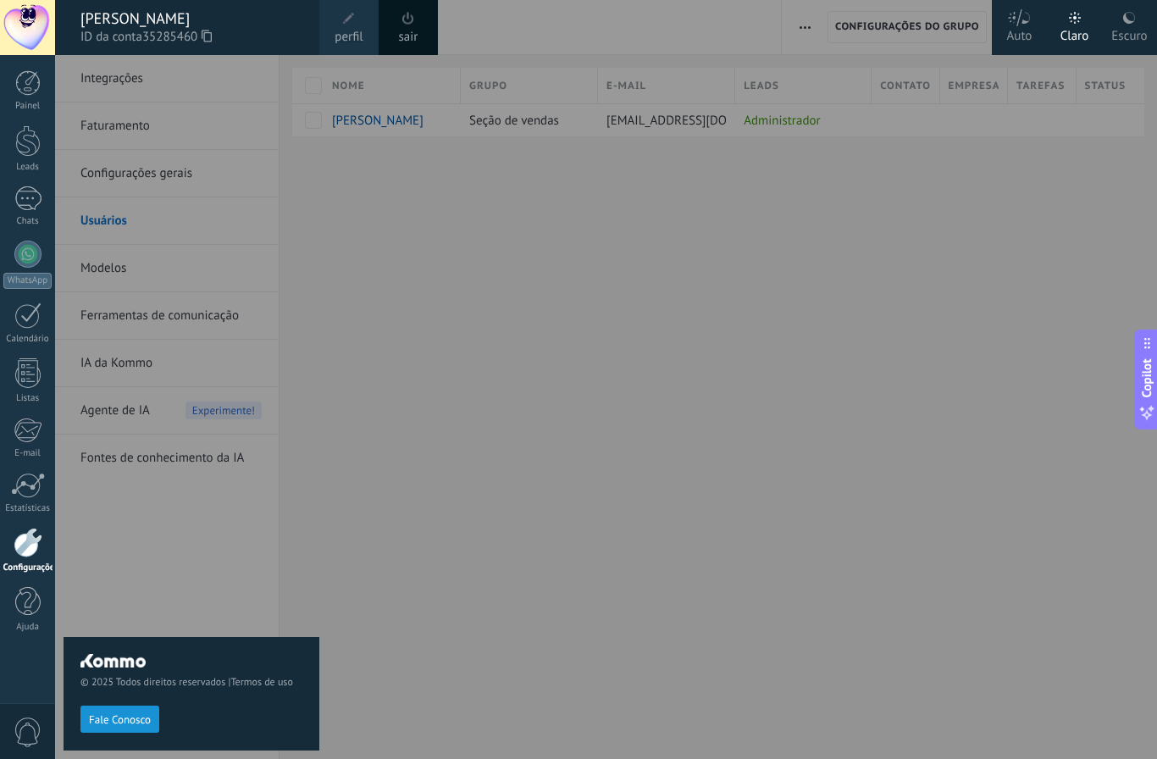
click at [31, 23] on div at bounding box center [27, 27] width 55 height 55
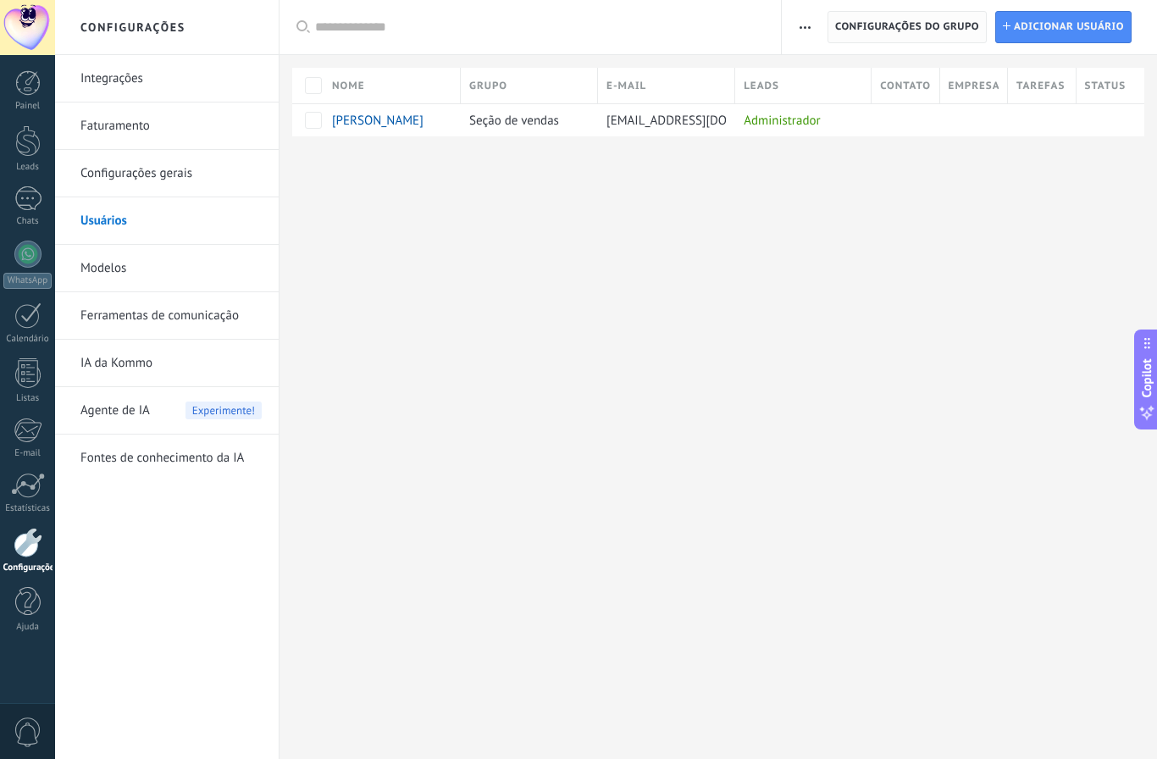
click at [928, 36] on span "Configurações do grupo" at bounding box center [907, 27] width 144 height 30
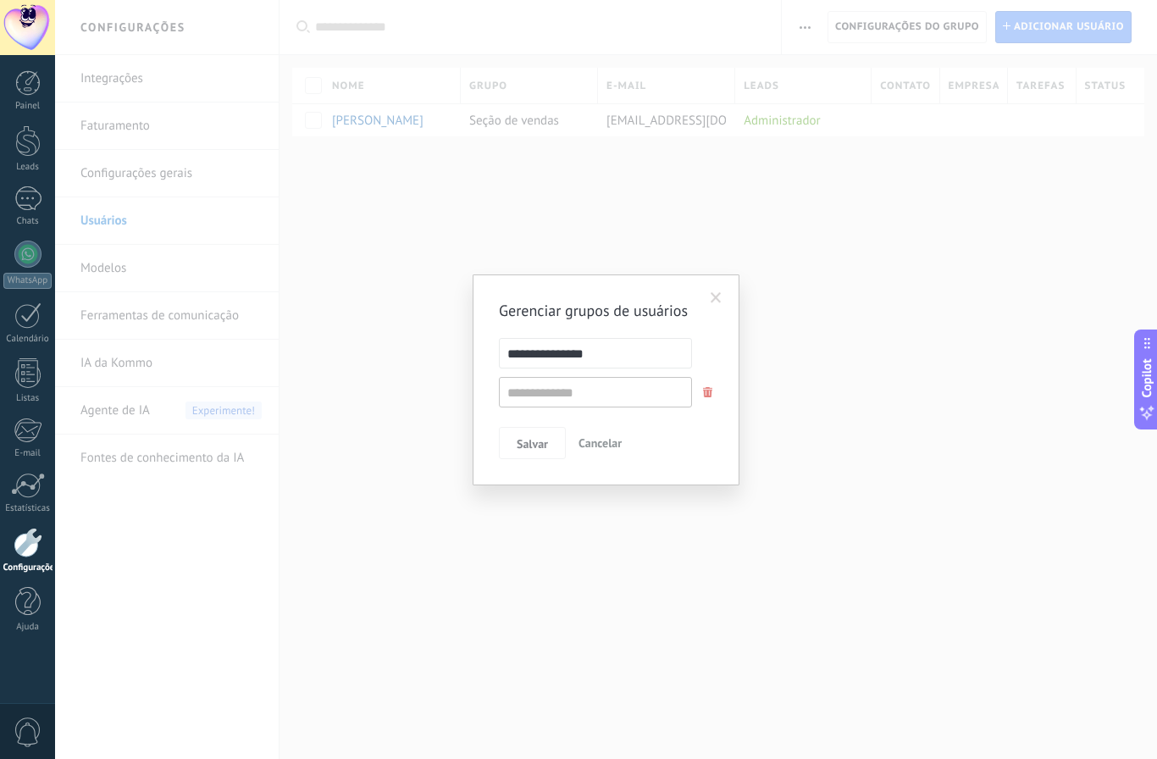
click at [725, 297] on span at bounding box center [716, 298] width 28 height 29
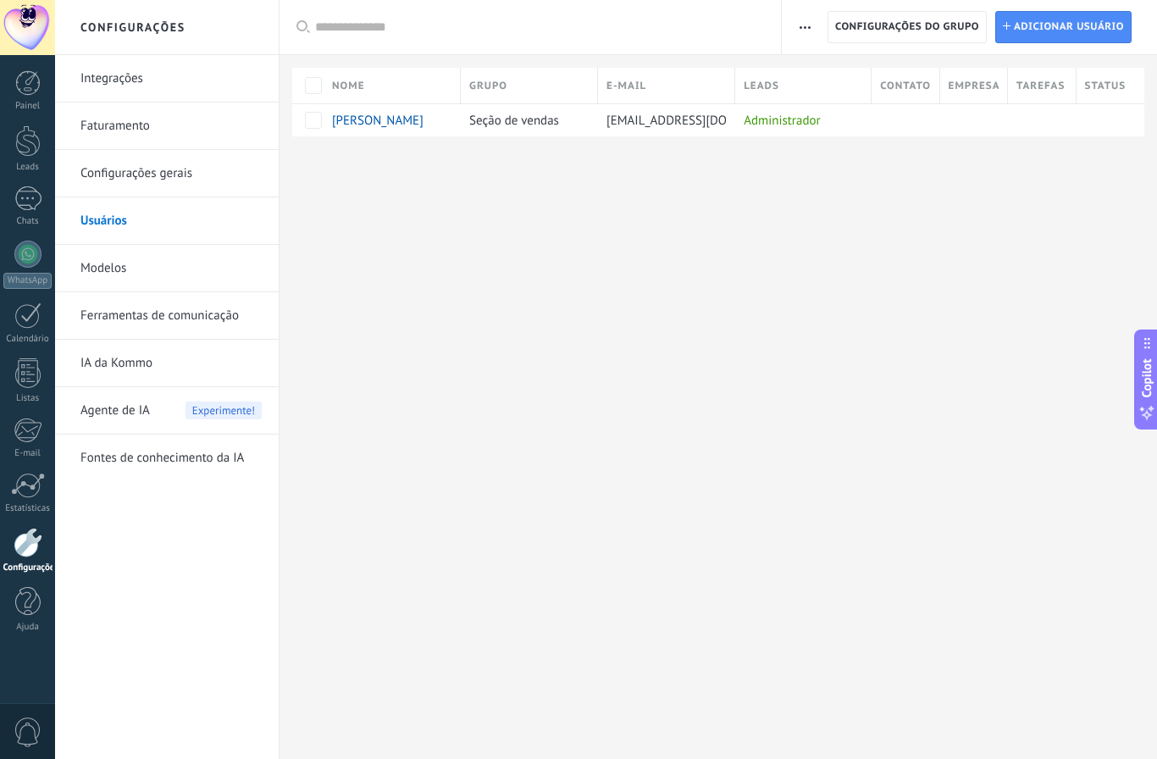
click at [796, 30] on button "button" at bounding box center [805, 27] width 25 height 32
click at [685, 227] on div "Configurações Integrações Faturamento Configurações gerais Usuários Modelos Fer…" at bounding box center [606, 379] width 1102 height 759
click at [113, 307] on link "Ferramentas de comunicação" at bounding box center [170, 315] width 181 height 47
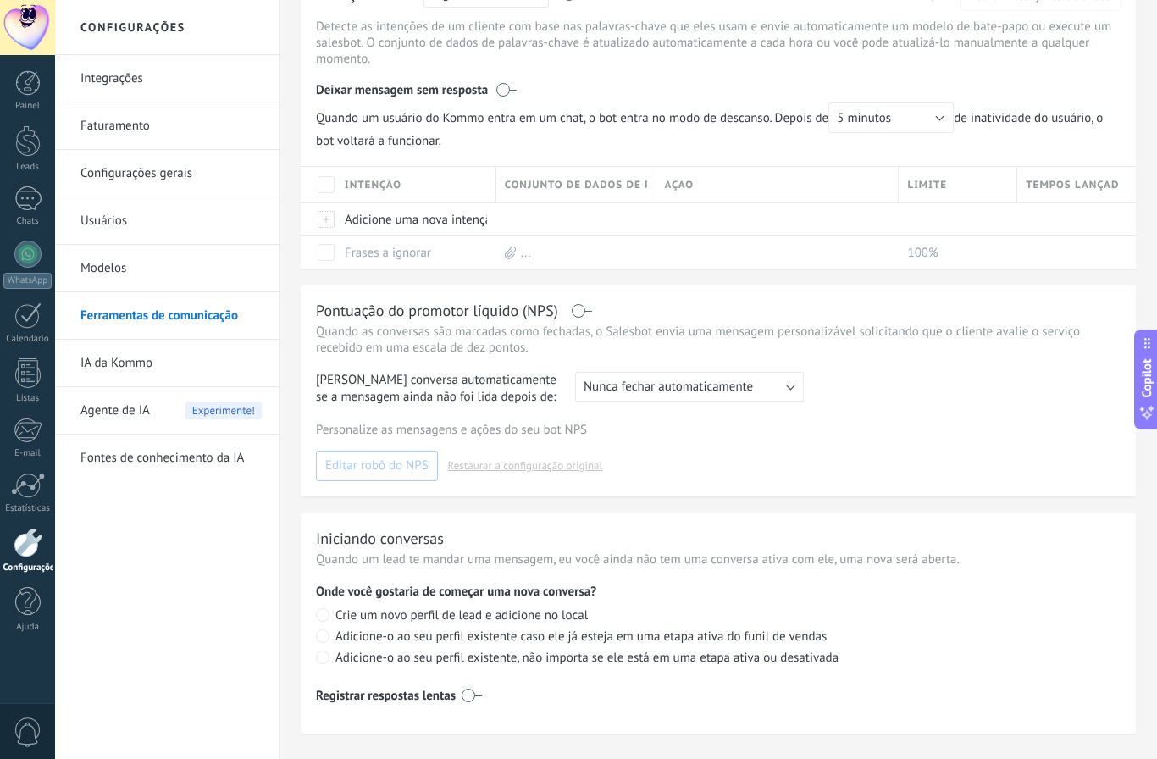
click at [118, 270] on link "Modelos" at bounding box center [170, 268] width 181 height 47
